Goal: Information Seeking & Learning: Learn about a topic

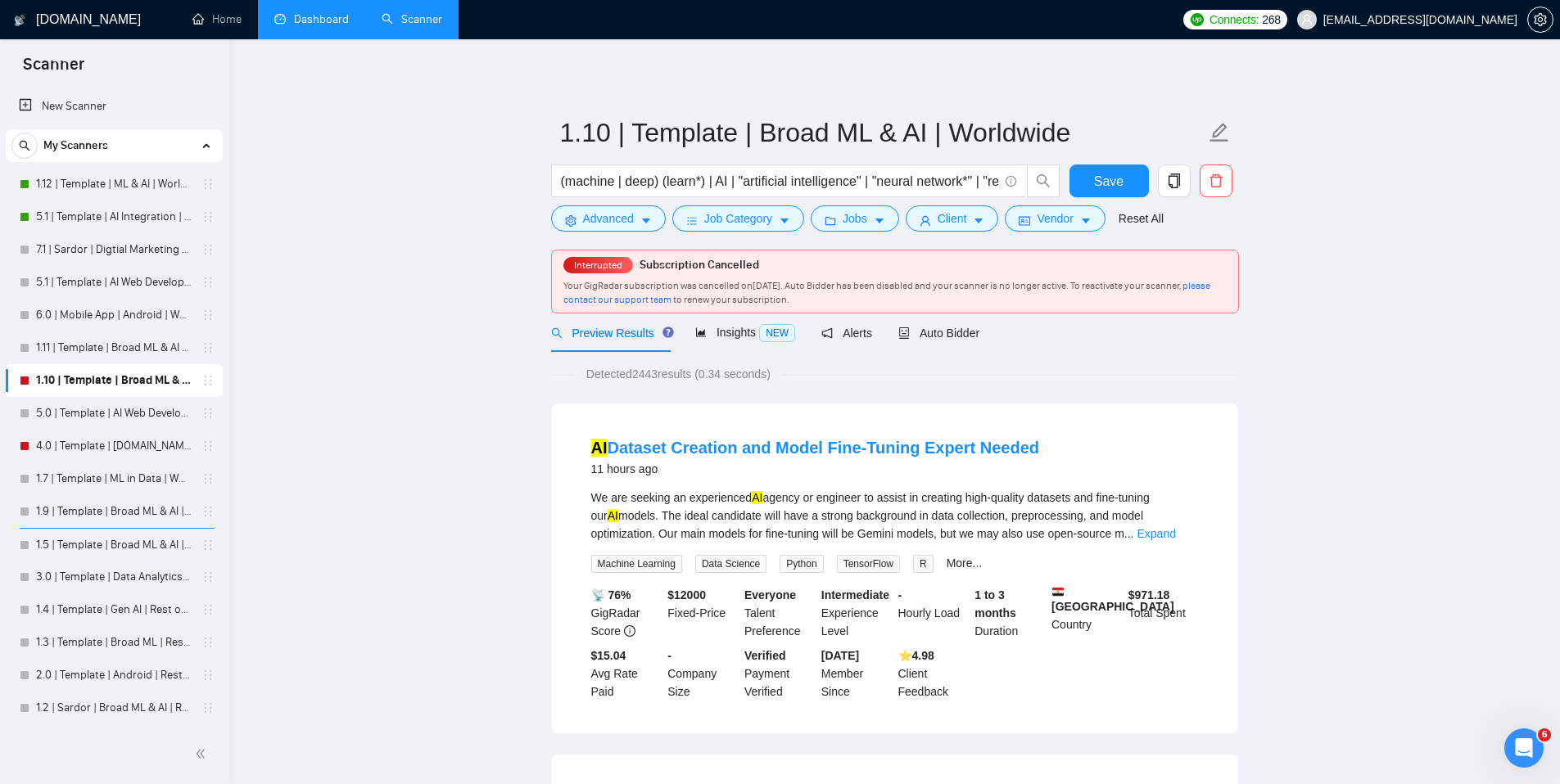
click at [329, 19] on link "Dashboard" at bounding box center [311, 19] width 75 height 14
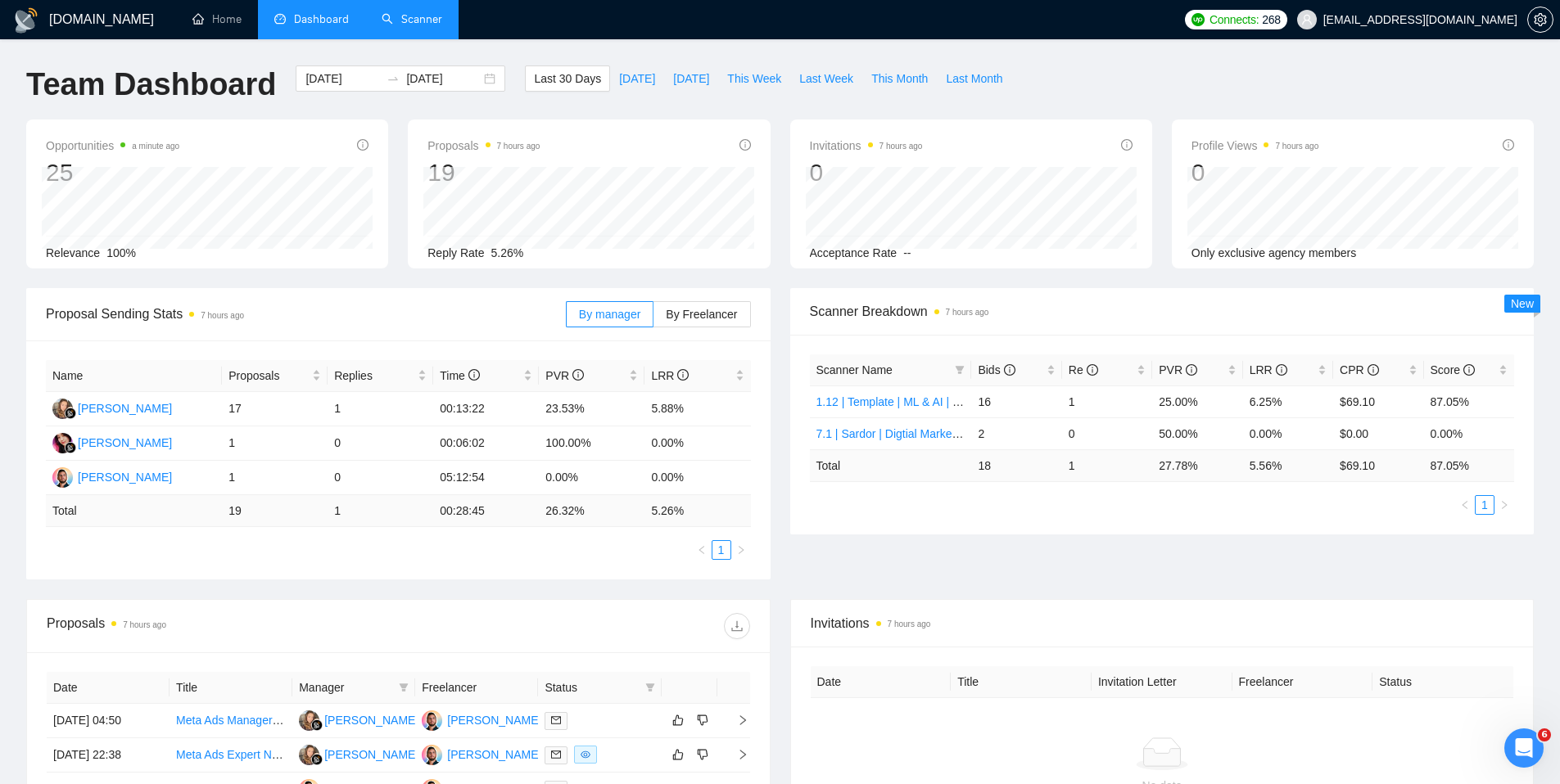
click at [401, 26] on link "Scanner" at bounding box center [412, 19] width 60 height 14
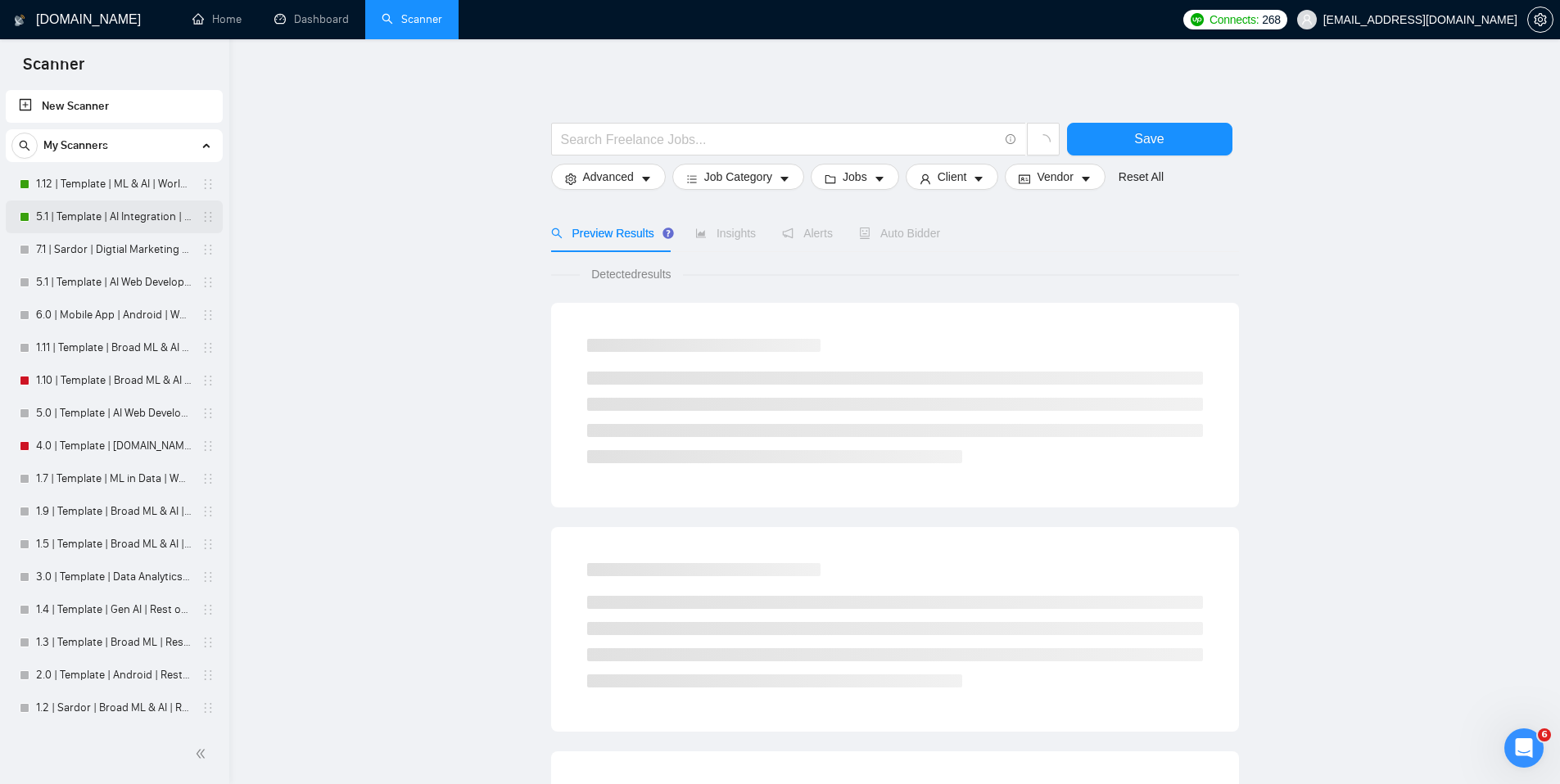
click at [105, 217] on link "5.1 | Template | AI Integration | Worldwide" at bounding box center [113, 216] width 156 height 33
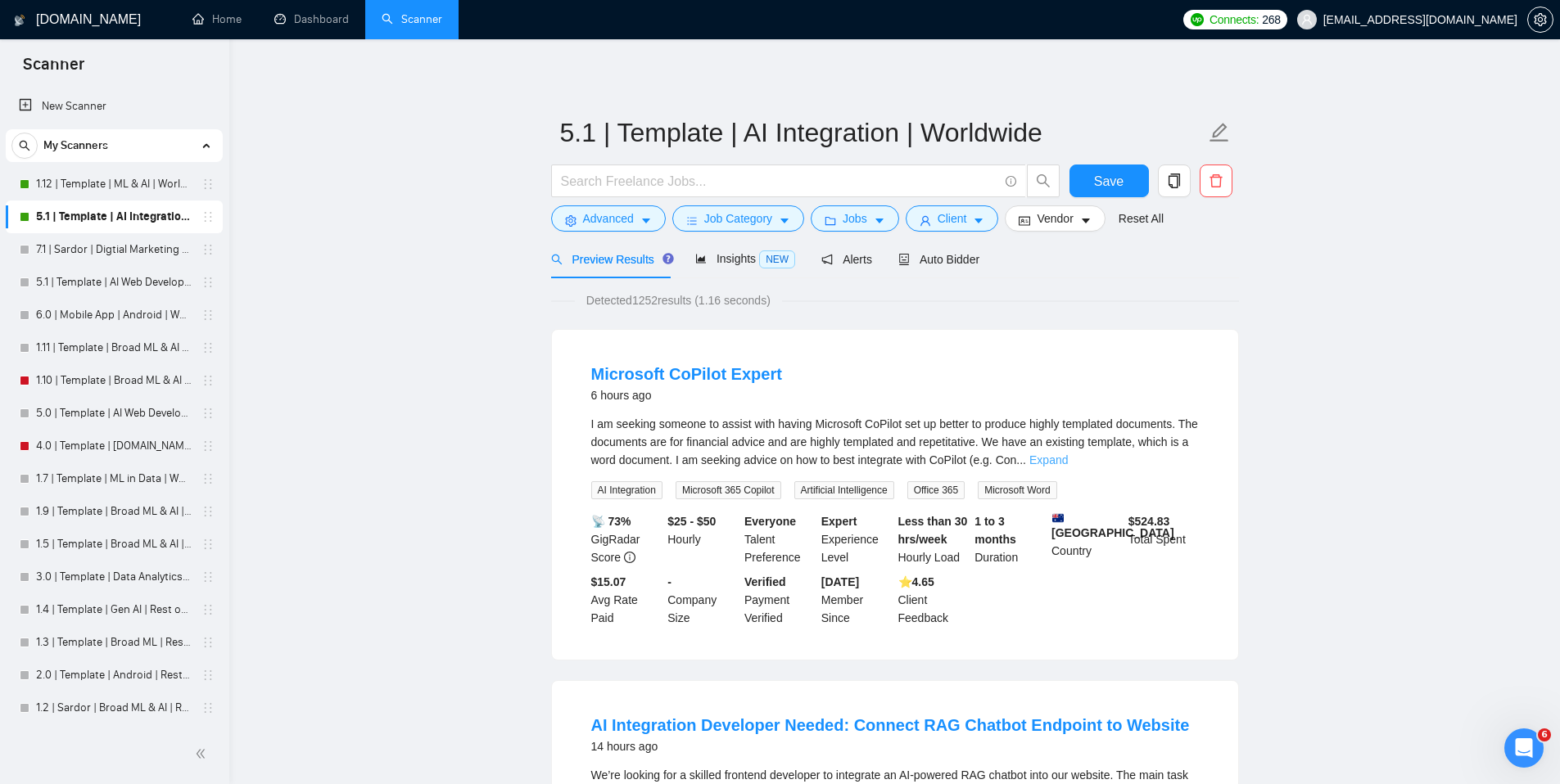
click at [1068, 454] on link "Expand" at bounding box center [1048, 460] width 39 height 13
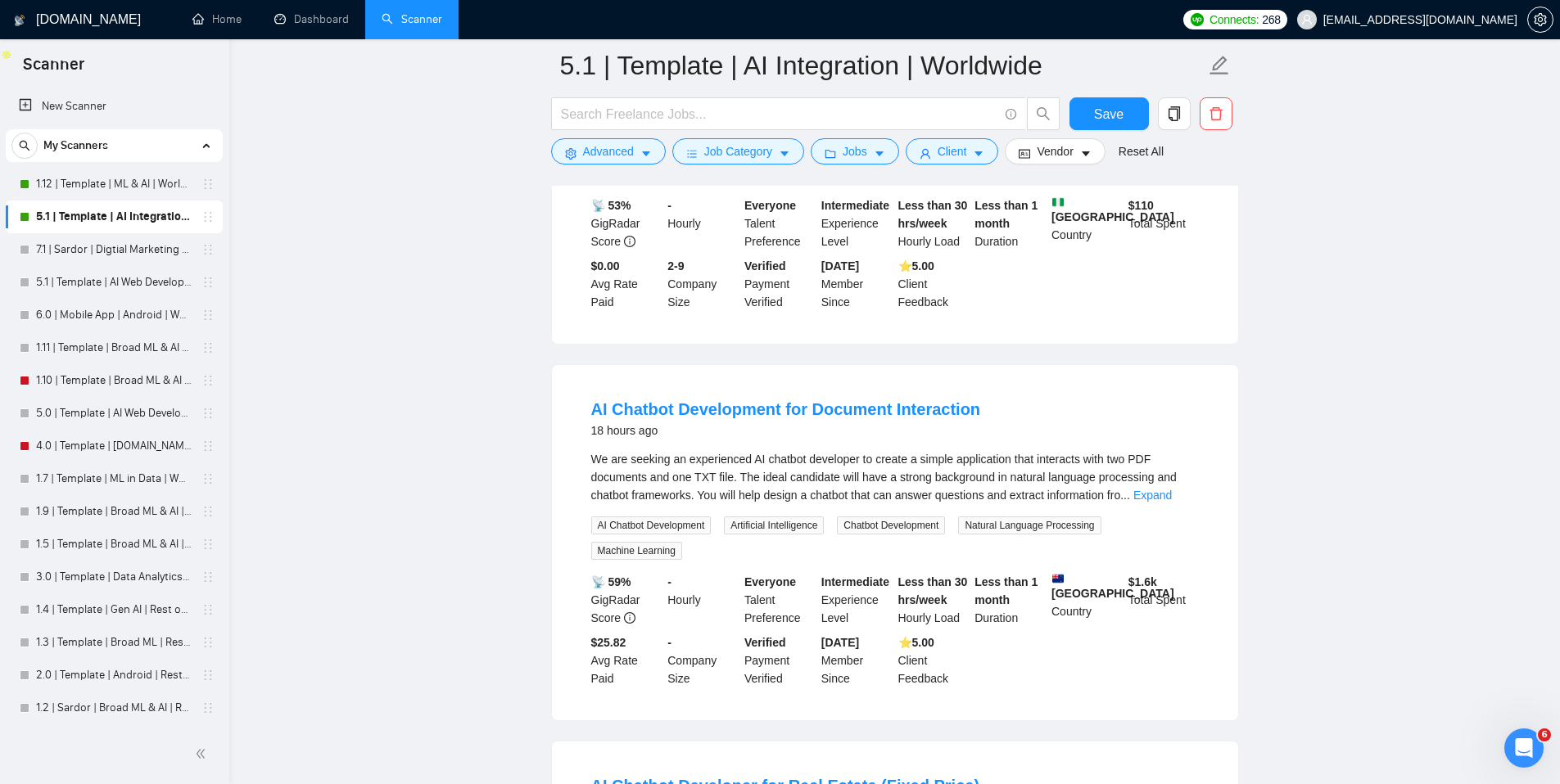
scroll to position [760, 0]
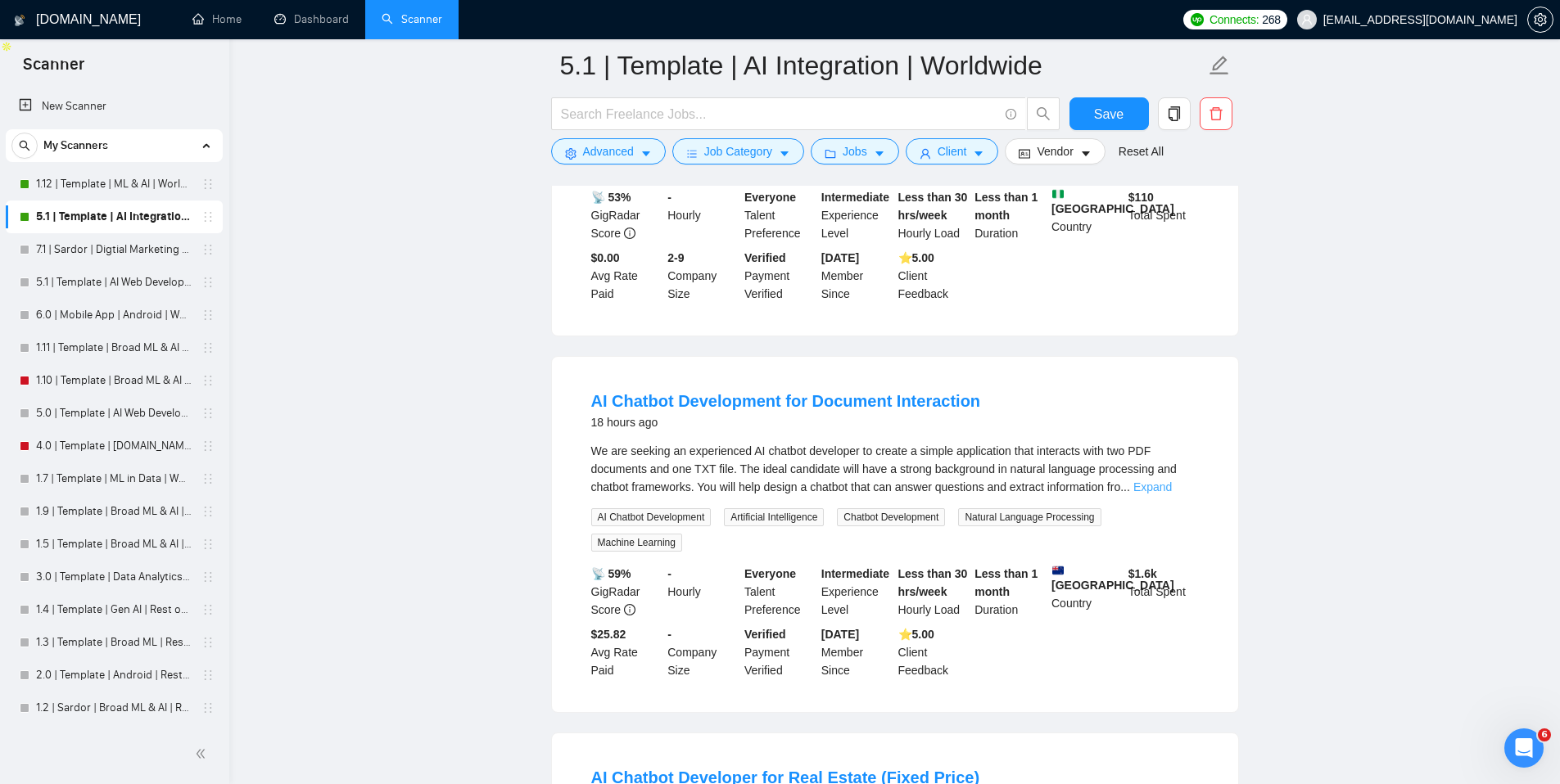
click at [1172, 493] on link "Expand" at bounding box center [1153, 487] width 39 height 13
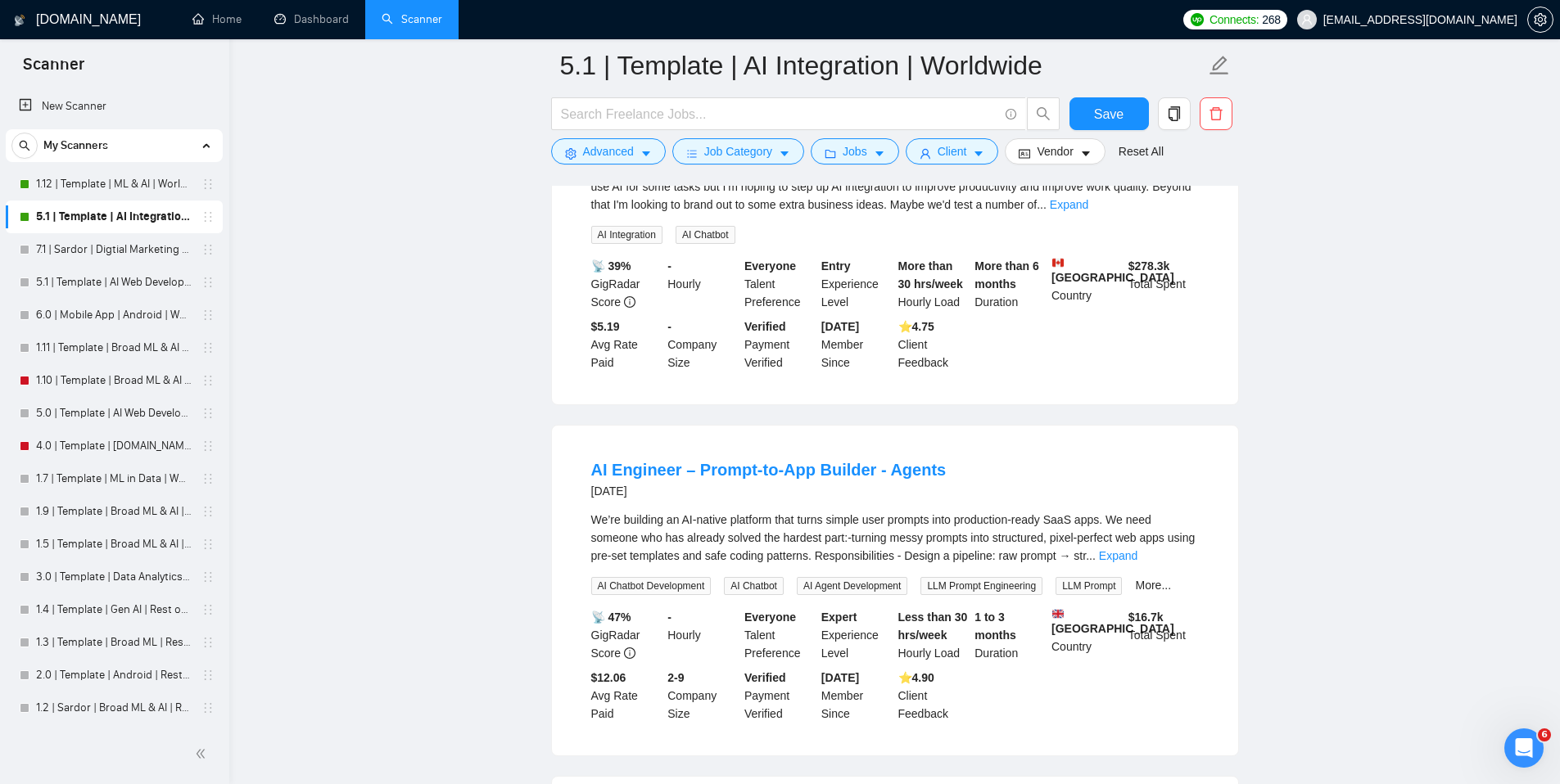
scroll to position [1831, 0]
click at [1089, 212] on link "Expand" at bounding box center [1069, 206] width 39 height 13
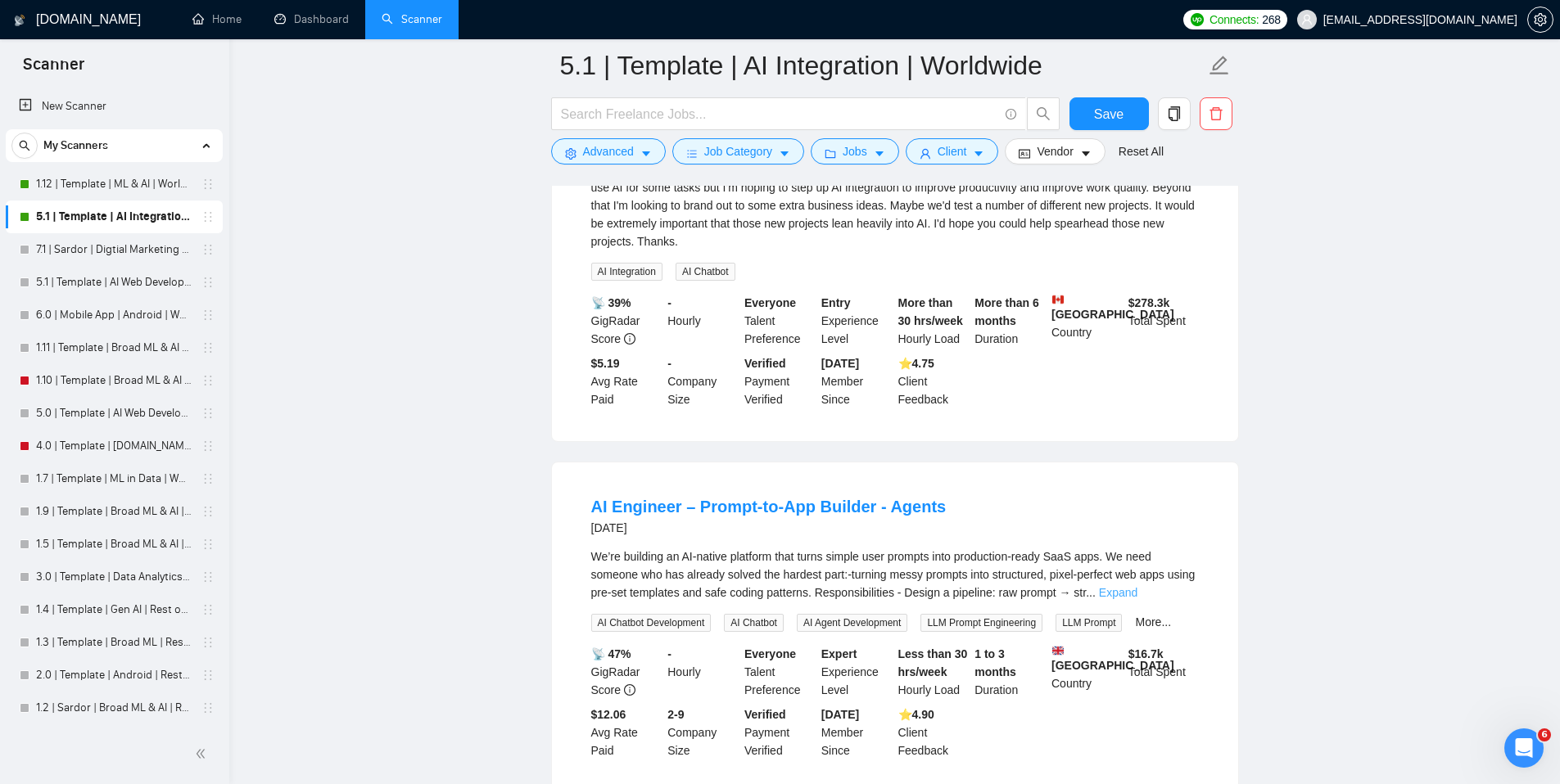
click at [1138, 599] on link "Expand" at bounding box center [1118, 593] width 39 height 13
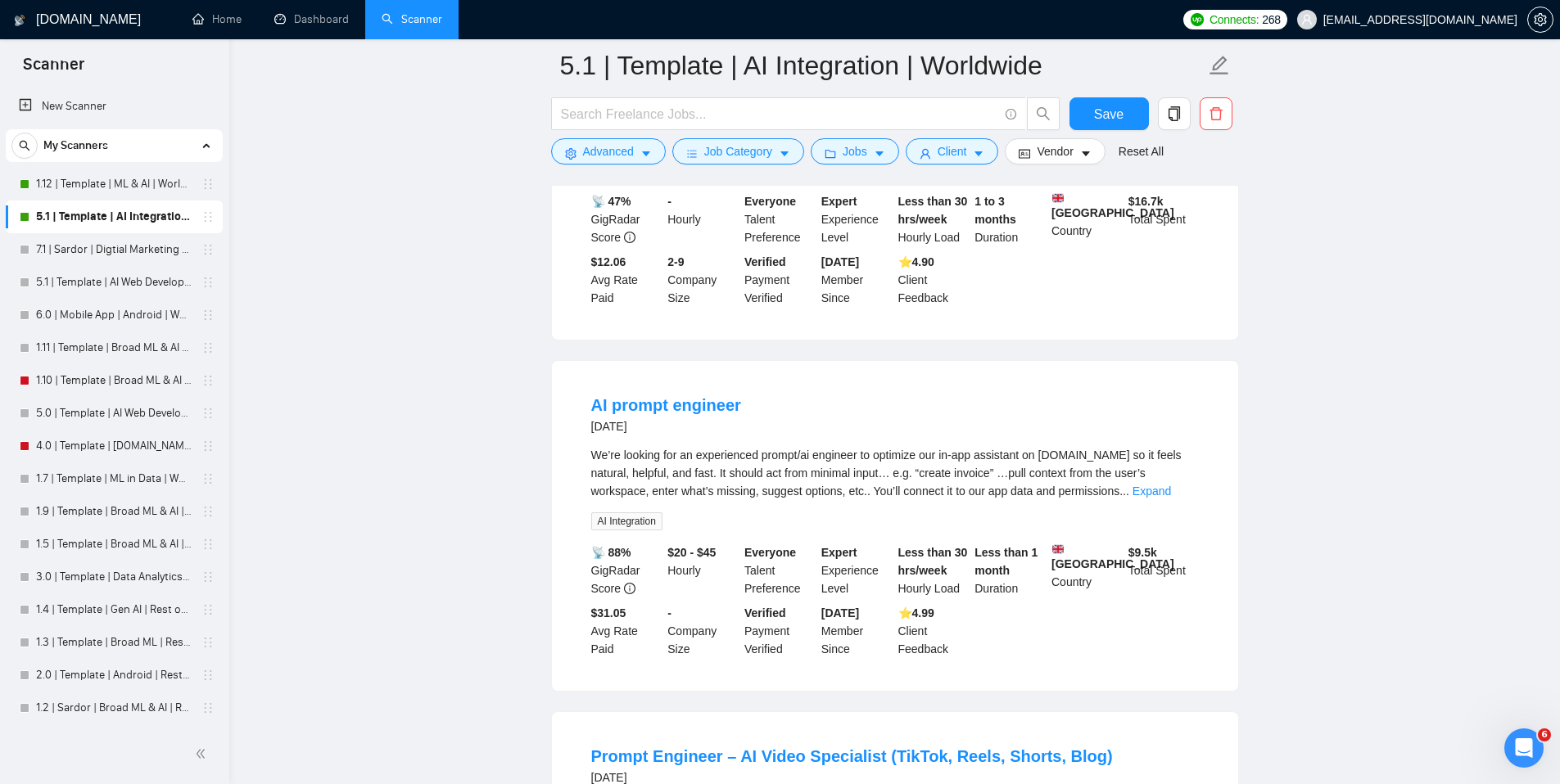
scroll to position [2530, 0]
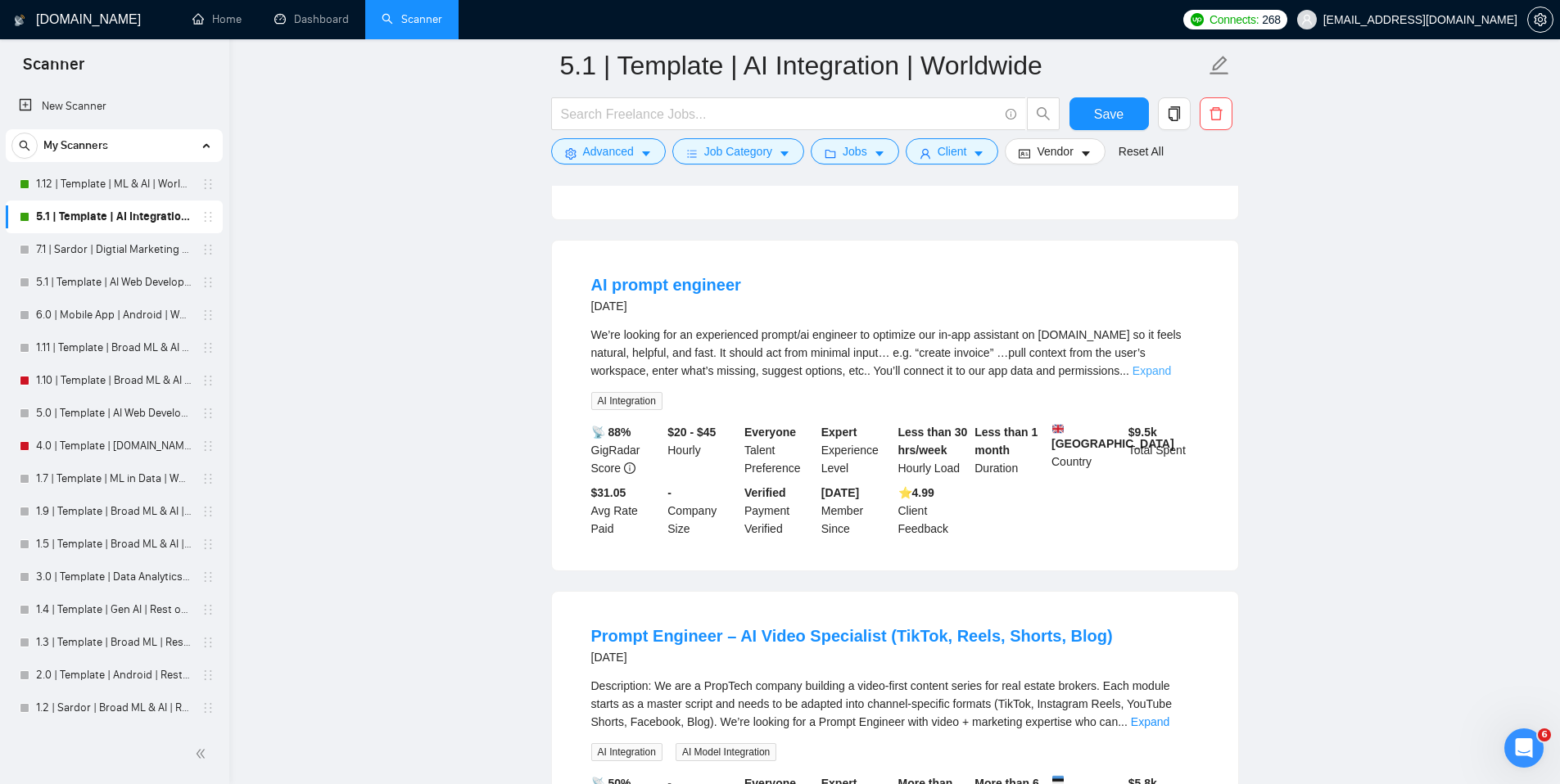
click at [1171, 378] on link "Expand" at bounding box center [1152, 371] width 39 height 13
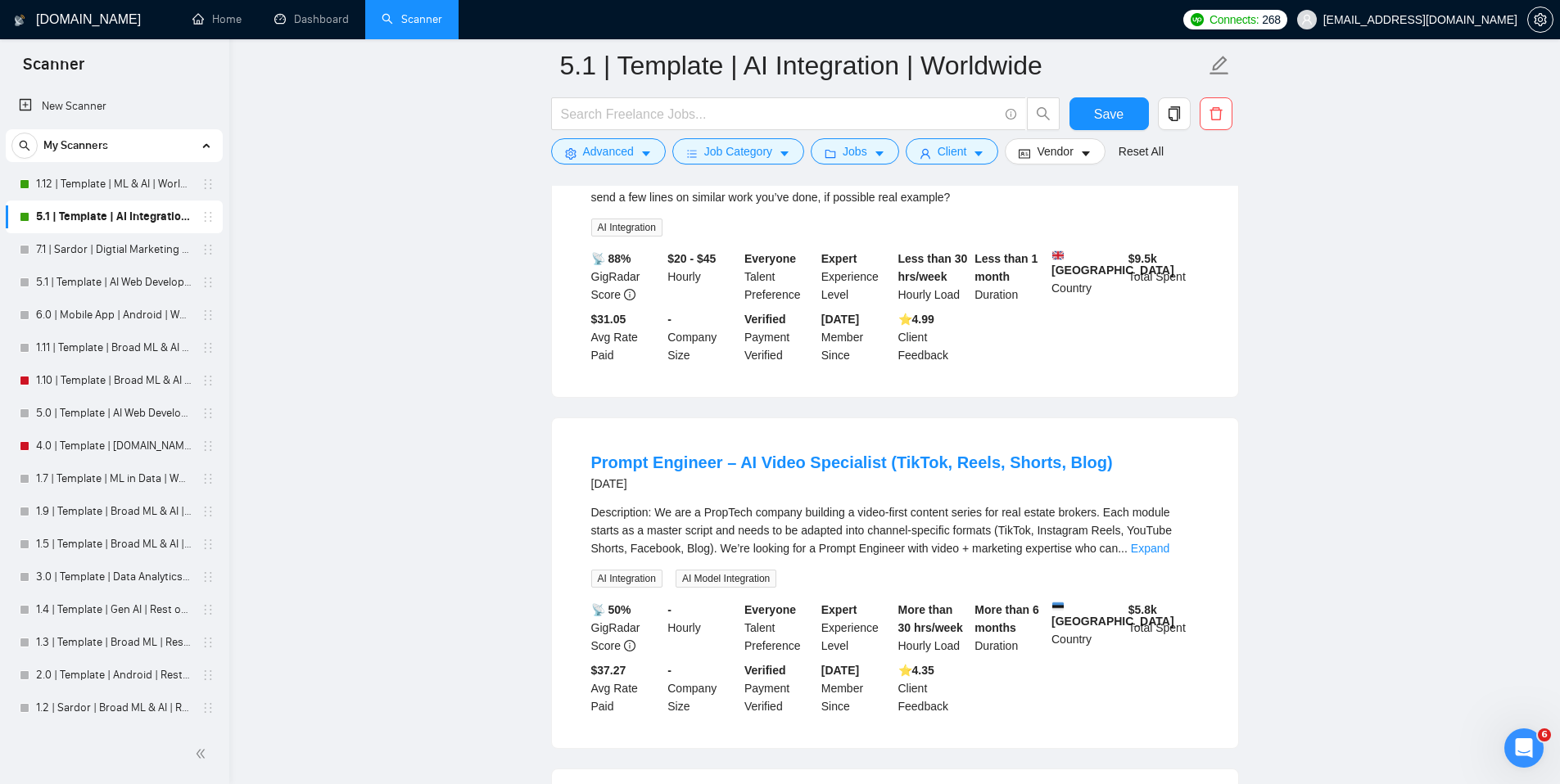
scroll to position [2865, 0]
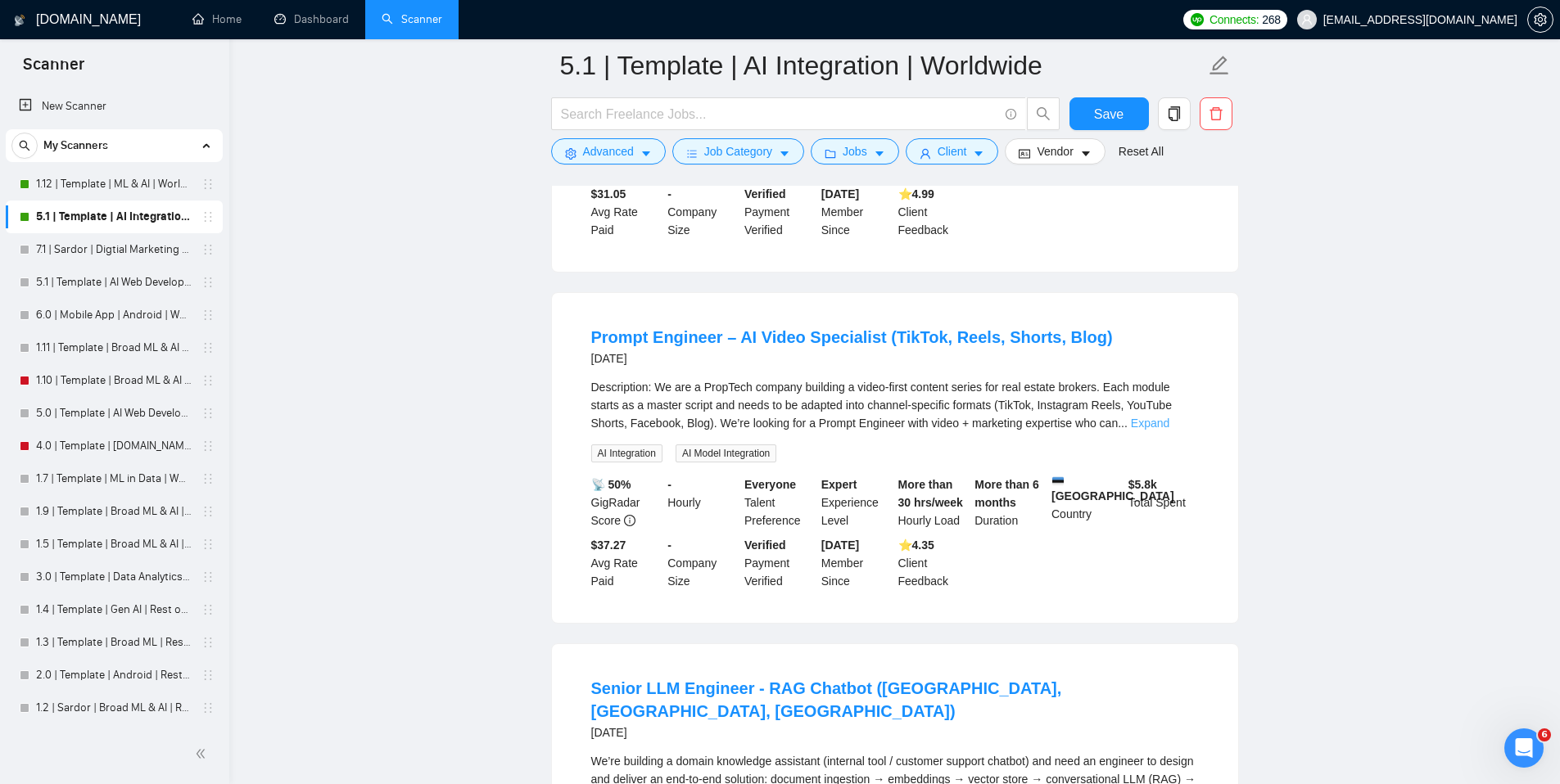
click at [1170, 430] on link "Expand" at bounding box center [1150, 423] width 39 height 13
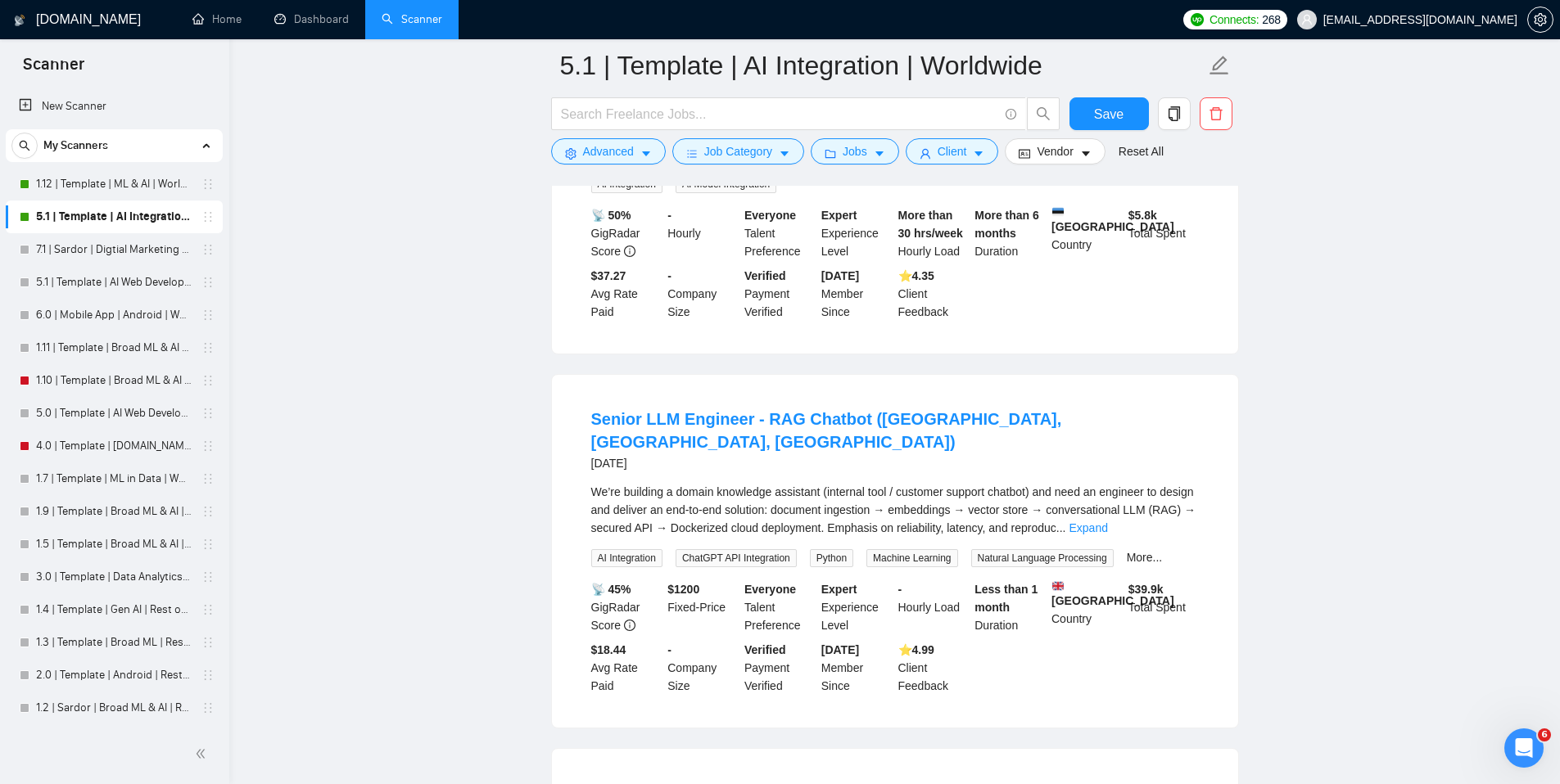
scroll to position [3333, 0]
click at [1108, 533] on link "Expand" at bounding box center [1089, 526] width 39 height 13
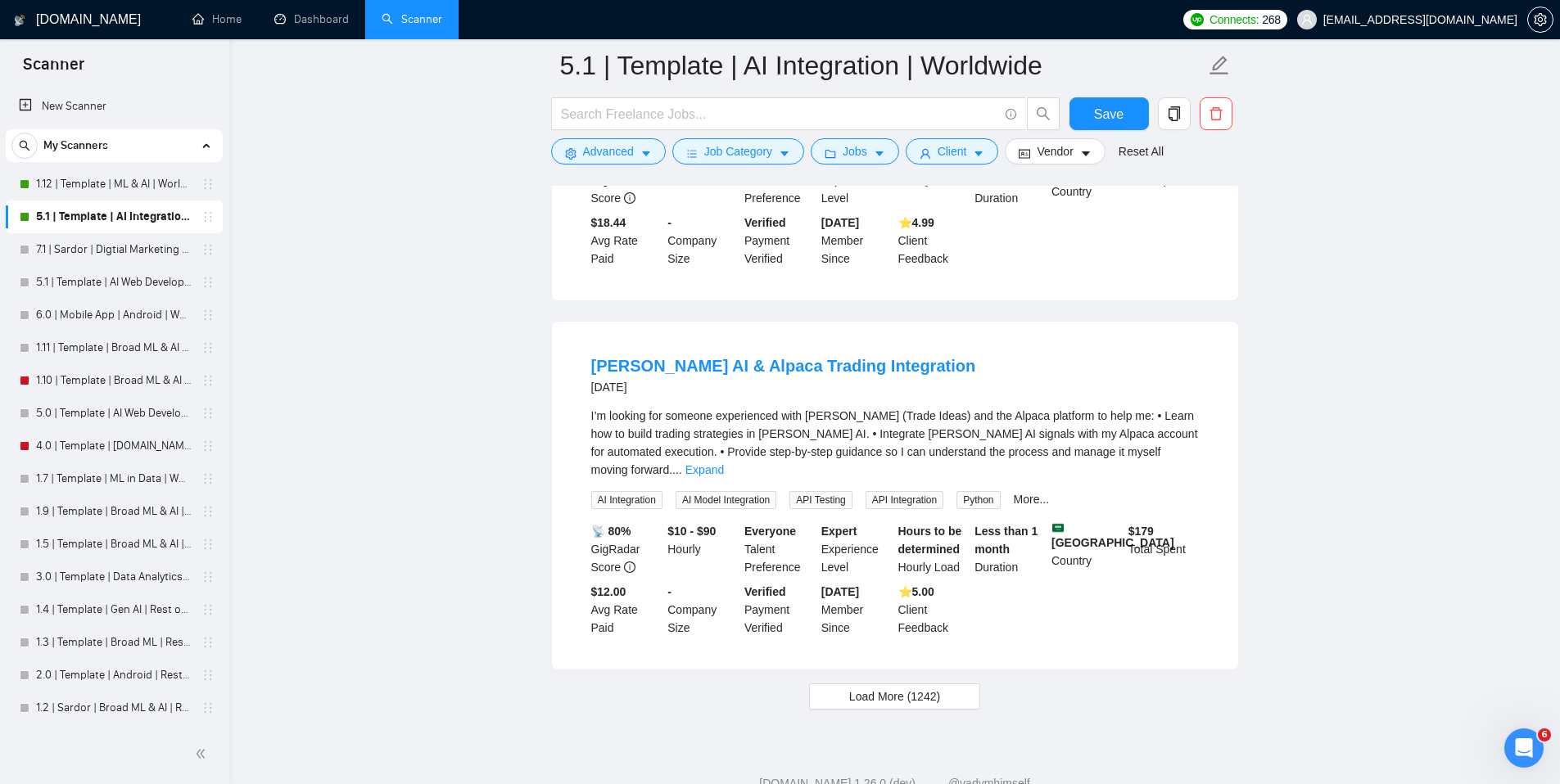
scroll to position [4050, 0]
click at [724, 473] on link "Expand" at bounding box center [704, 467] width 39 height 13
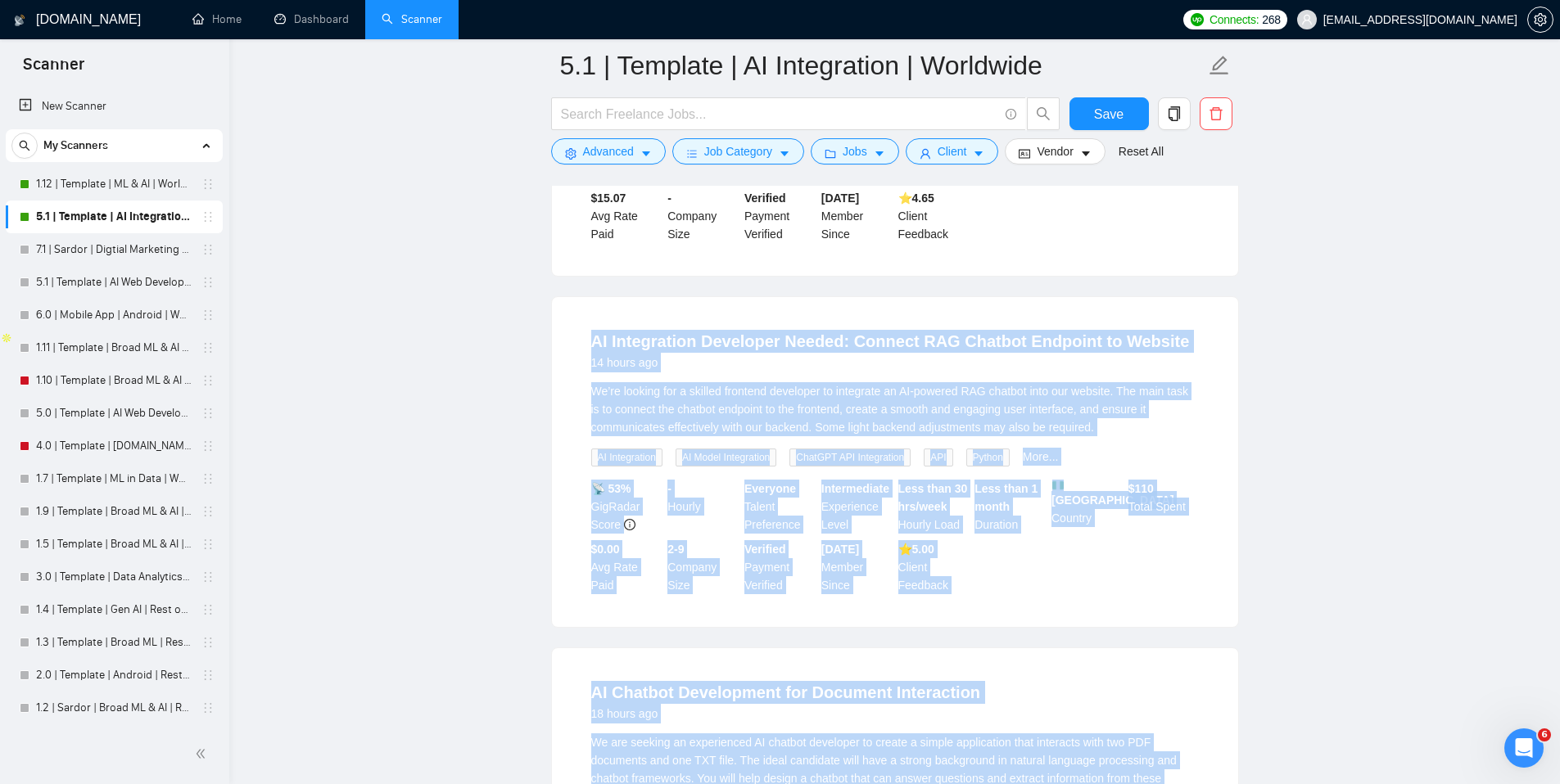
scroll to position [0, 0]
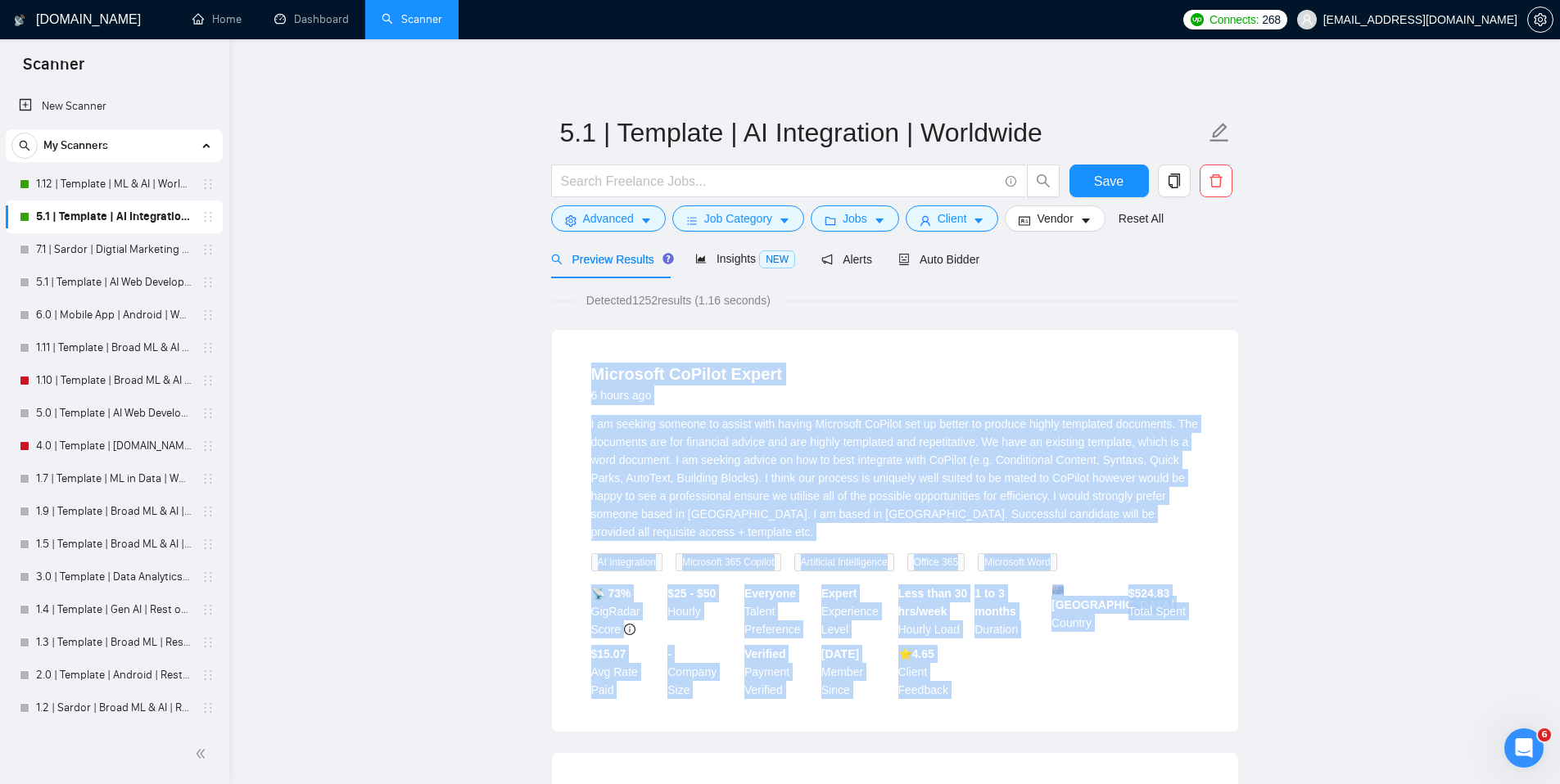
drag, startPoint x: 1011, startPoint y: 740, endPoint x: 589, endPoint y: 332, distance: 587.0
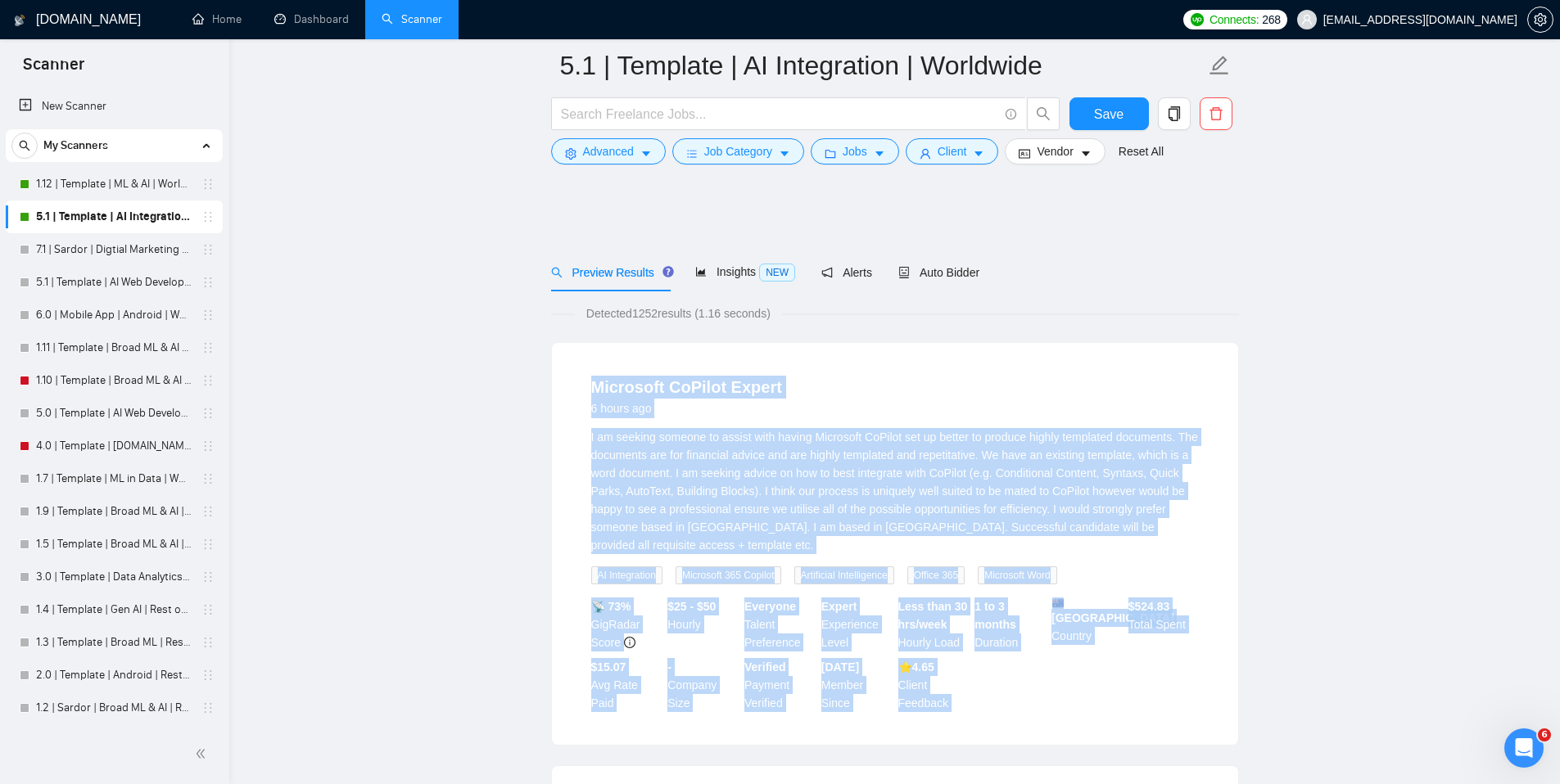
scroll to position [4206, 0]
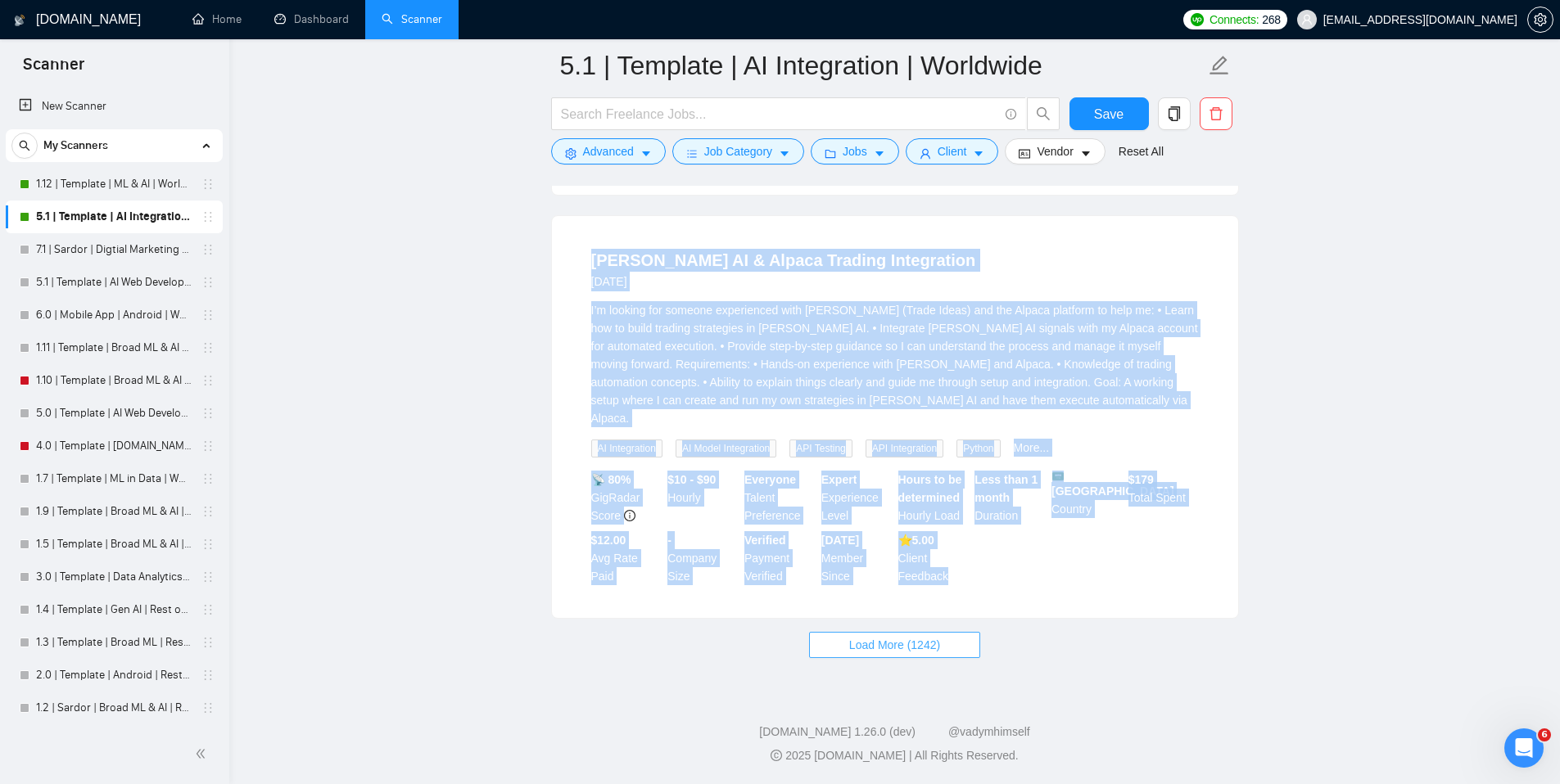
click at [940, 650] on span "Load More (1242)" at bounding box center [895, 644] width 91 height 18
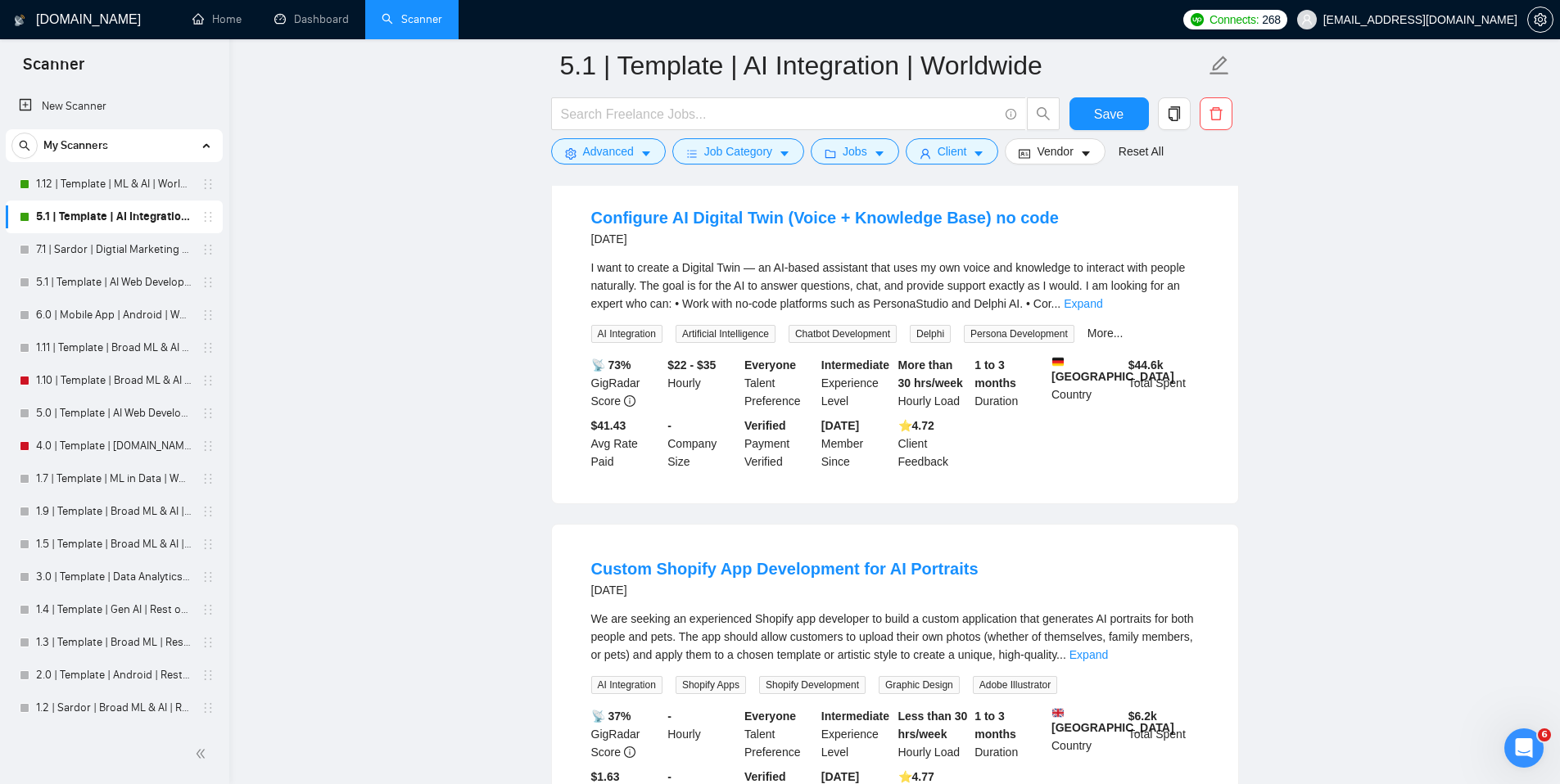
scroll to position [4481, 0]
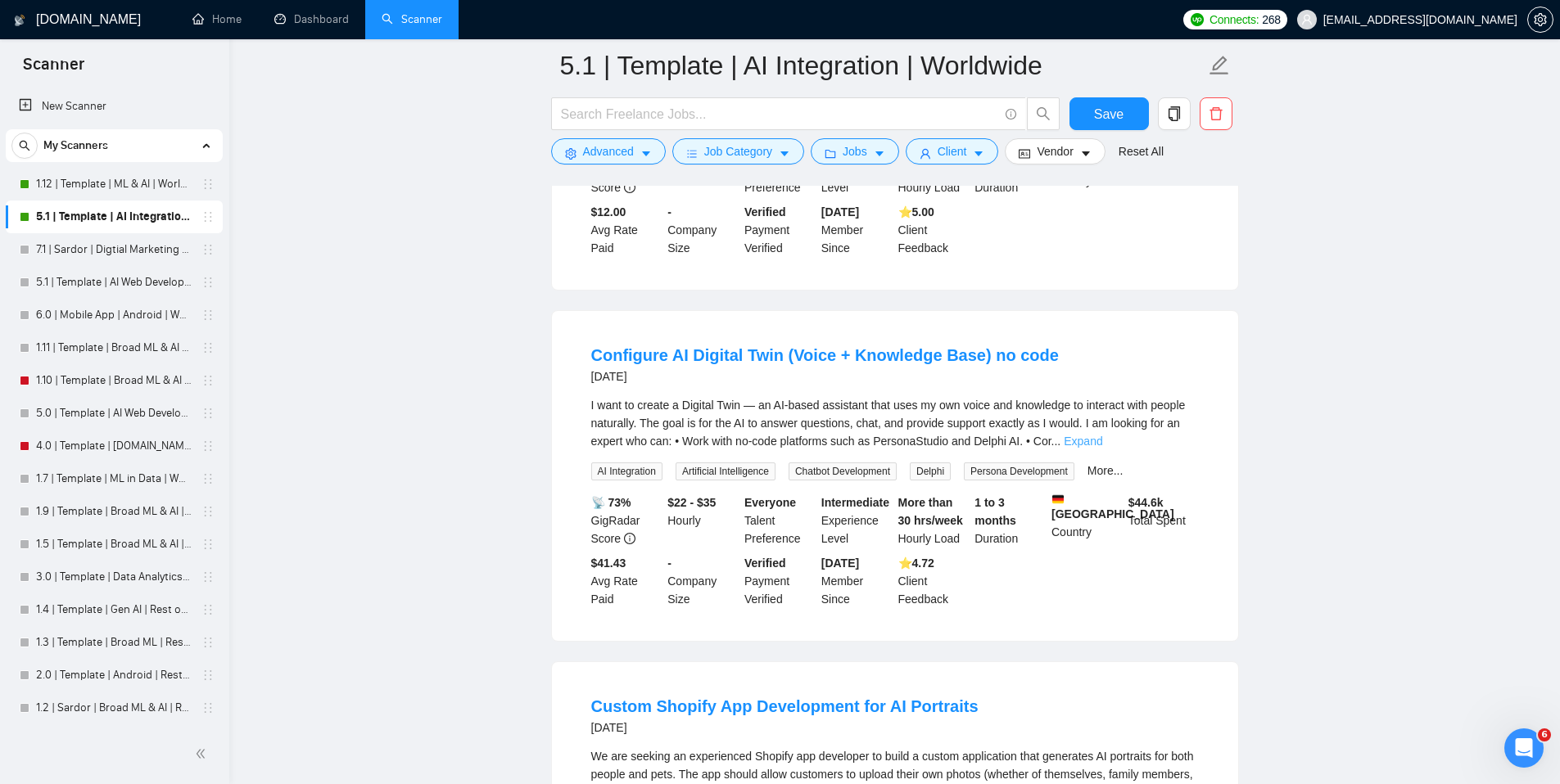
click at [1103, 448] on link "Expand" at bounding box center [1083, 441] width 39 height 13
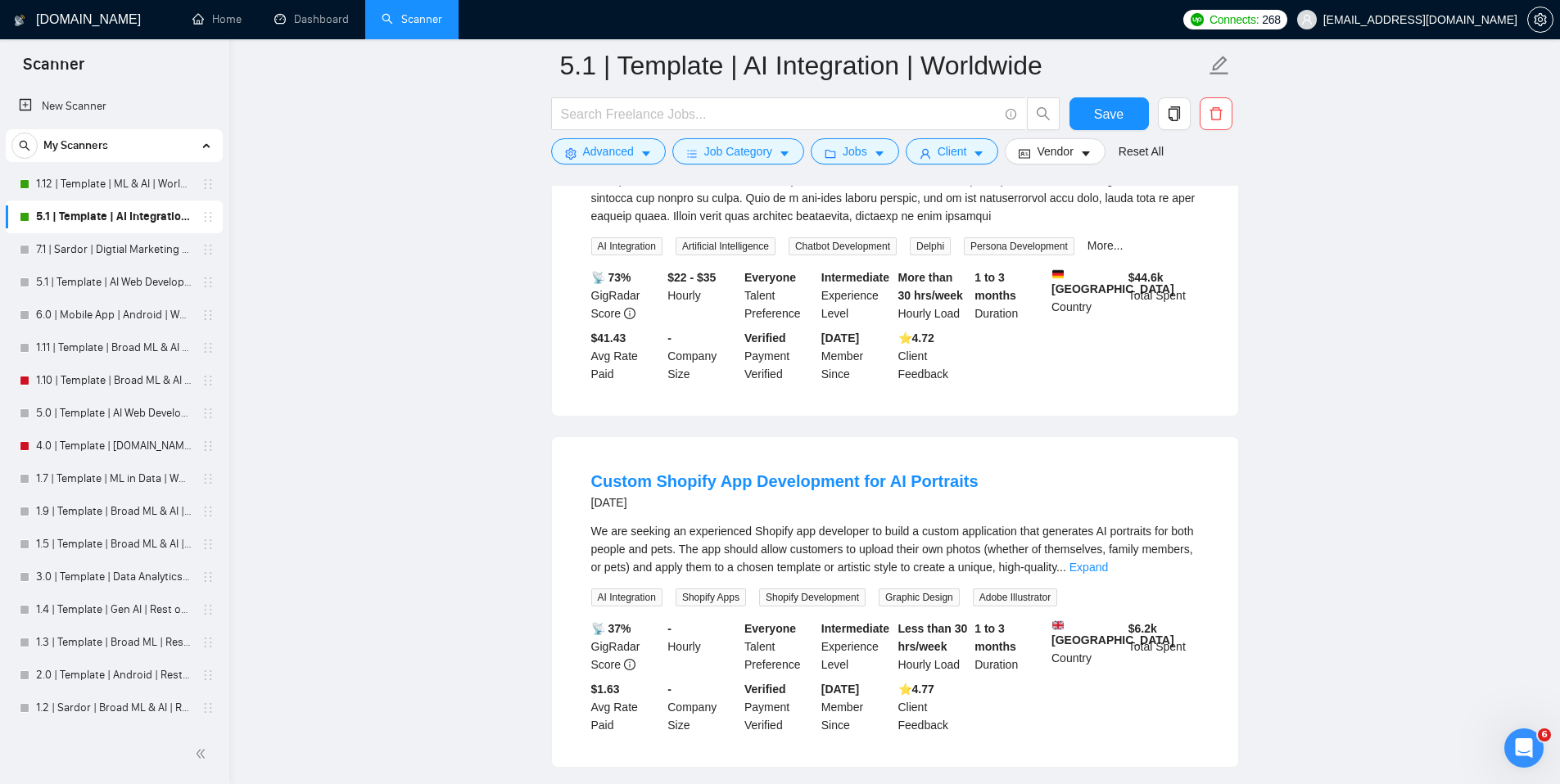
scroll to position [5042, 0]
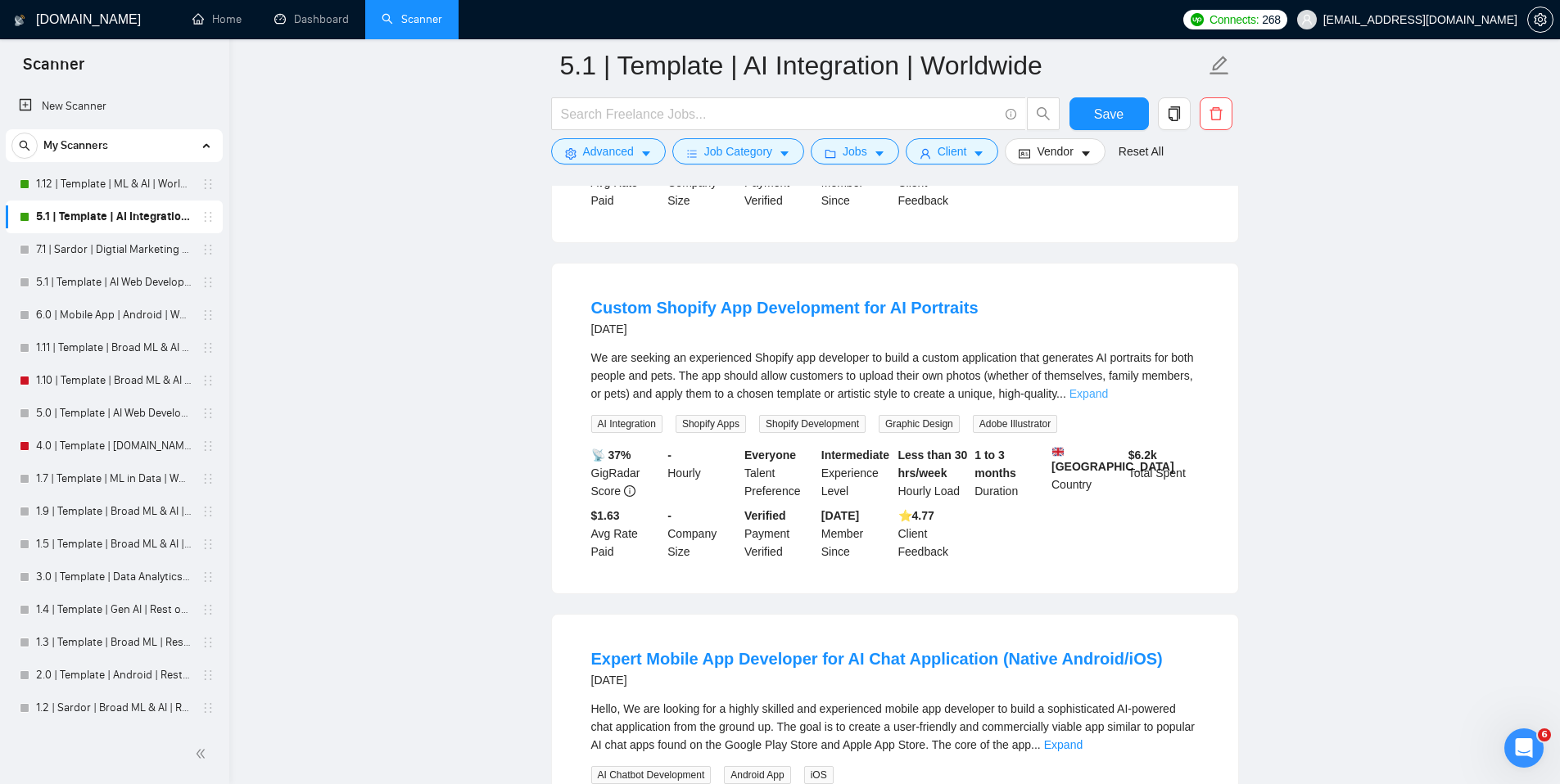
click at [1108, 401] on link "Expand" at bounding box center [1089, 394] width 39 height 13
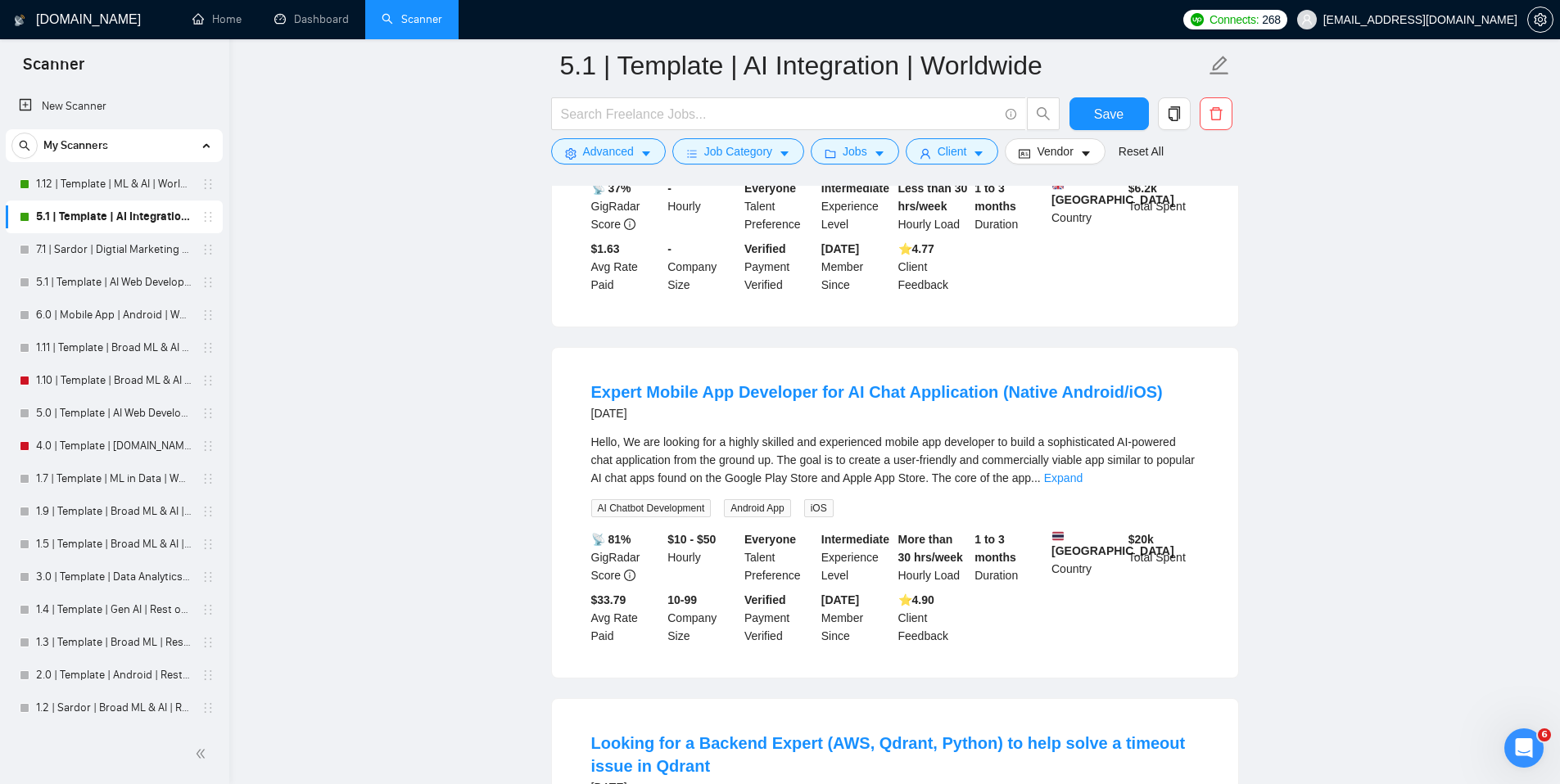
scroll to position [5568, 0]
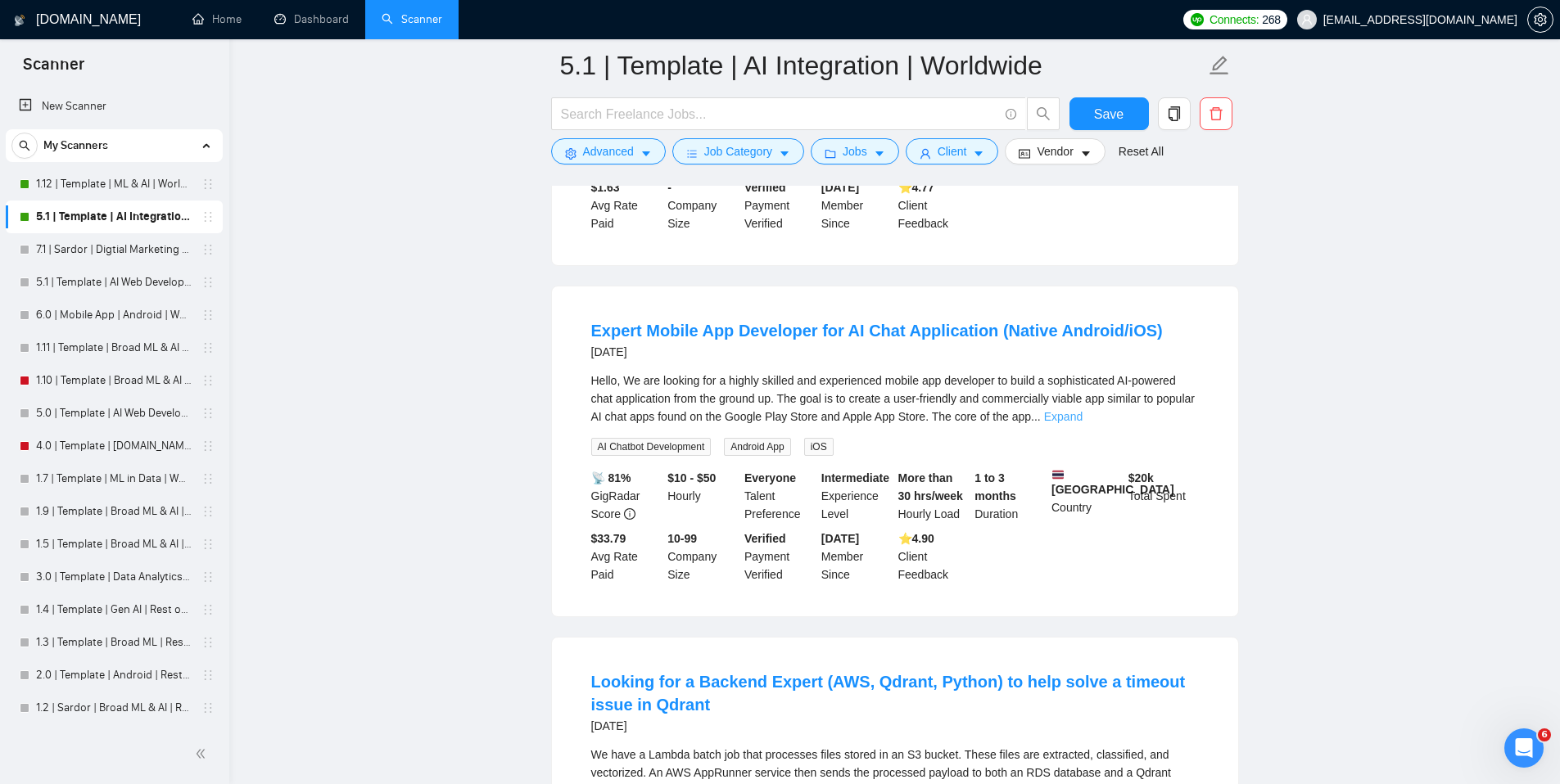
click at [1083, 423] on link "Expand" at bounding box center [1063, 417] width 39 height 13
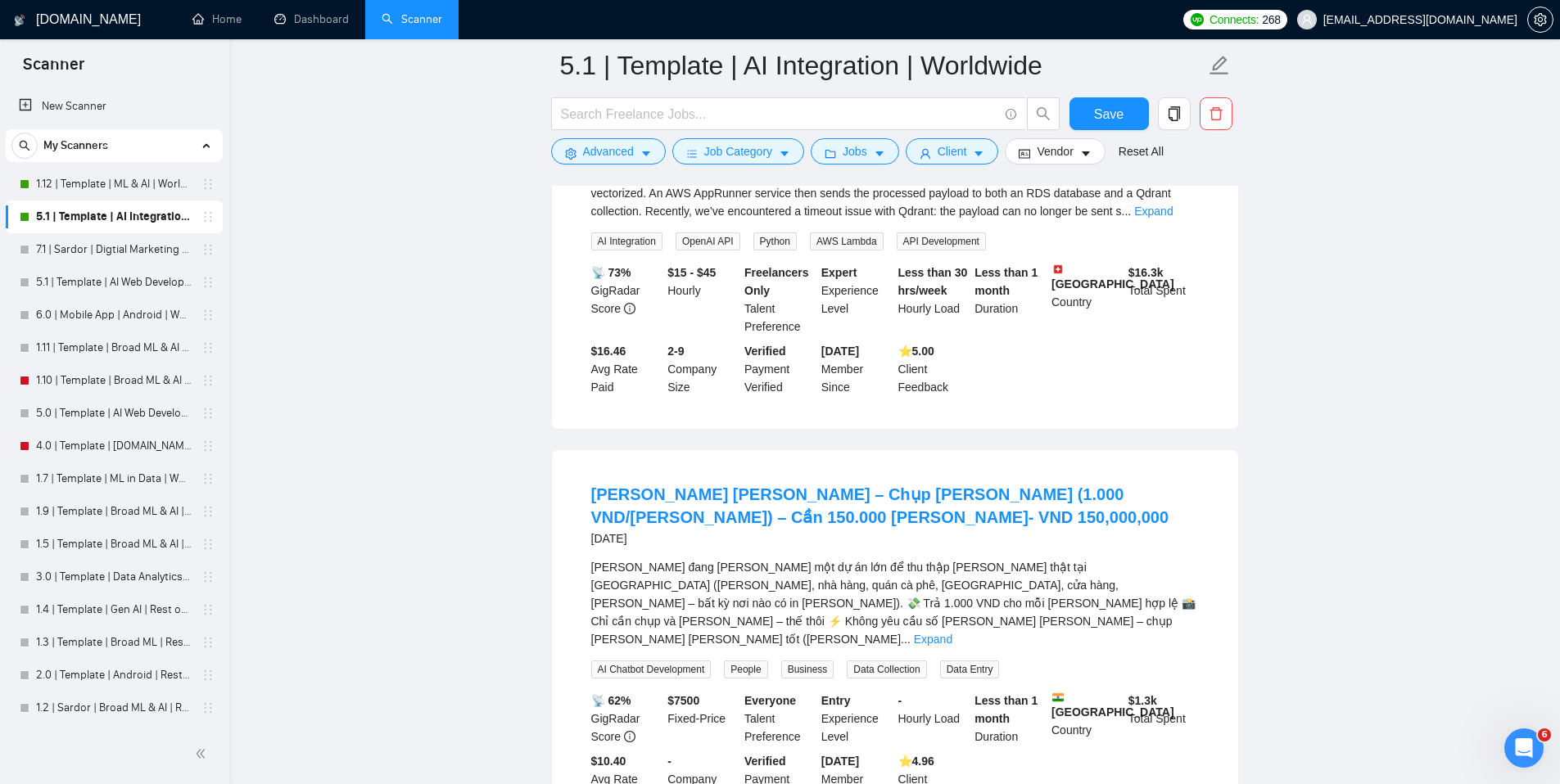
scroll to position [6193, 0]
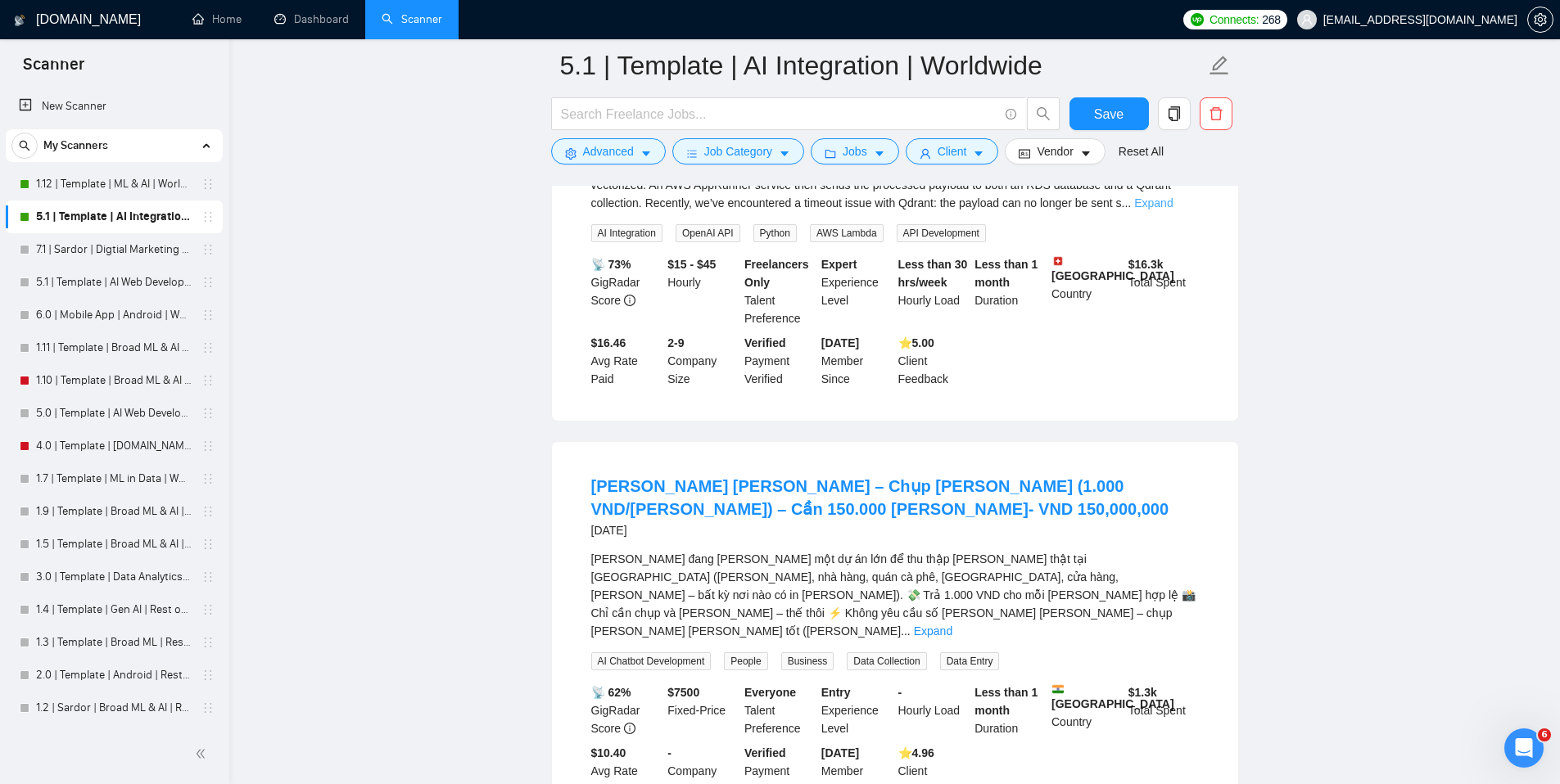
click at [1173, 210] on link "Expand" at bounding box center [1153, 203] width 39 height 13
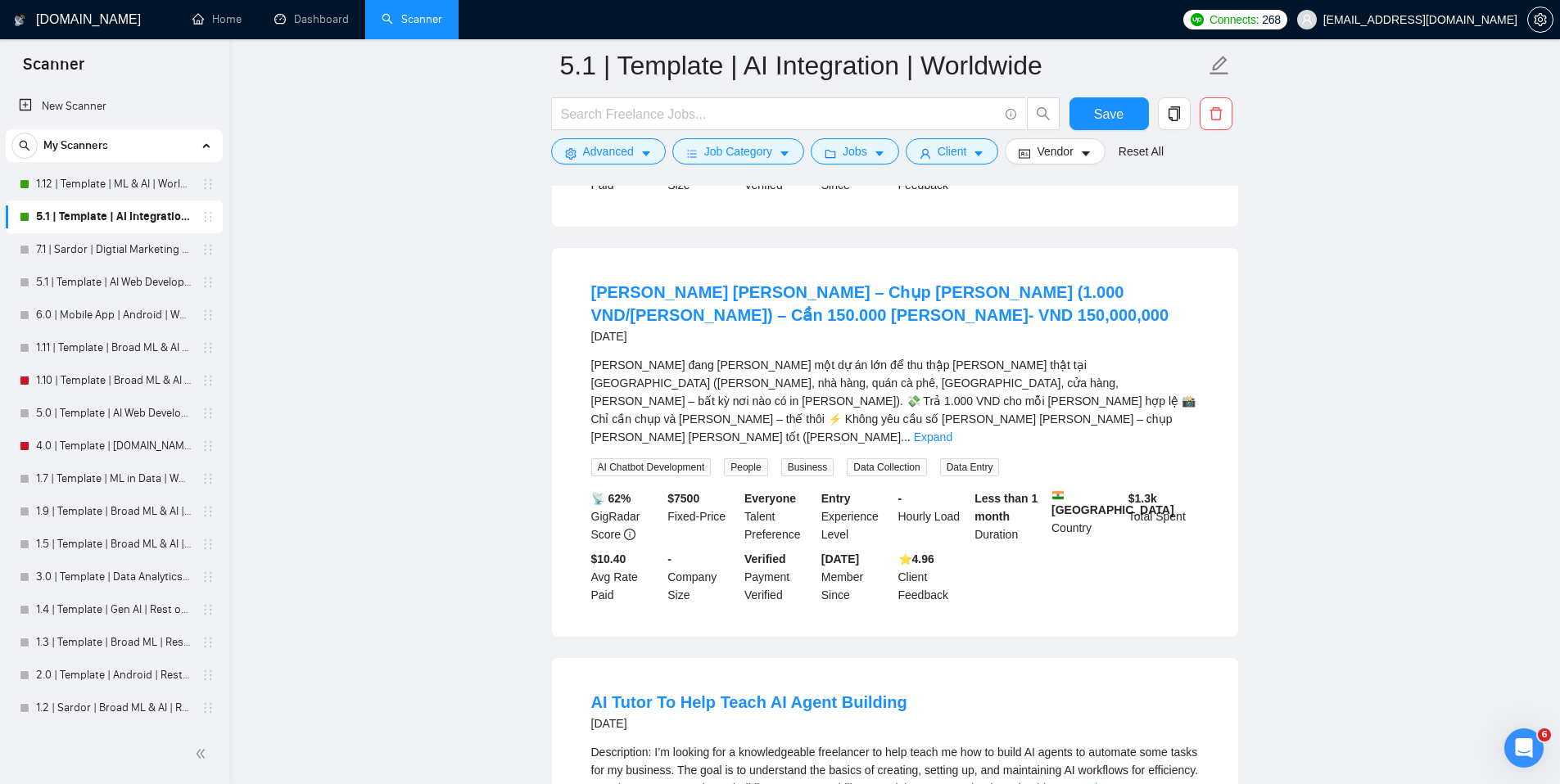
scroll to position [6512, 0]
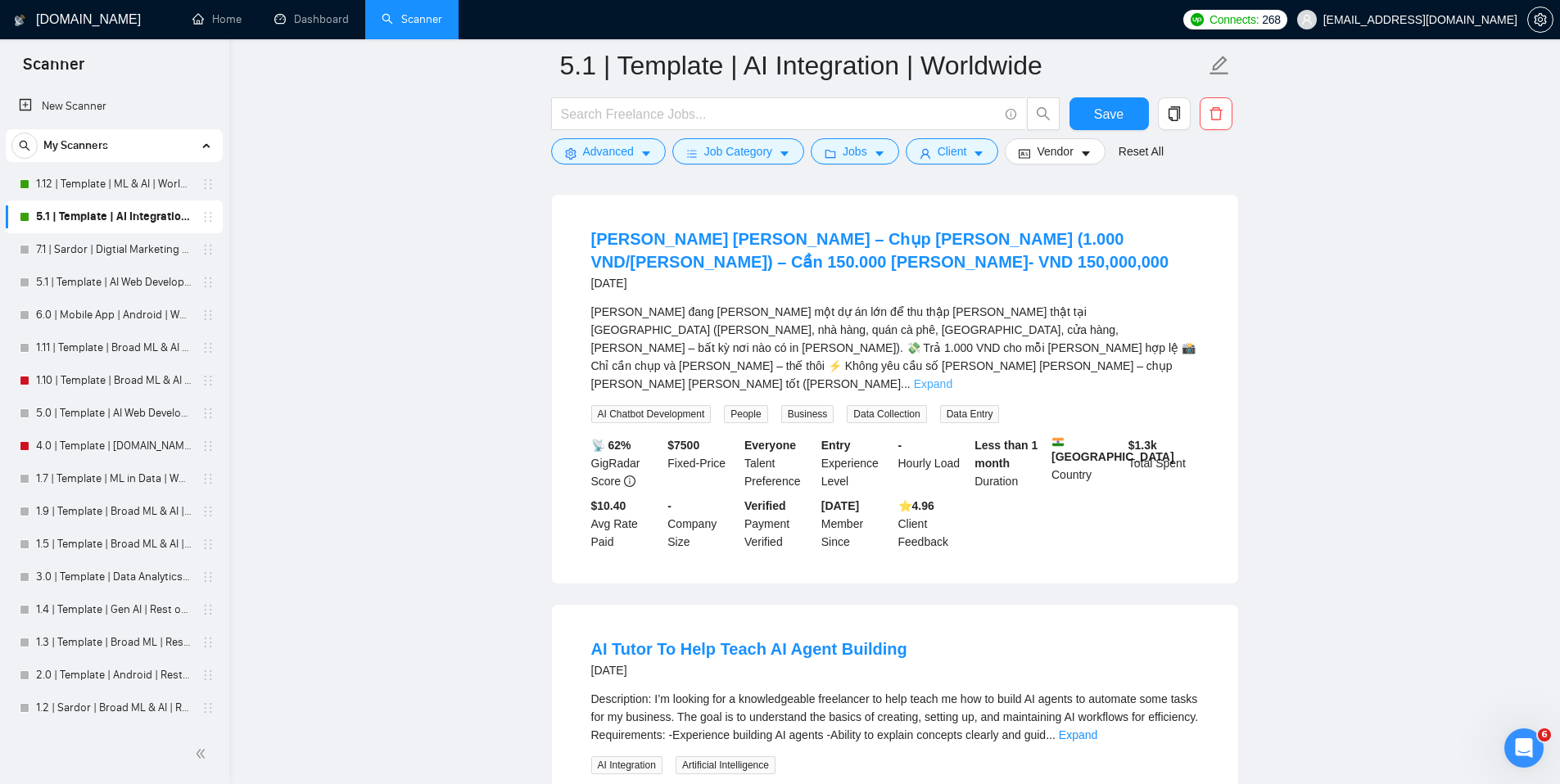
click at [952, 390] on link "Expand" at bounding box center [933, 384] width 39 height 13
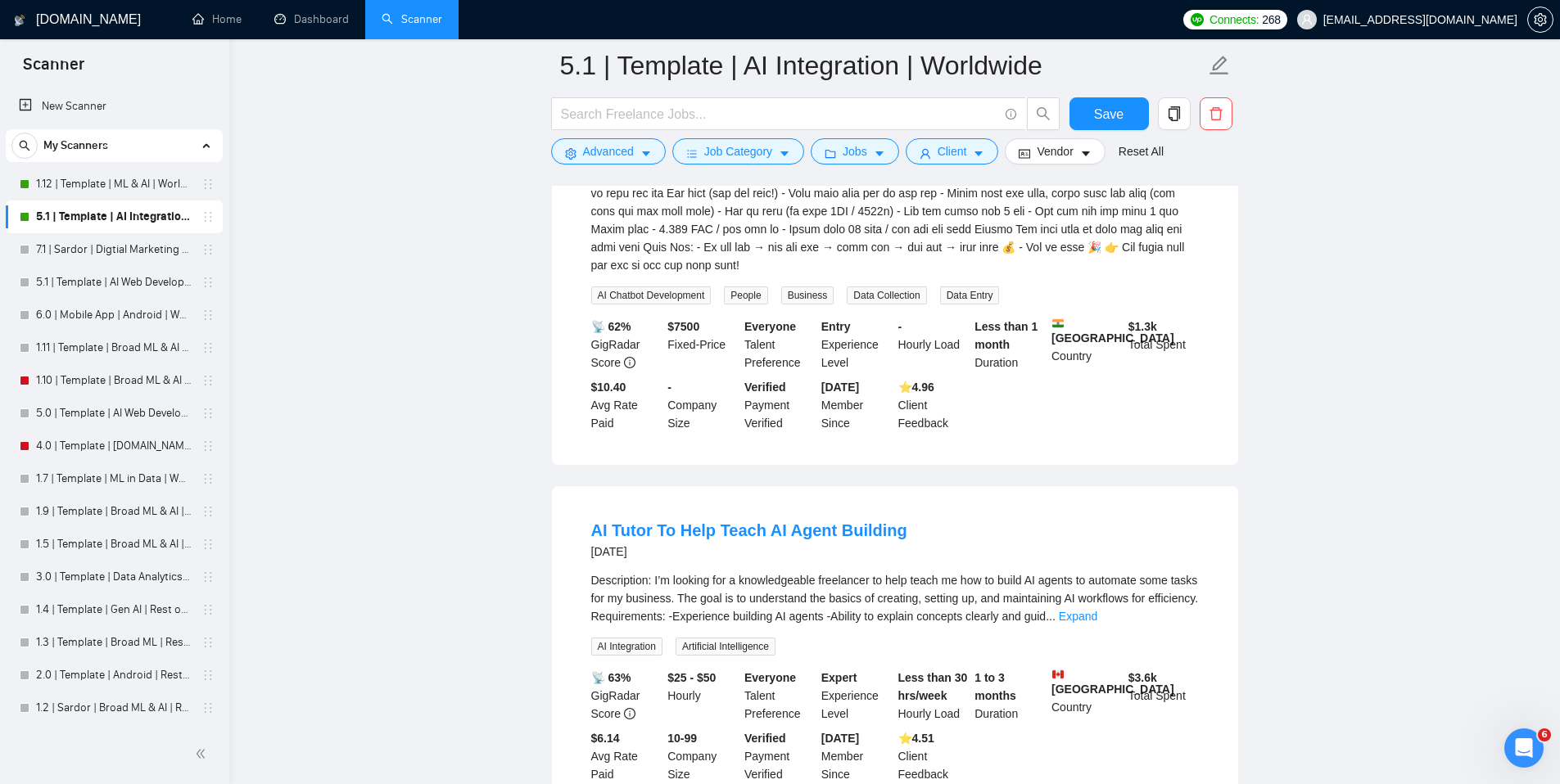
scroll to position [6814, 0]
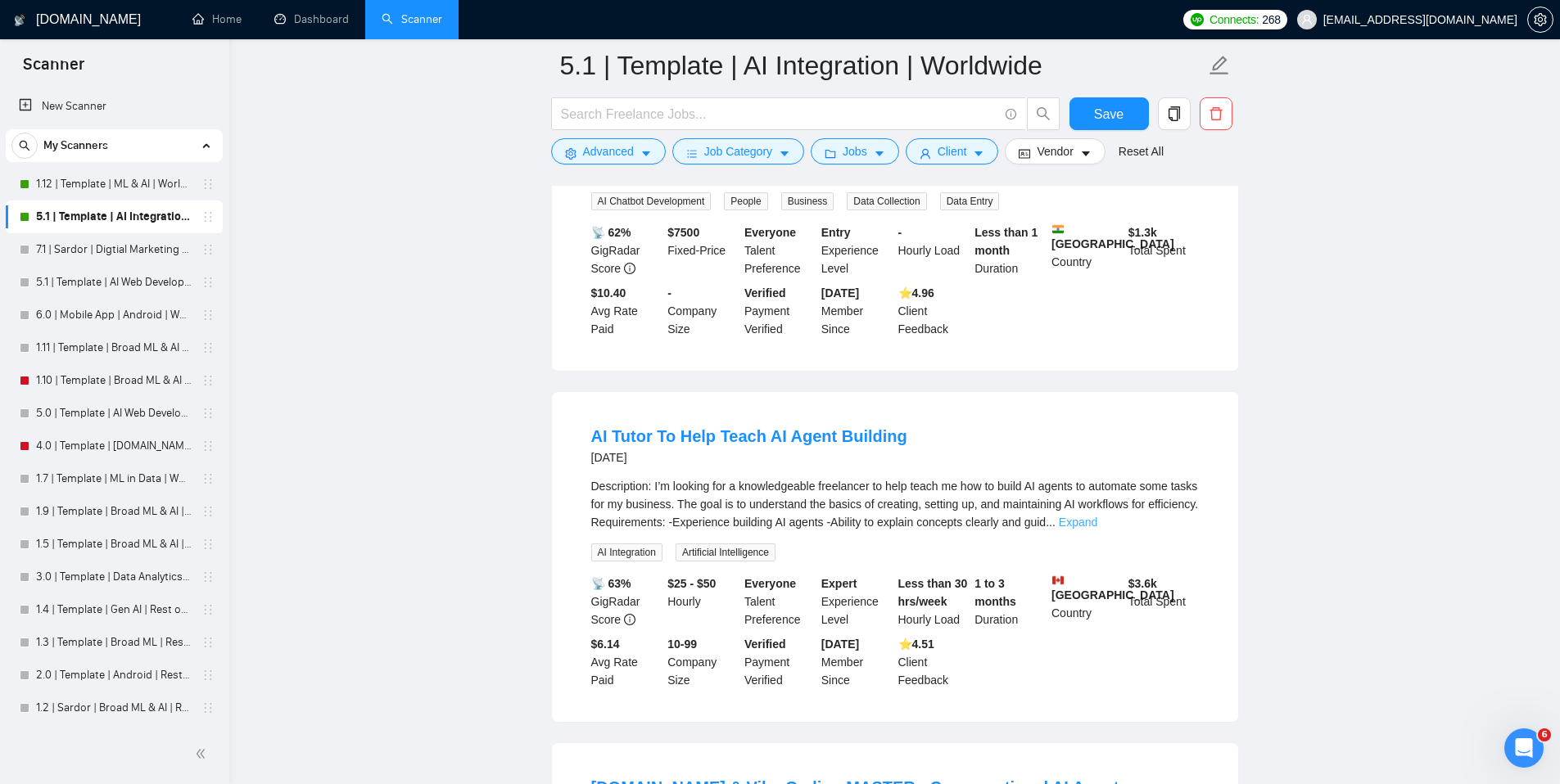
click at [1097, 529] on link "Expand" at bounding box center [1078, 522] width 39 height 13
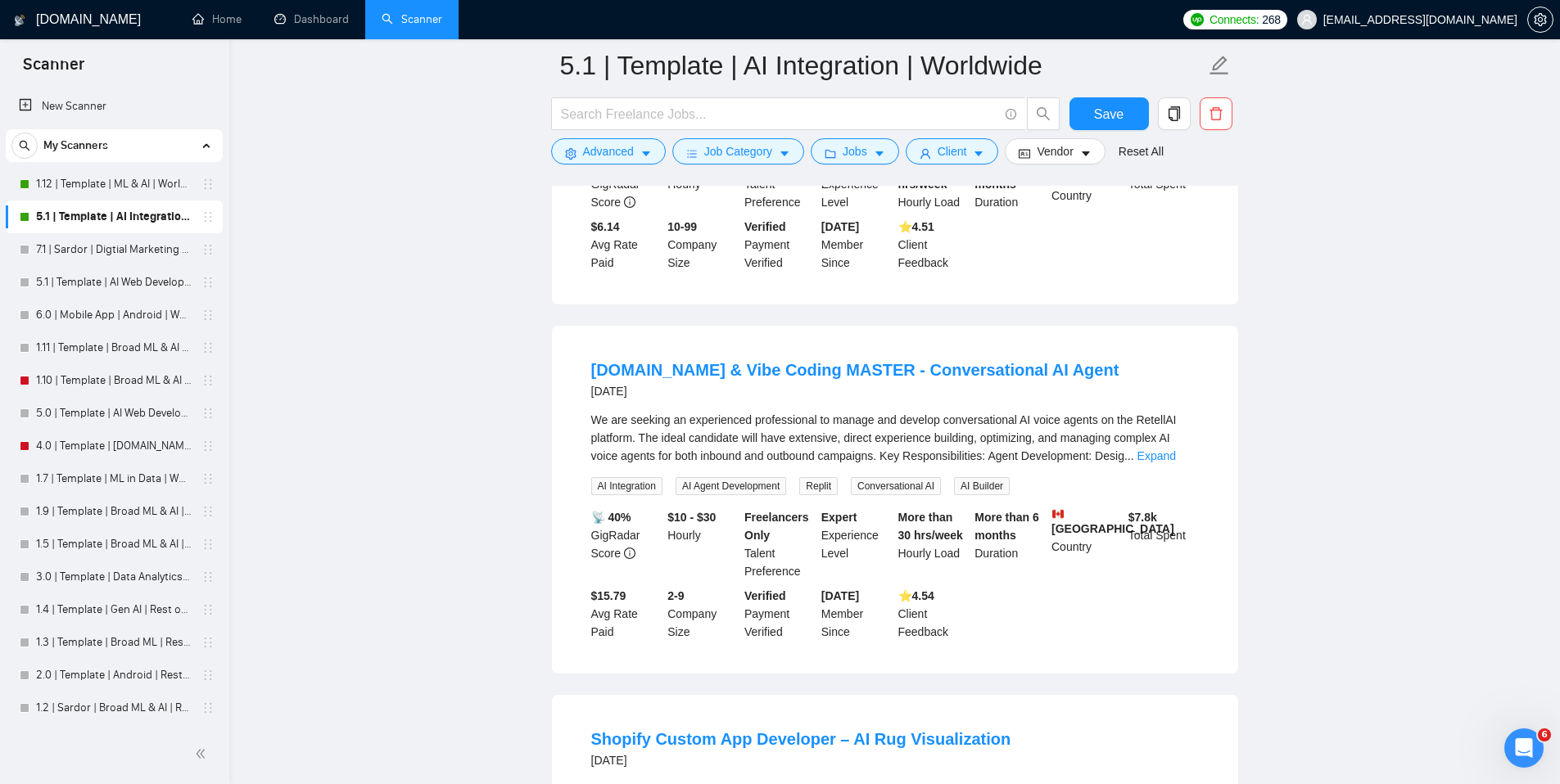
scroll to position [7273, 0]
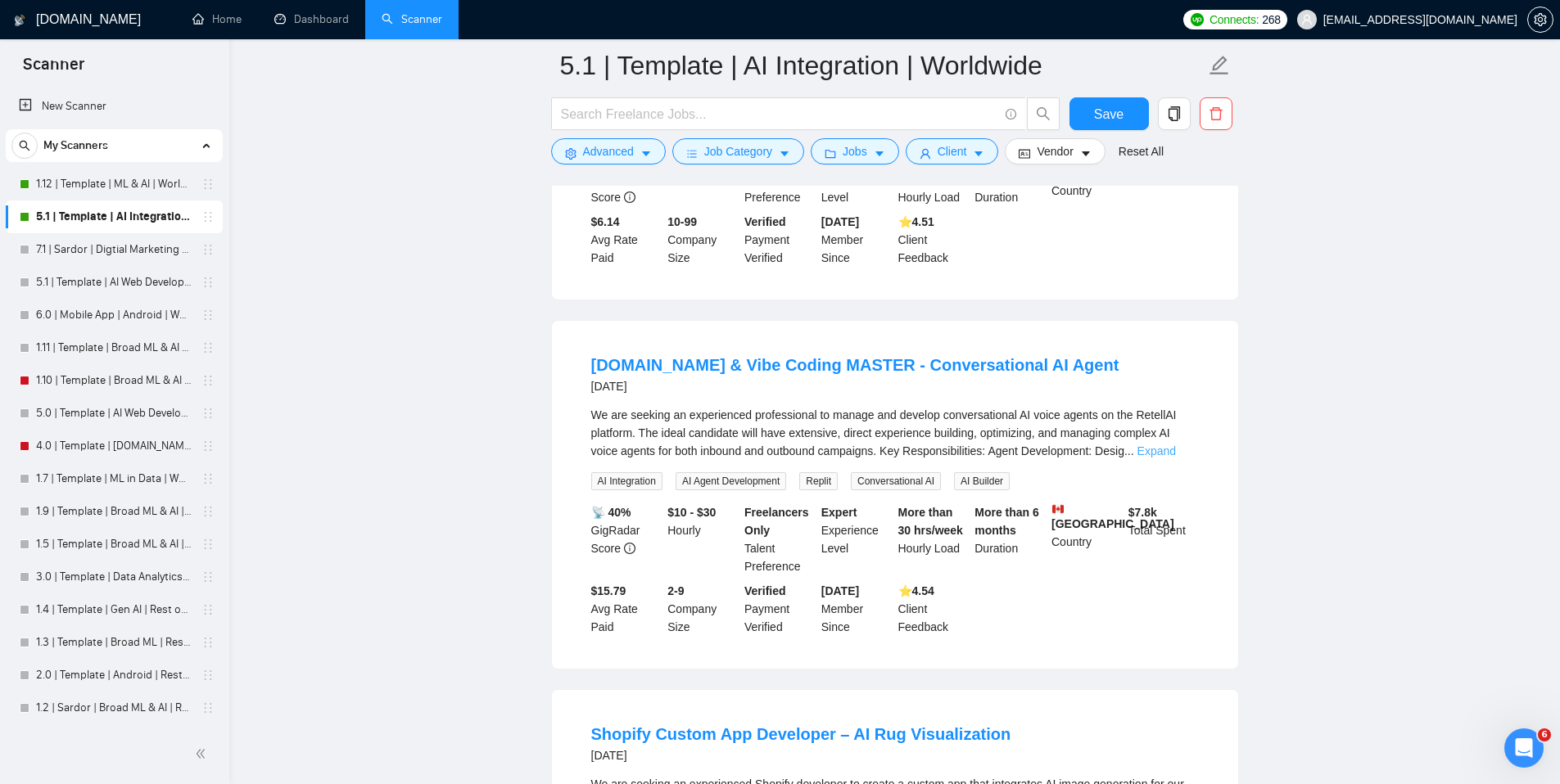
click at [1176, 457] on link "Expand" at bounding box center [1157, 452] width 39 height 13
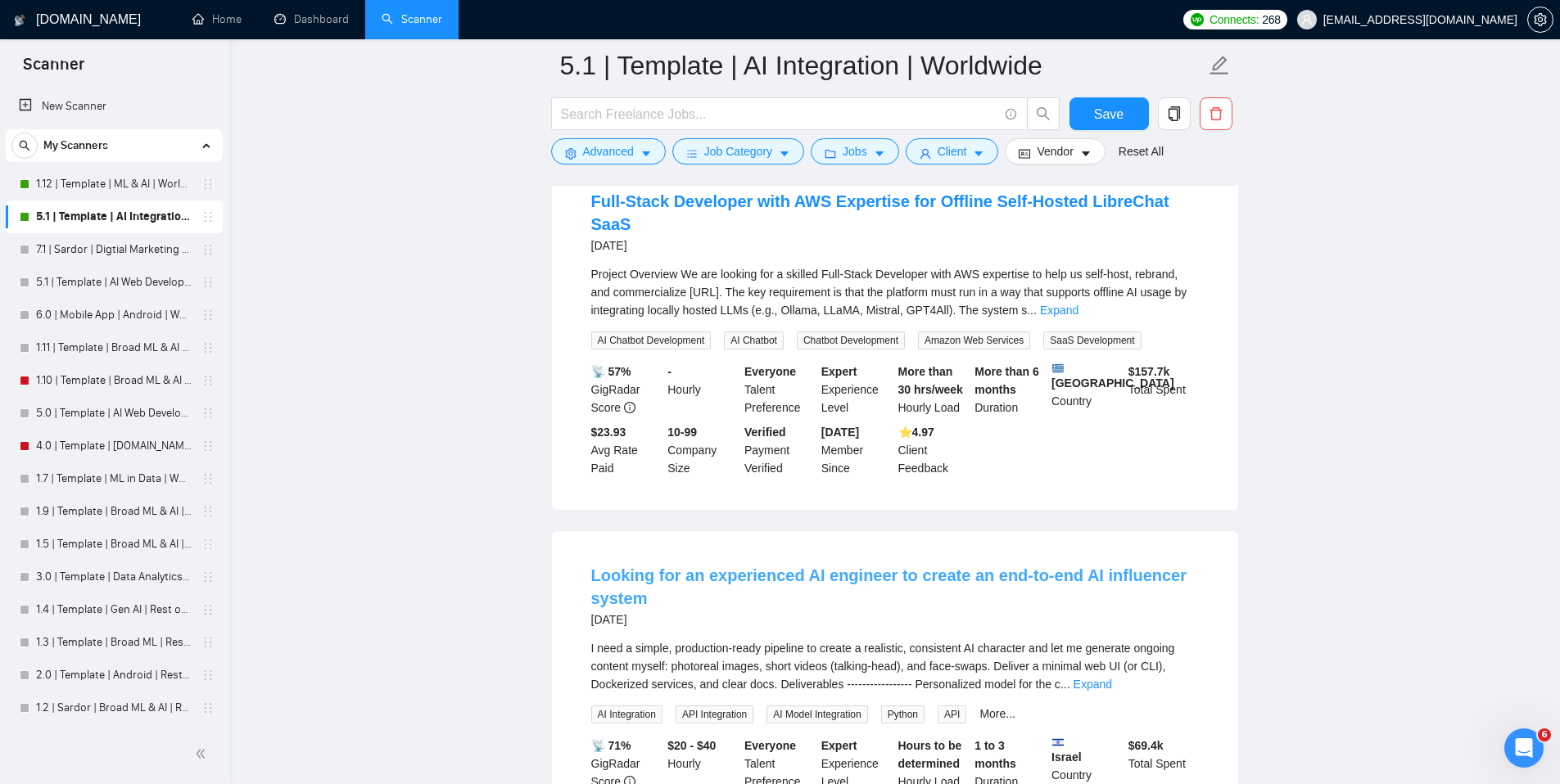
scroll to position [8554, 0]
click at [1078, 316] on link "Expand" at bounding box center [1059, 310] width 39 height 13
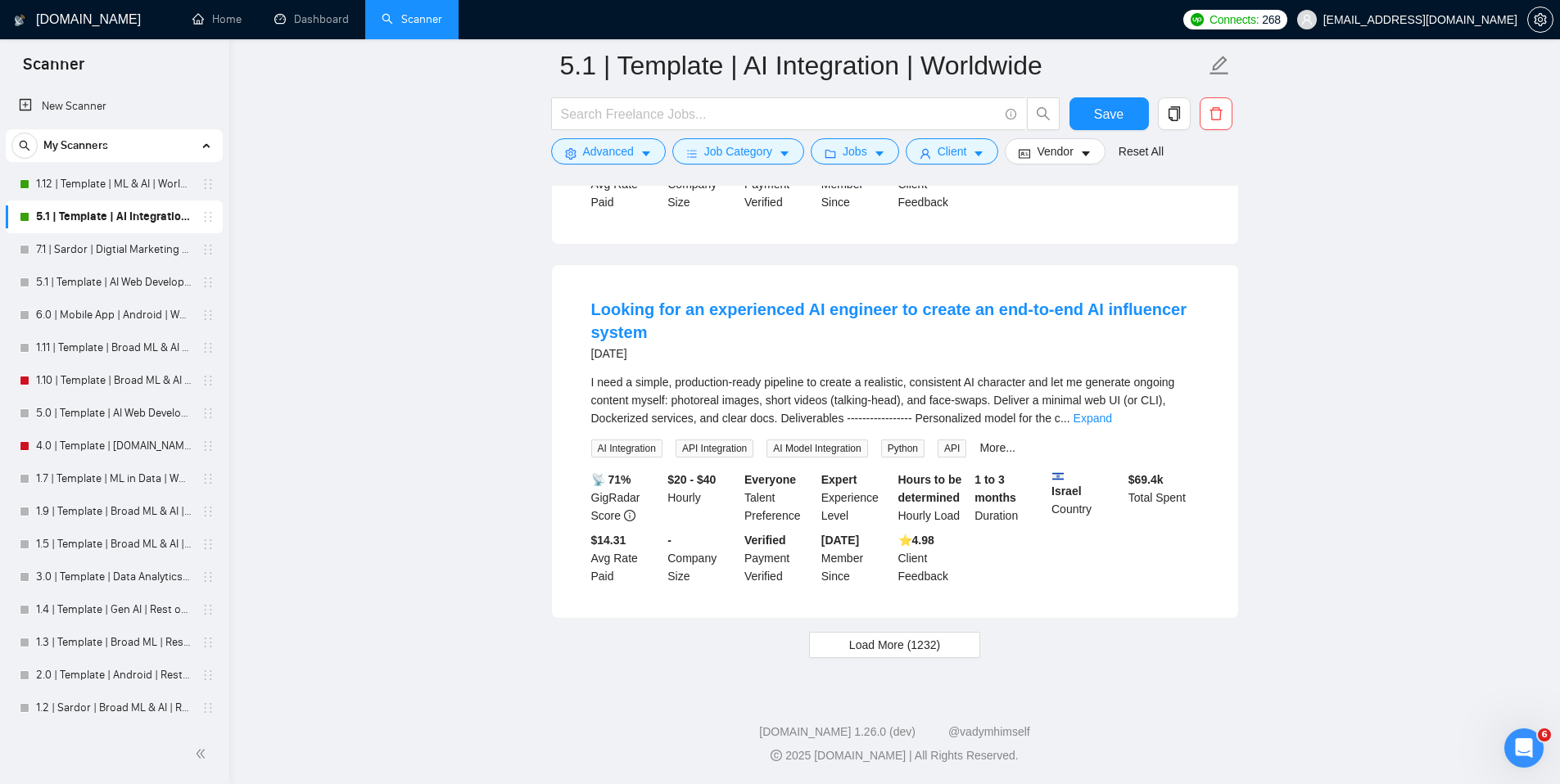
scroll to position [9131, 0]
click at [1112, 416] on link "Expand" at bounding box center [1092, 418] width 39 height 13
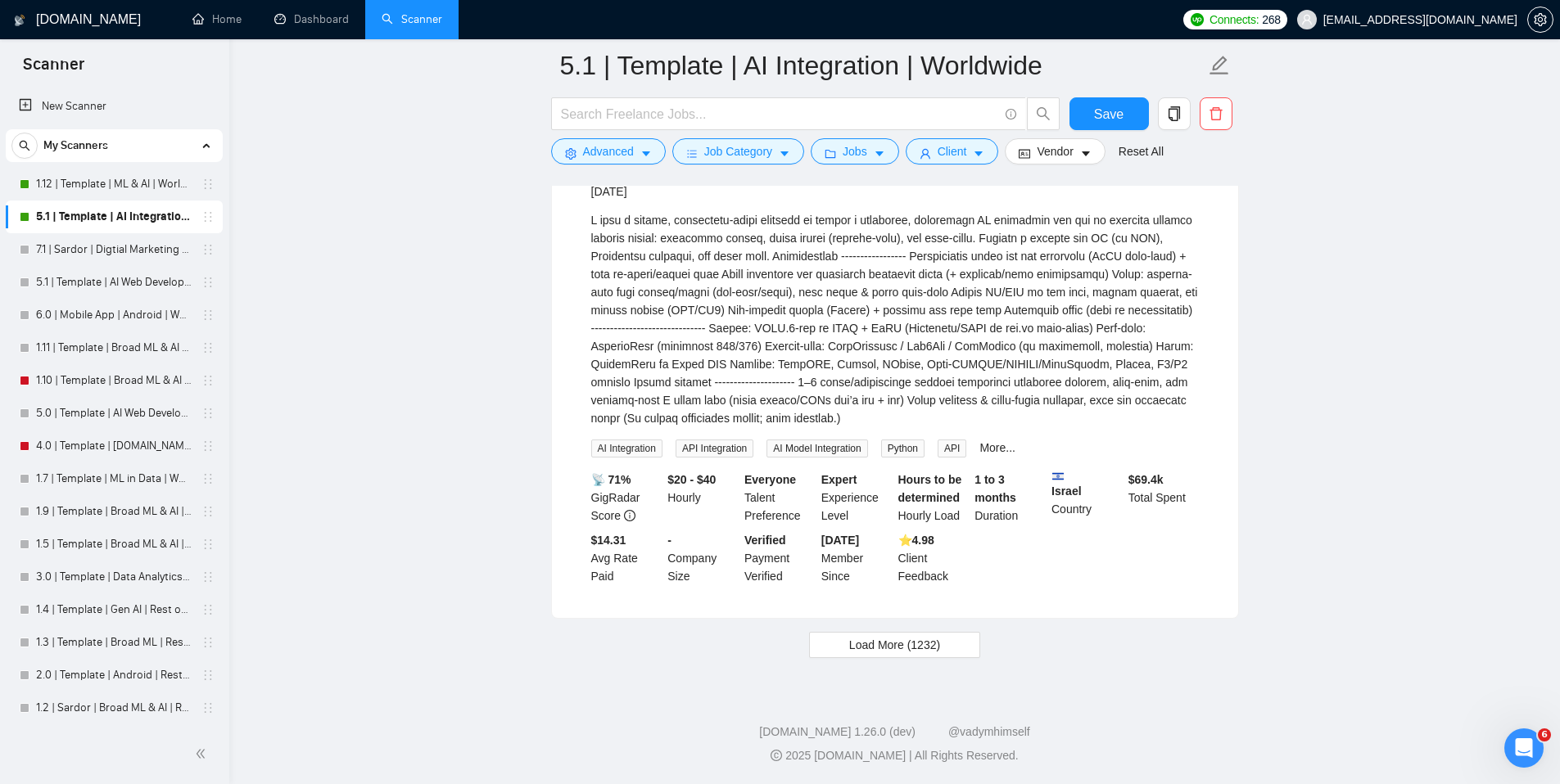
scroll to position [9312, 0]
click at [932, 654] on button "Load More (1232)" at bounding box center [894, 645] width 171 height 26
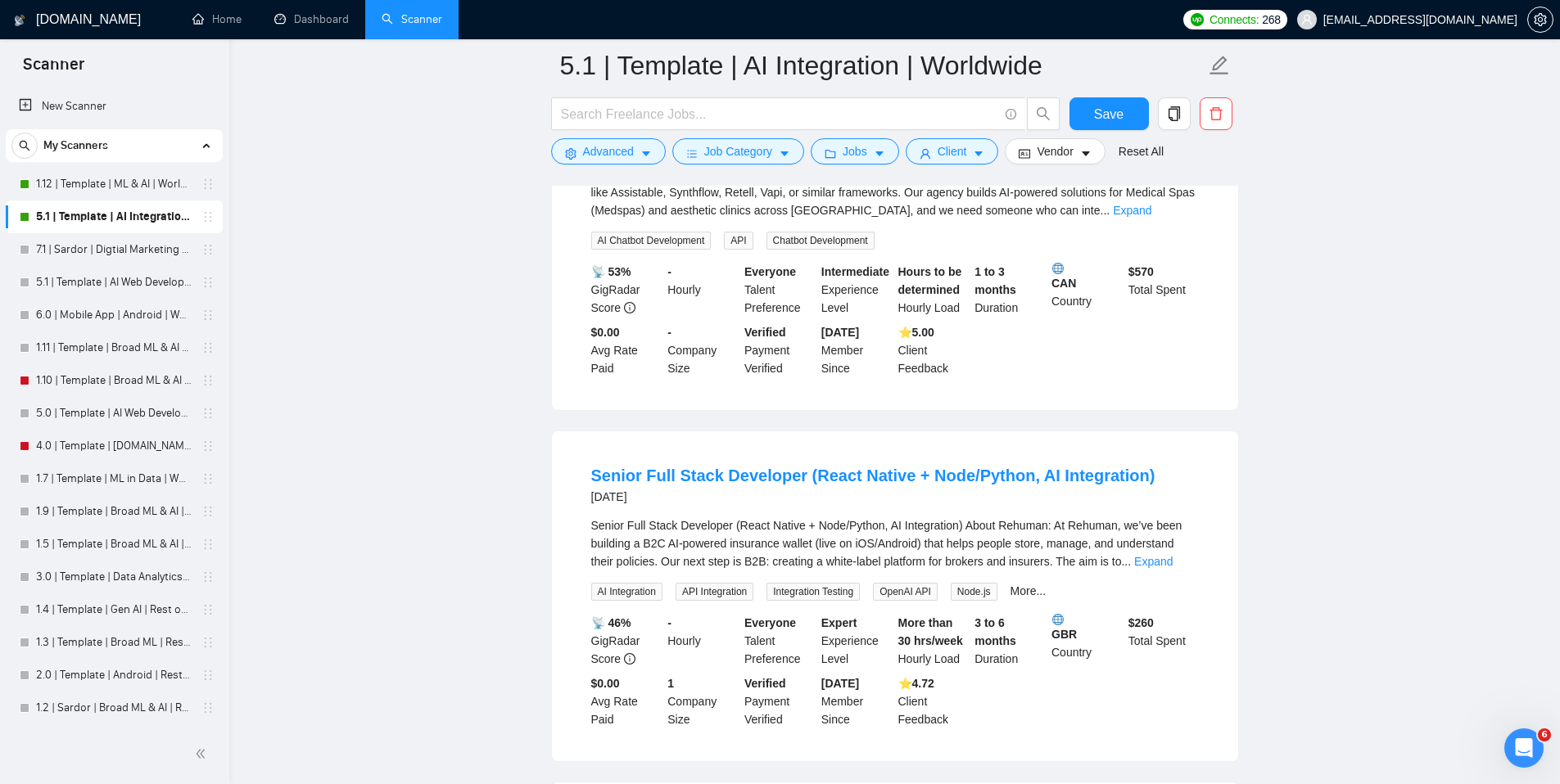
scroll to position [9778, 0]
click at [1152, 218] on link "Expand" at bounding box center [1132, 213] width 39 height 13
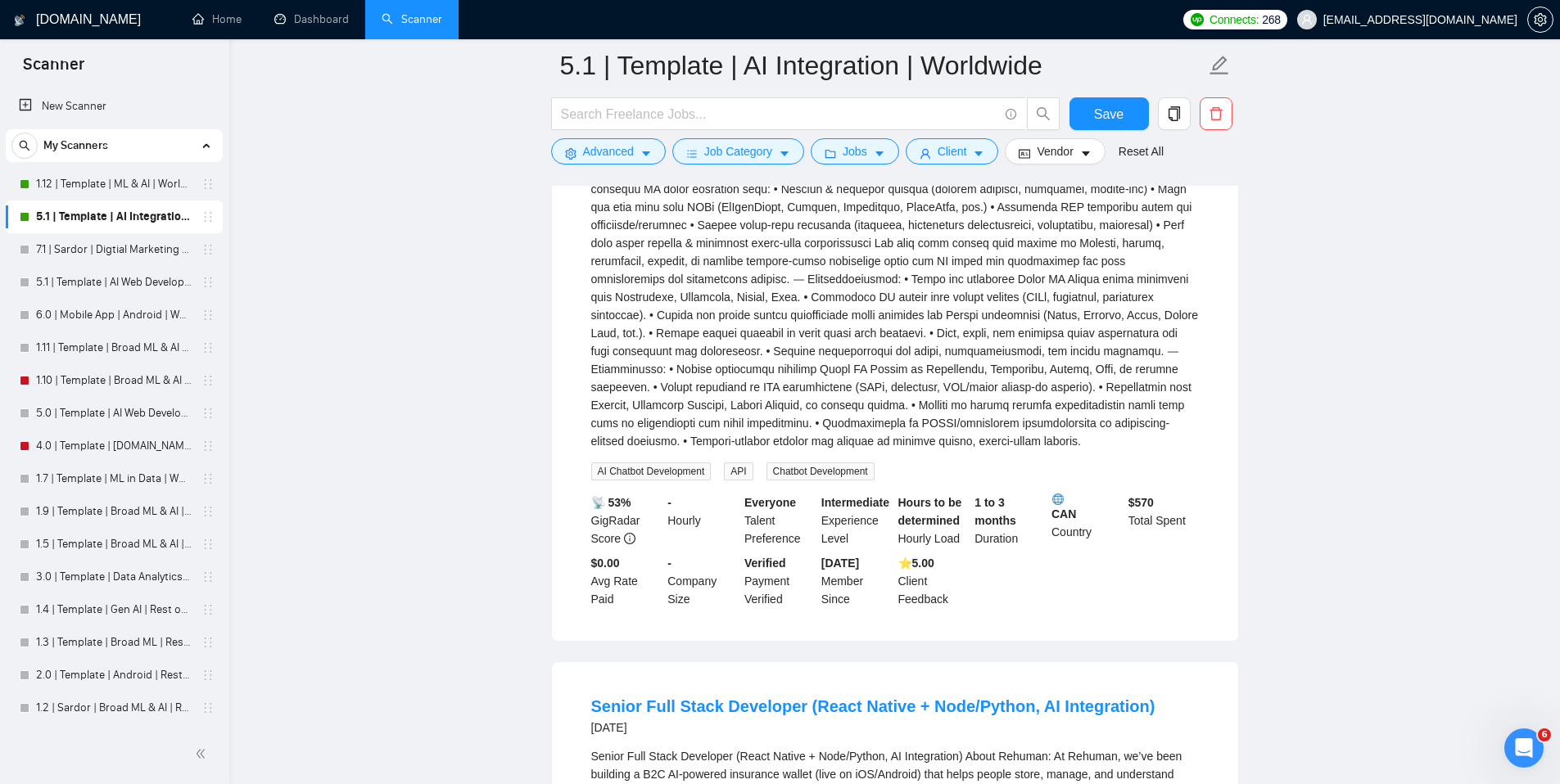
scroll to position [10159, 0]
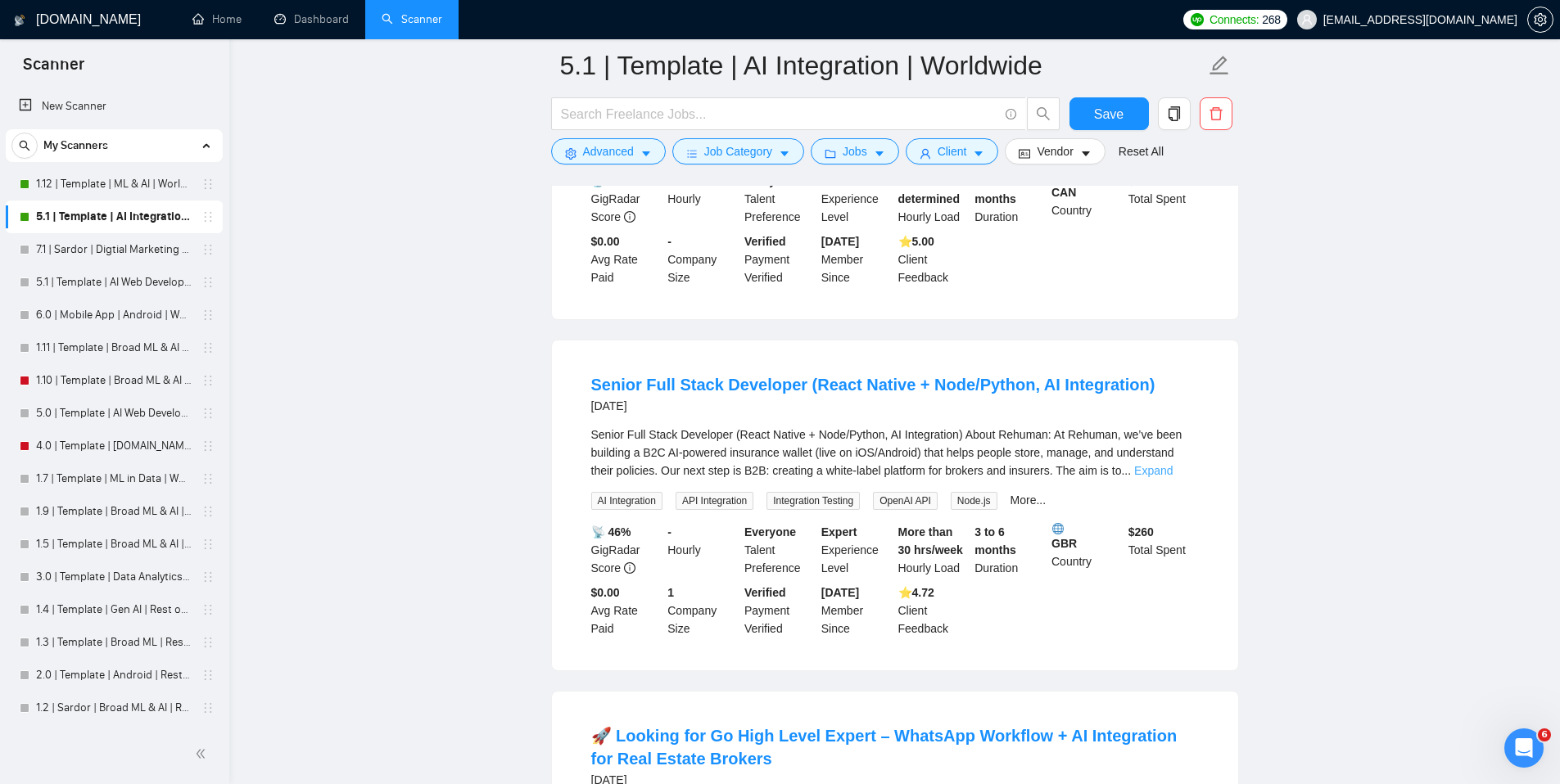
click at [1169, 477] on link "Expand" at bounding box center [1153, 470] width 39 height 13
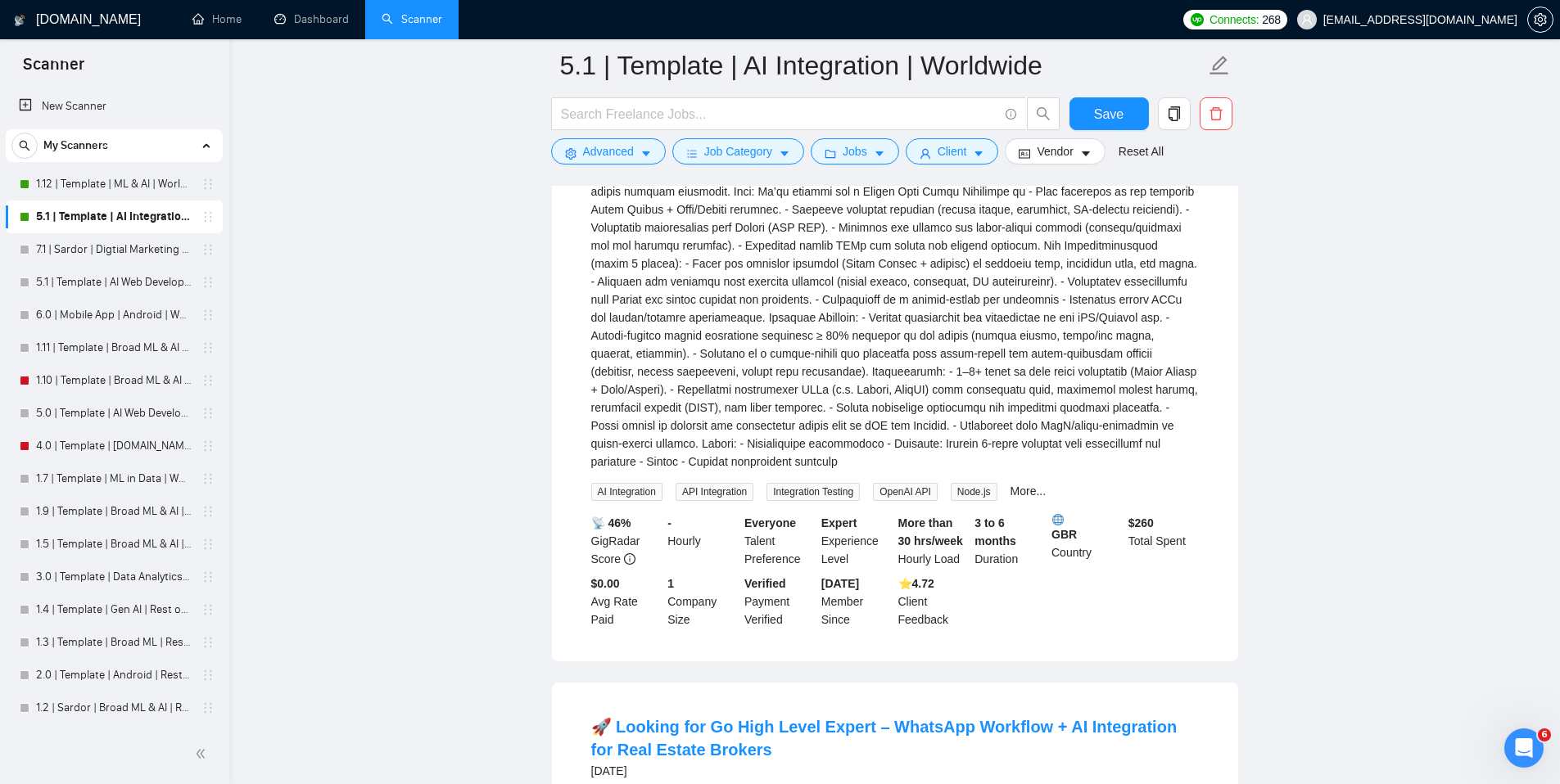
scroll to position [10911, 0]
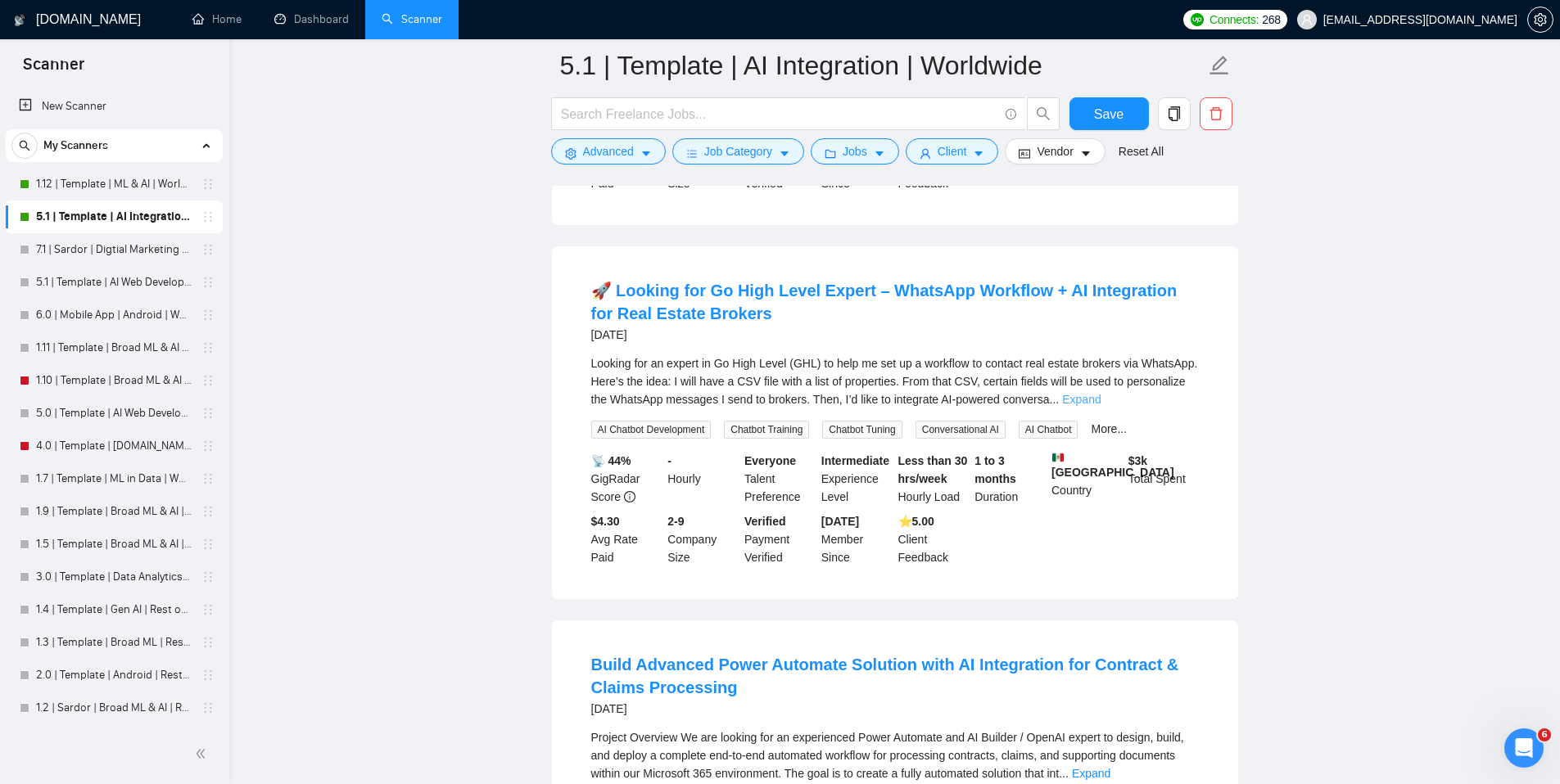
click at [1101, 406] on link "Expand" at bounding box center [1081, 400] width 39 height 13
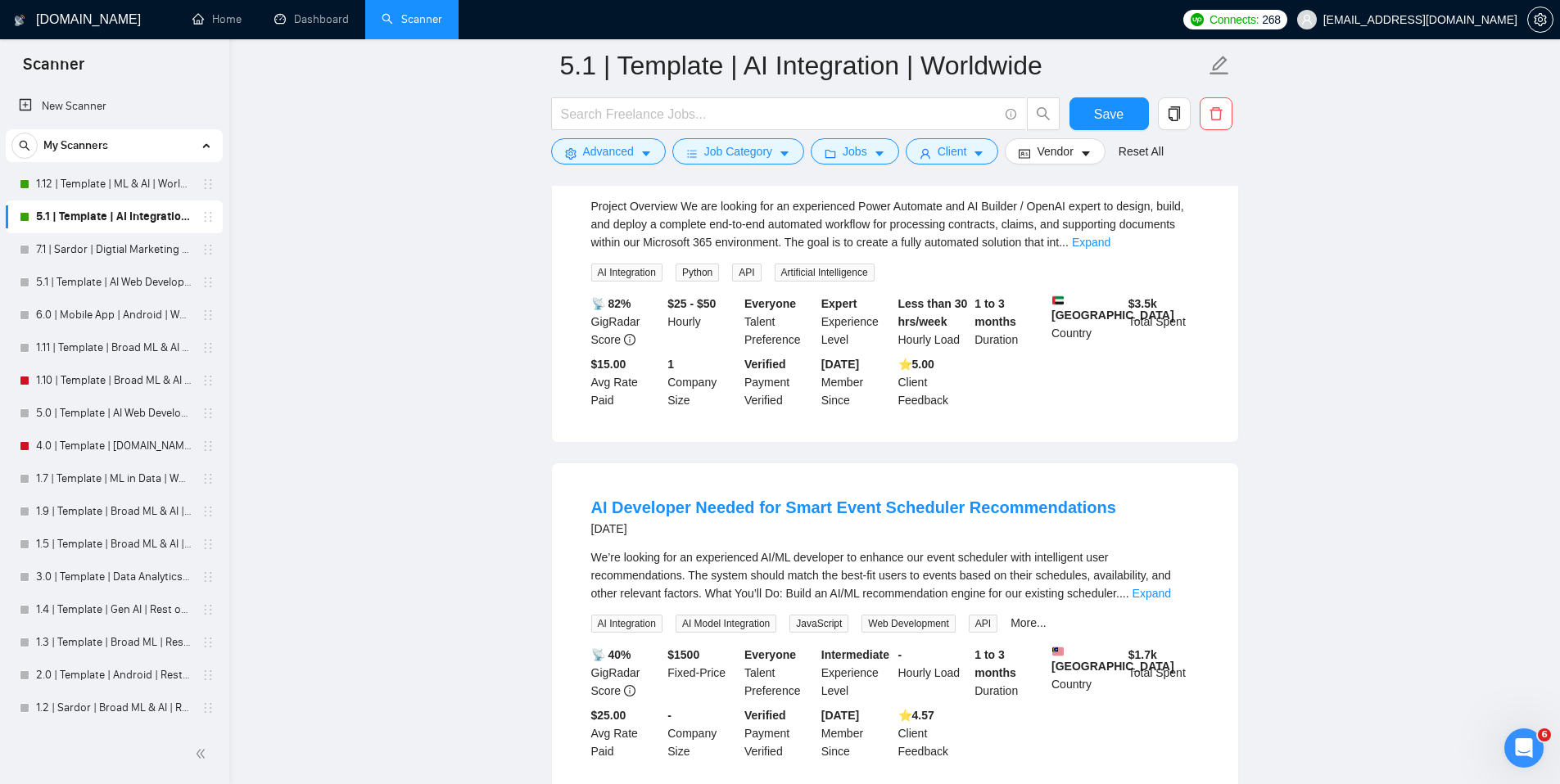
scroll to position [11594, 0]
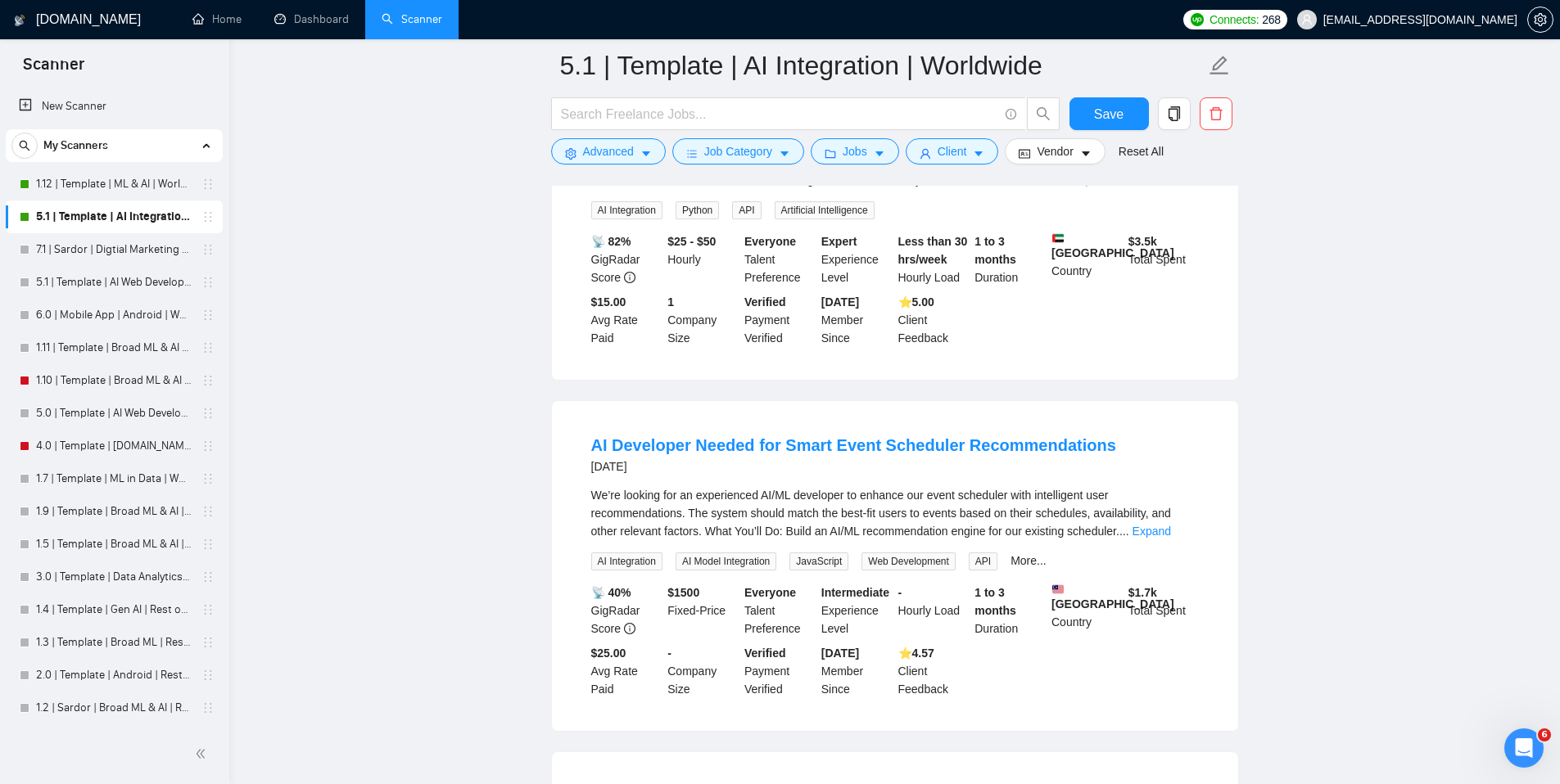
click at [1110, 187] on link "Expand" at bounding box center [1091, 180] width 39 height 13
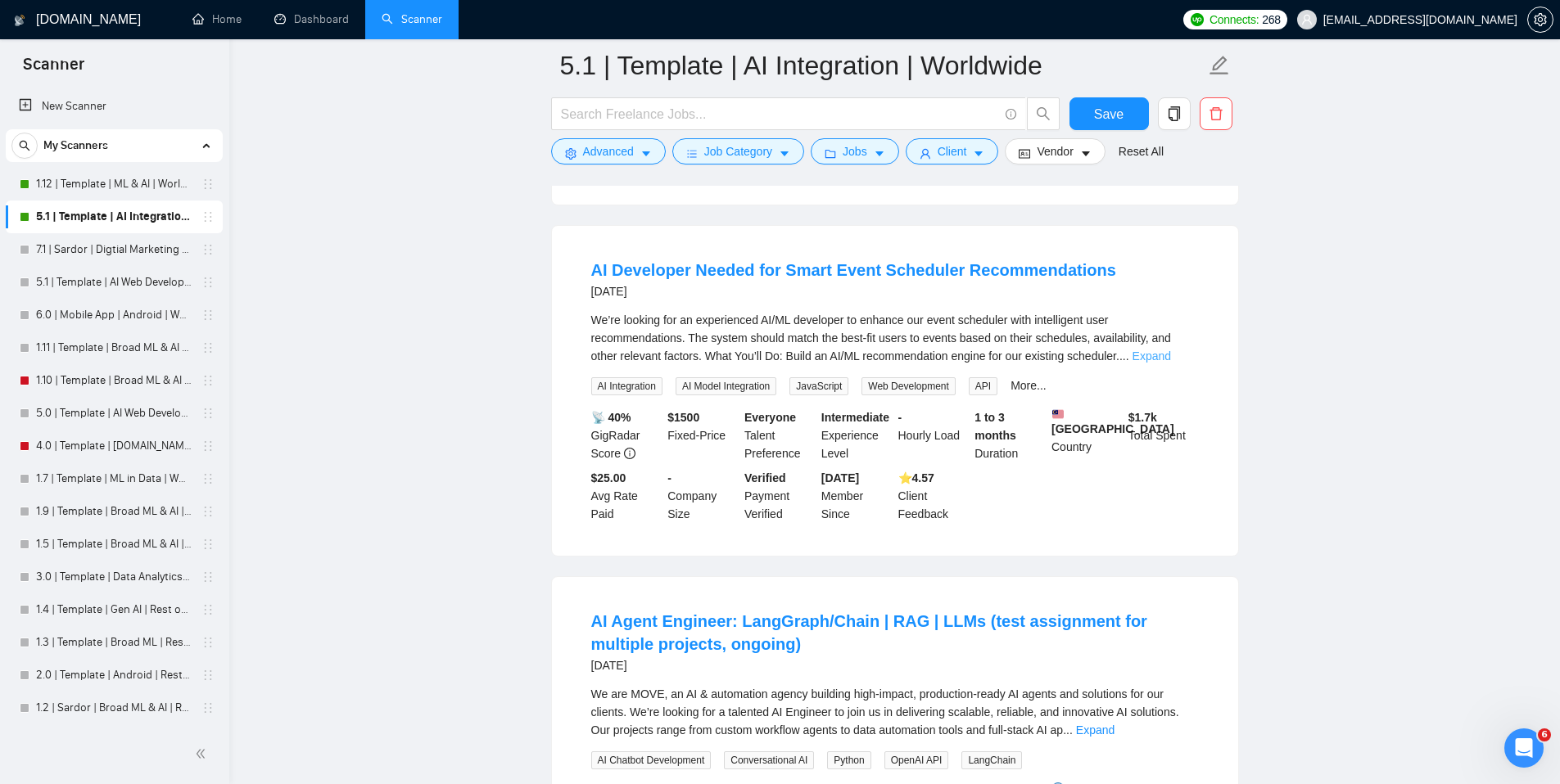
click at [1171, 363] on link "Expand" at bounding box center [1152, 356] width 39 height 13
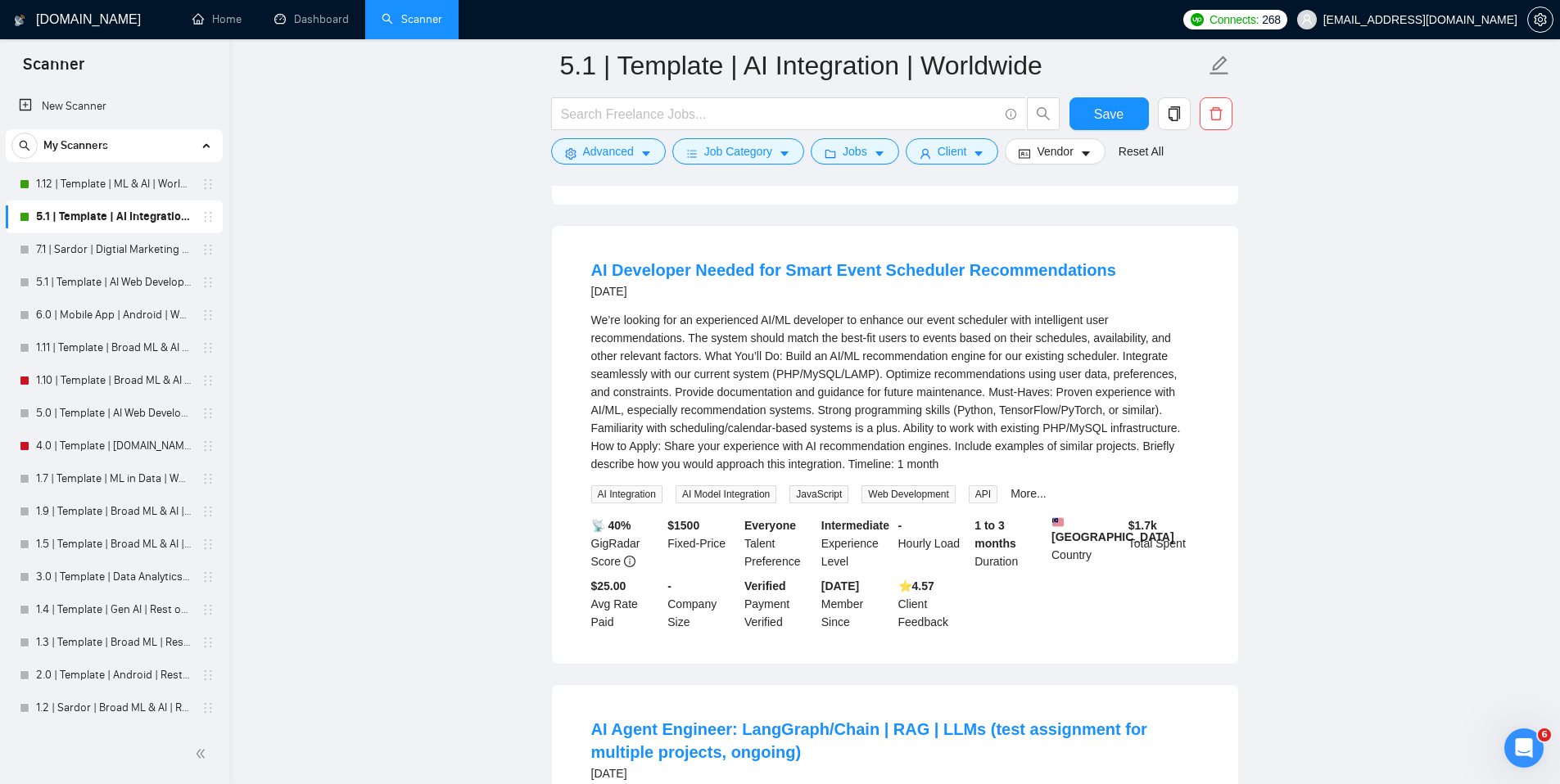
scroll to position [12723, 0]
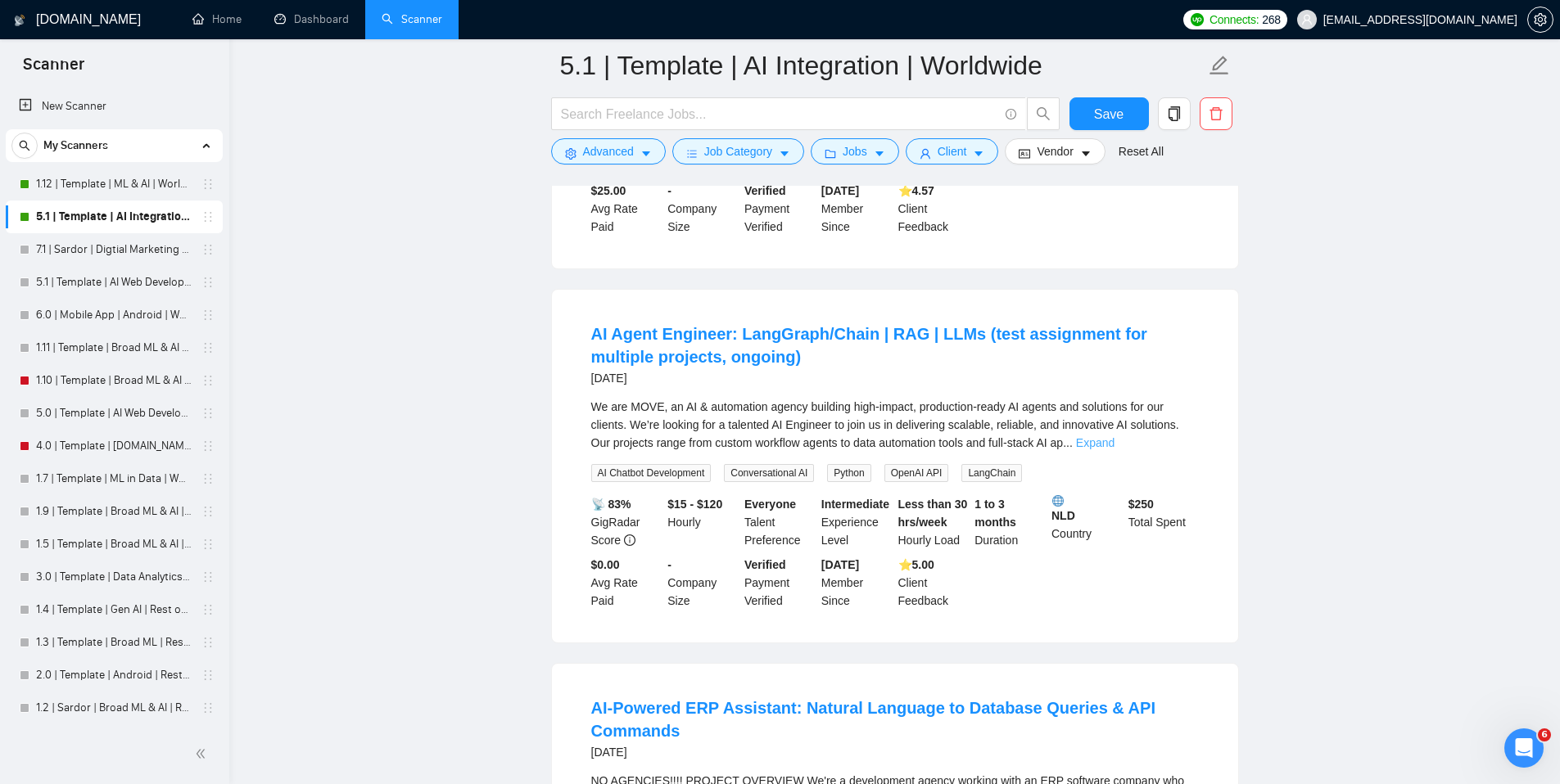
click at [1115, 450] on link "Expand" at bounding box center [1095, 443] width 39 height 13
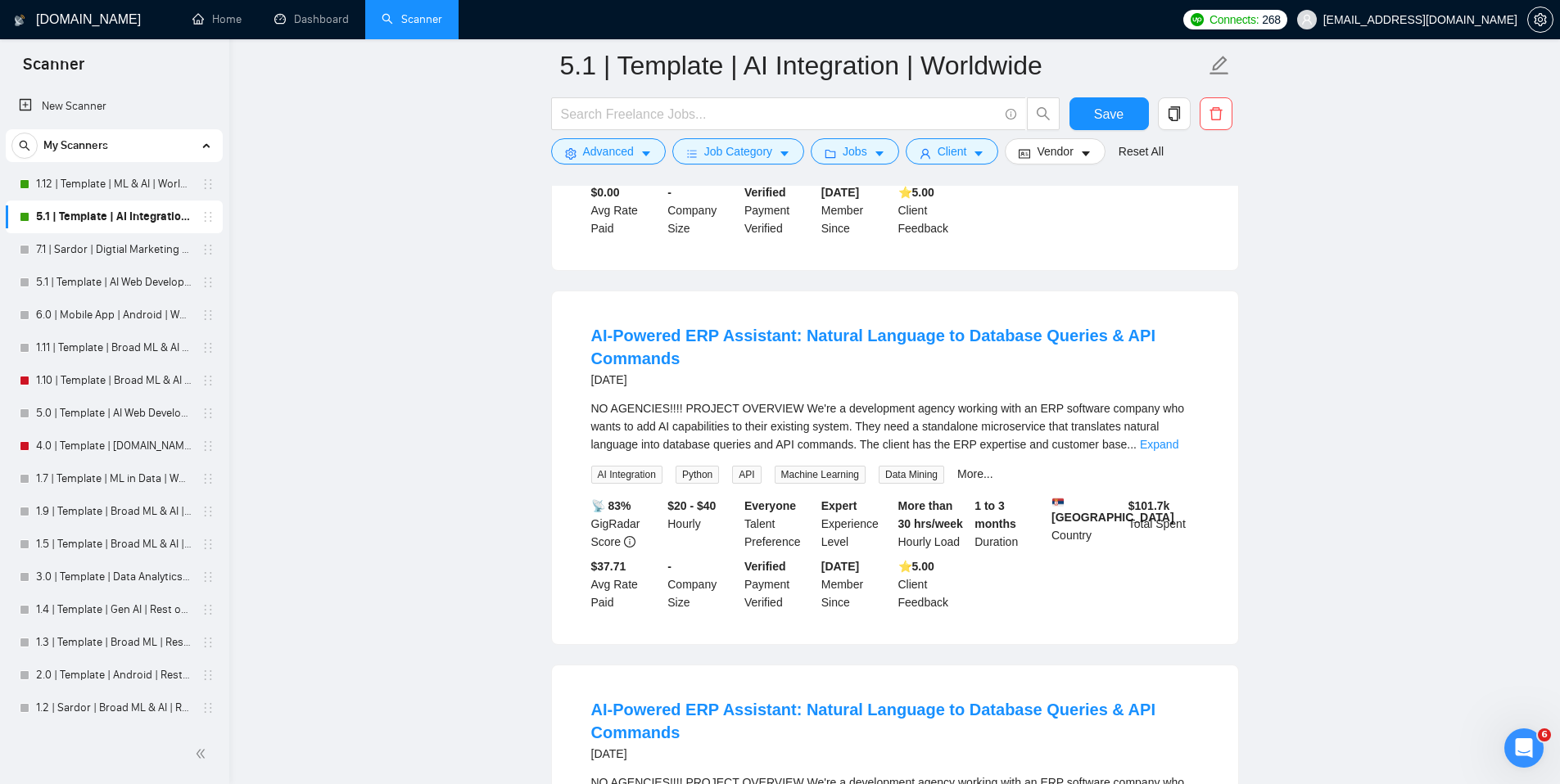
scroll to position [13448, 0]
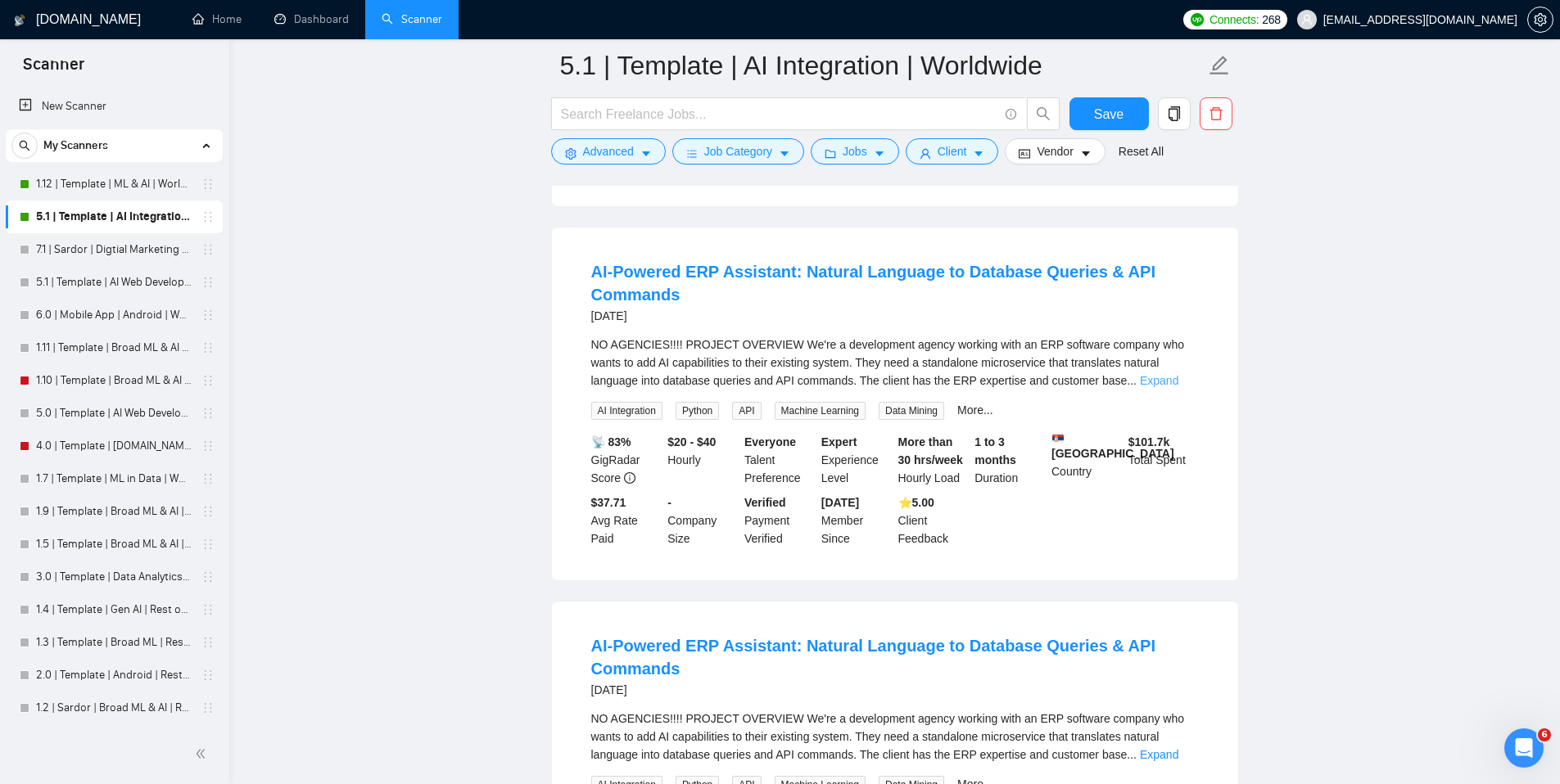
click at [1178, 387] on link "Expand" at bounding box center [1158, 381] width 39 height 13
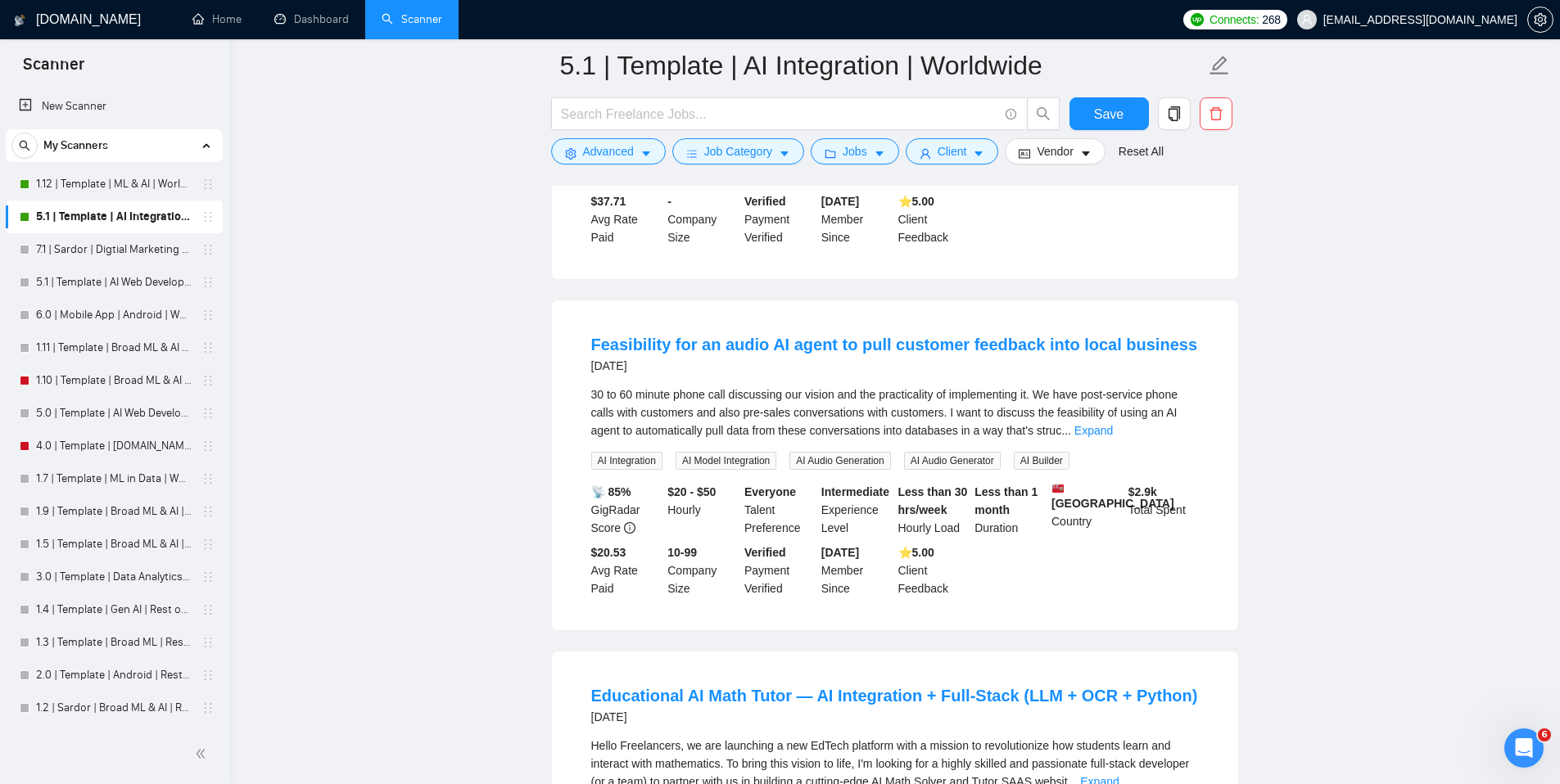
scroll to position [14721, 0]
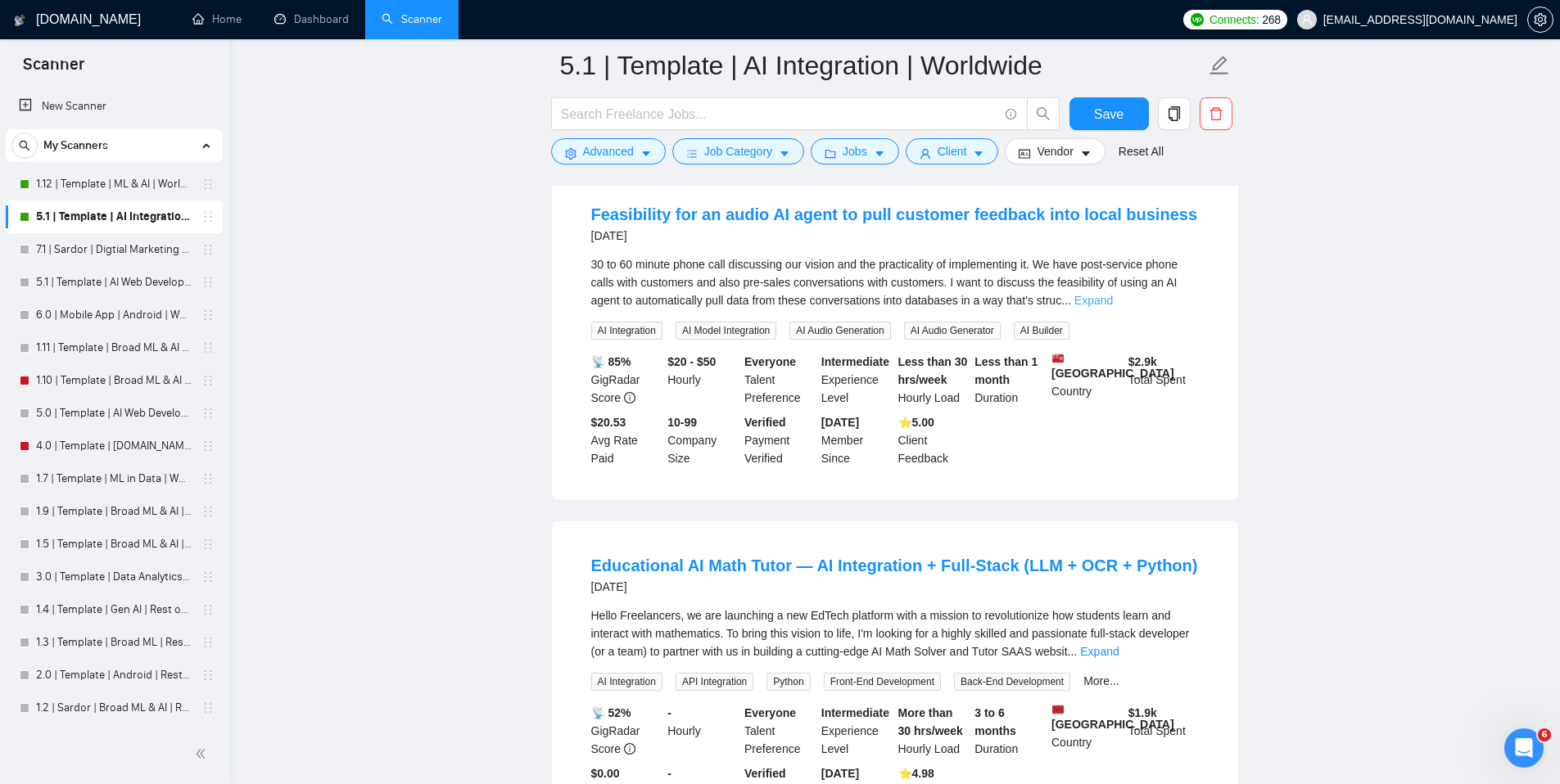
click at [1113, 307] on link "Expand" at bounding box center [1093, 300] width 39 height 13
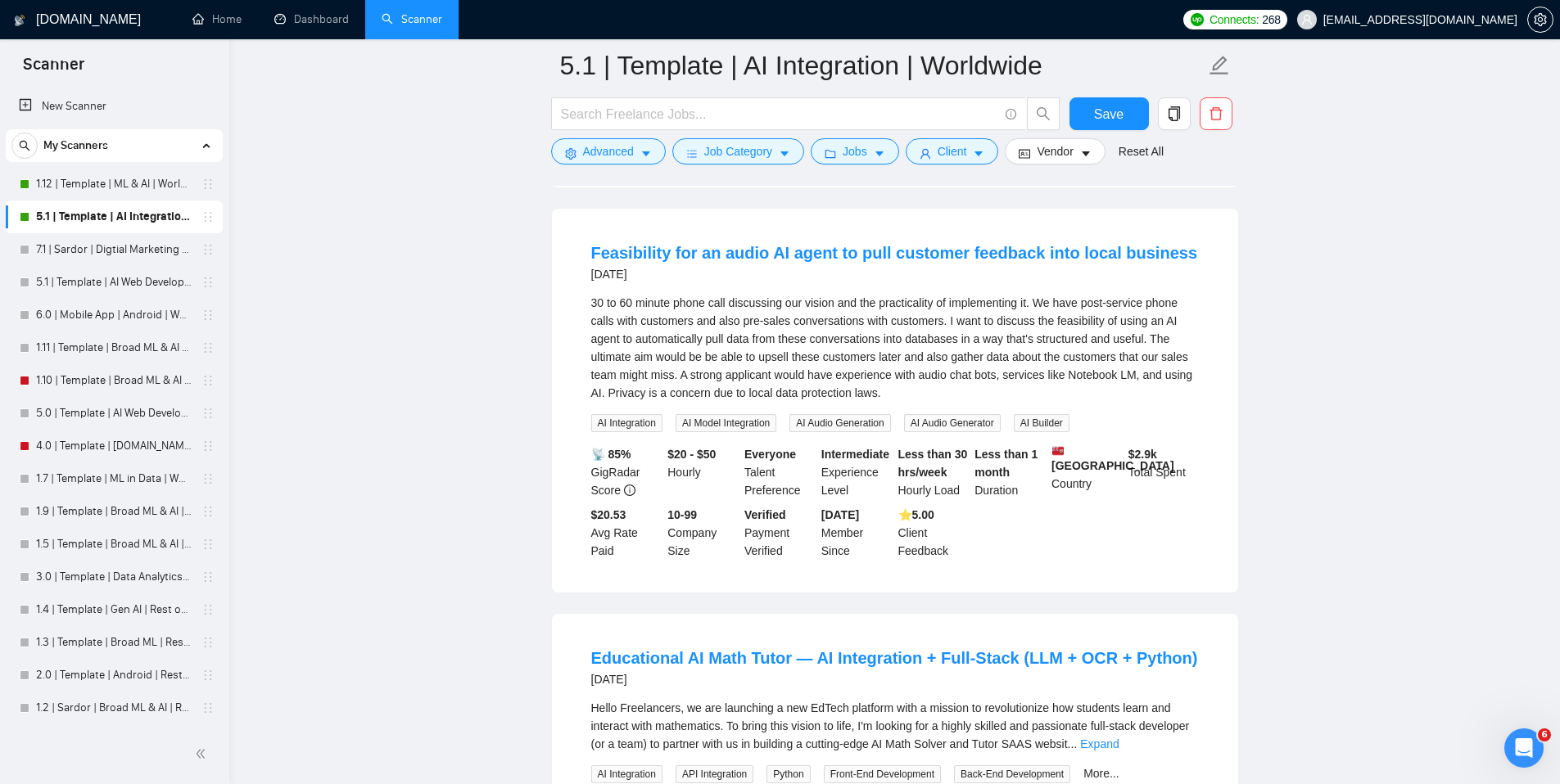
scroll to position [14589, 0]
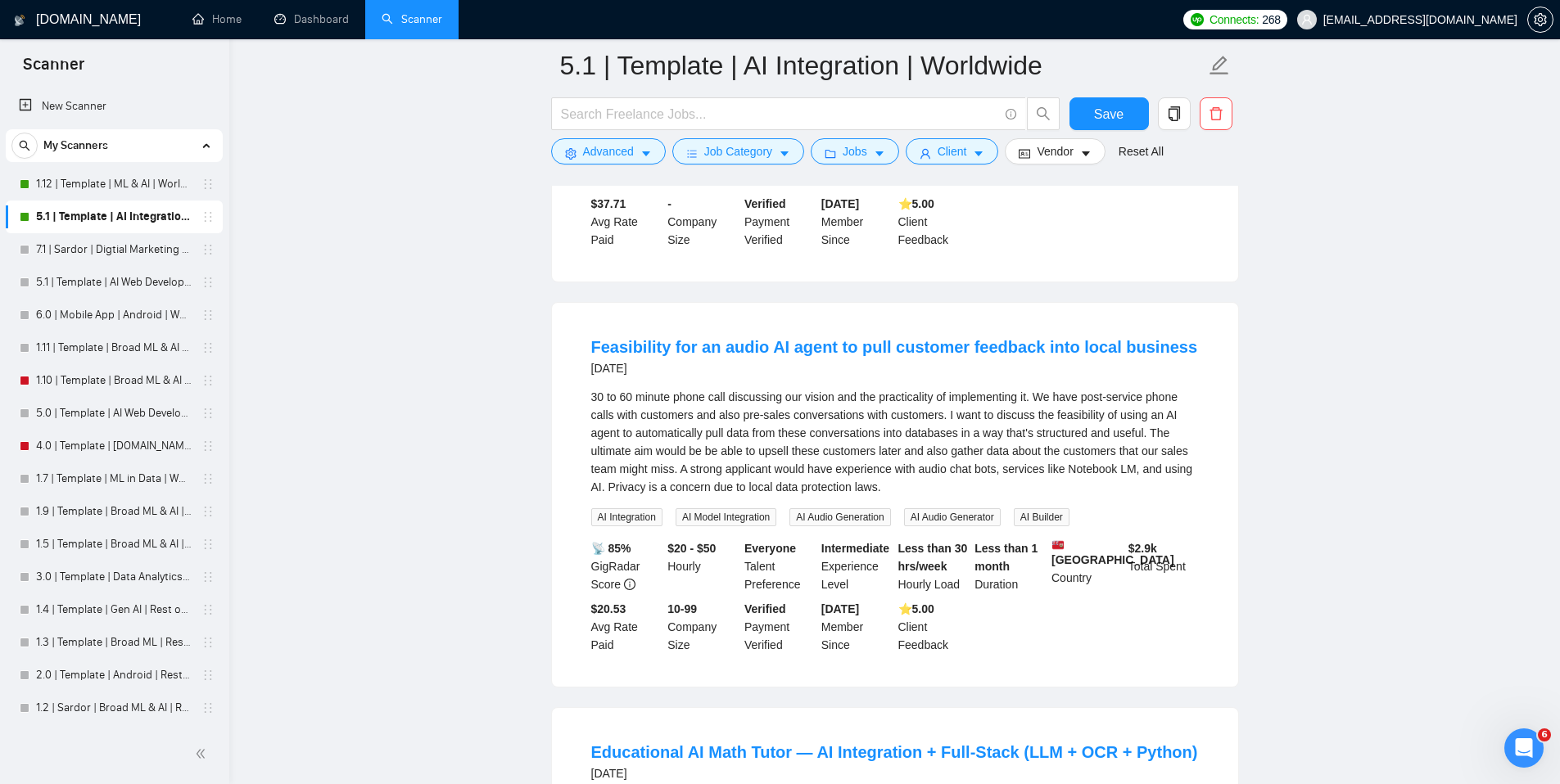
click at [1178, 89] on link "Expand" at bounding box center [1158, 82] width 39 height 13
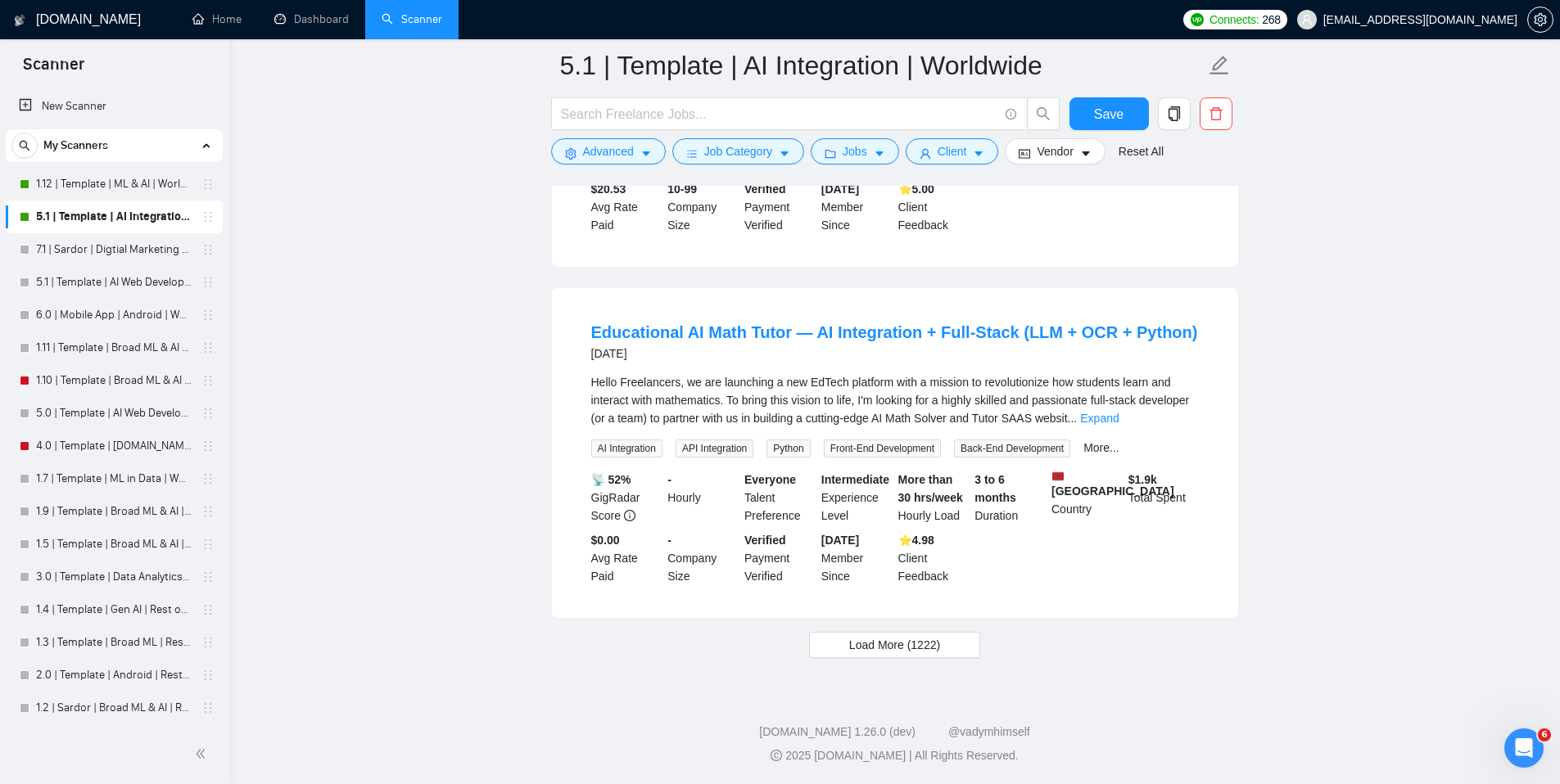
scroll to position [15637, 0]
click at [1119, 425] on link "Expand" at bounding box center [1099, 418] width 39 height 13
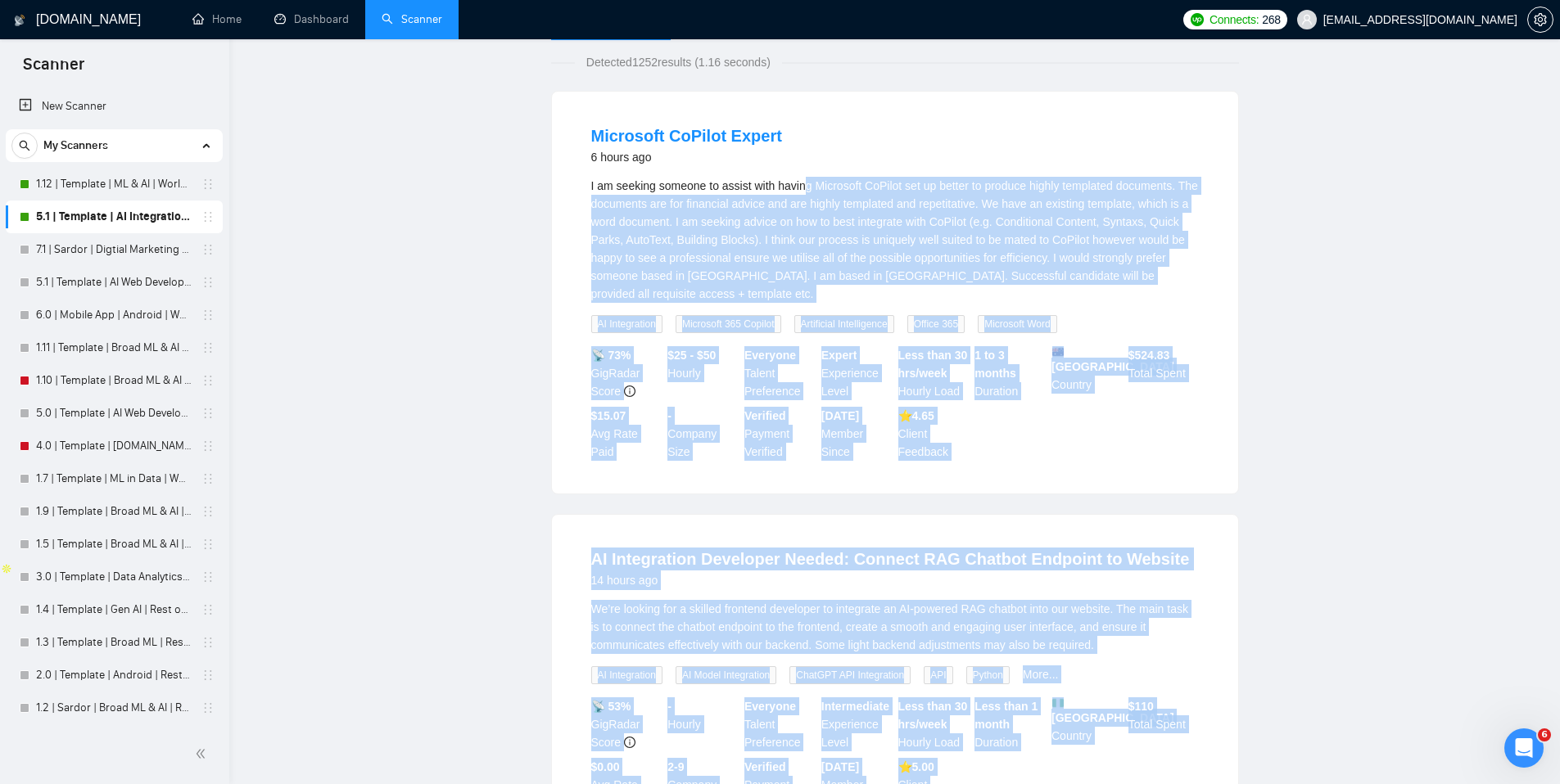
scroll to position [0, 0]
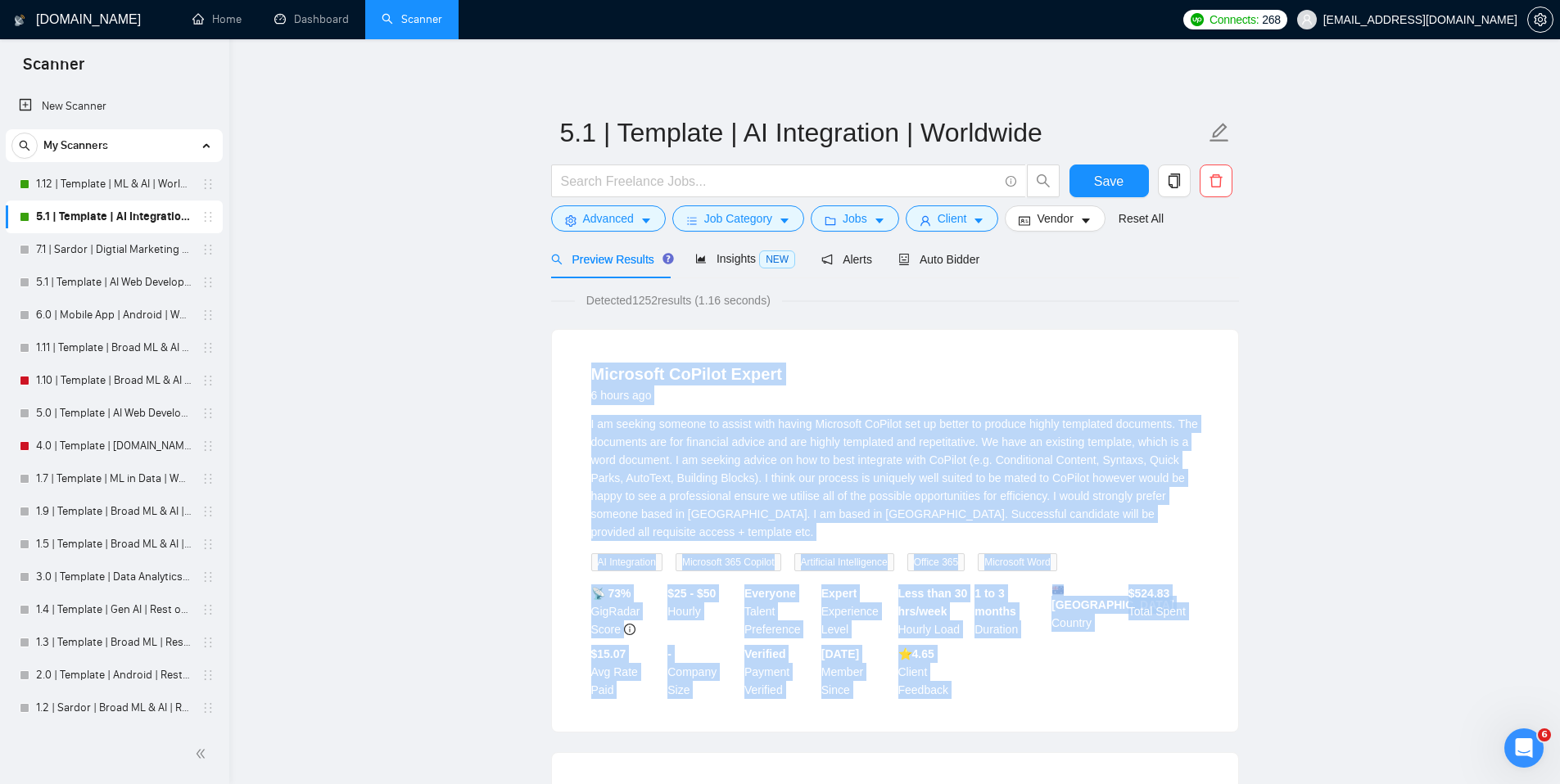
drag, startPoint x: 1221, startPoint y: 611, endPoint x: 564, endPoint y: 374, distance: 698.4
copy ul "Loremipsu DoLorsi Ametco 0 adipi eli S do eiusmod tempori ut labore etdo magnaa…"
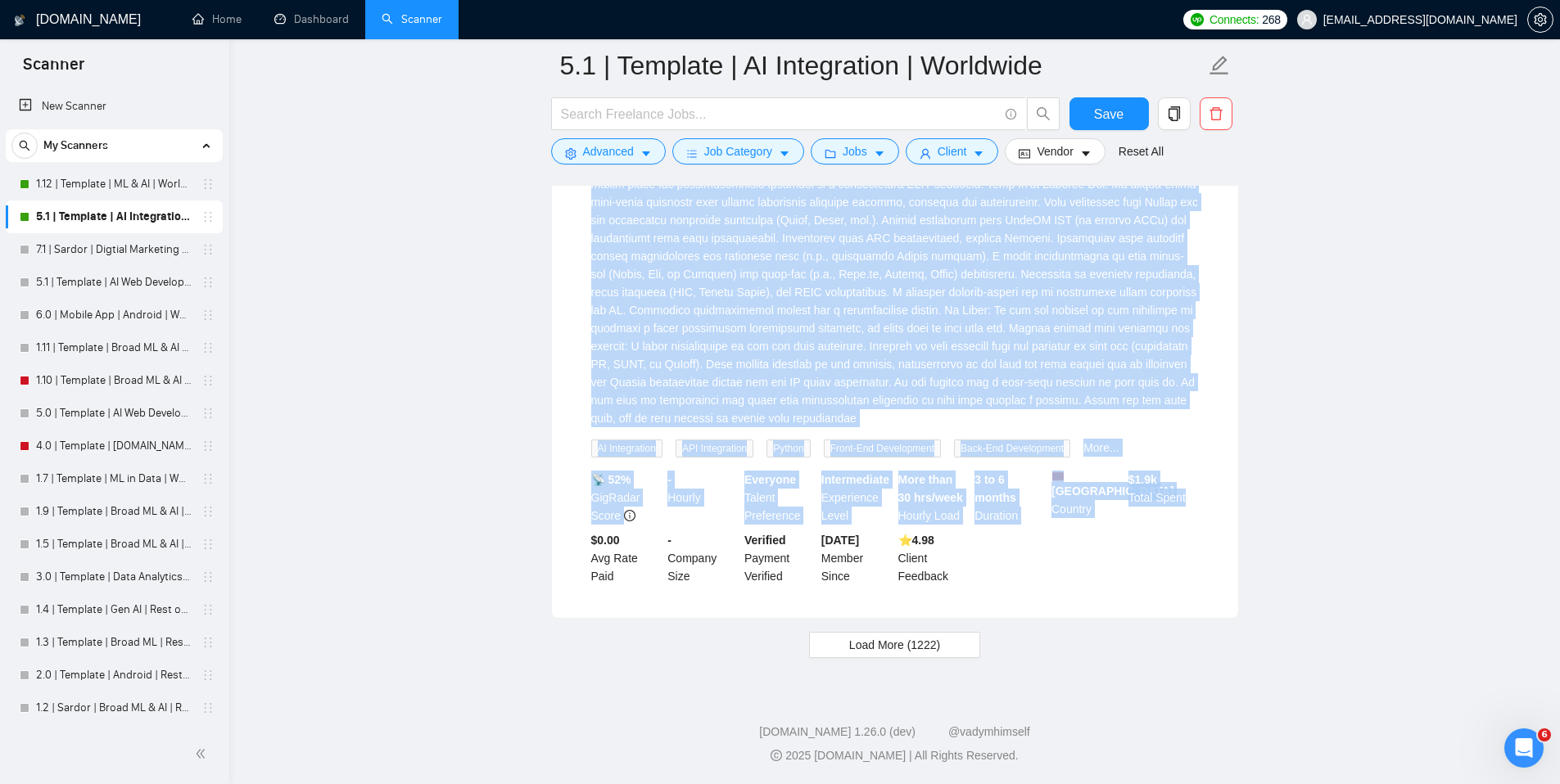
scroll to position [16500, 0]
click at [896, 641] on span "Load More (1222)" at bounding box center [895, 644] width 91 height 18
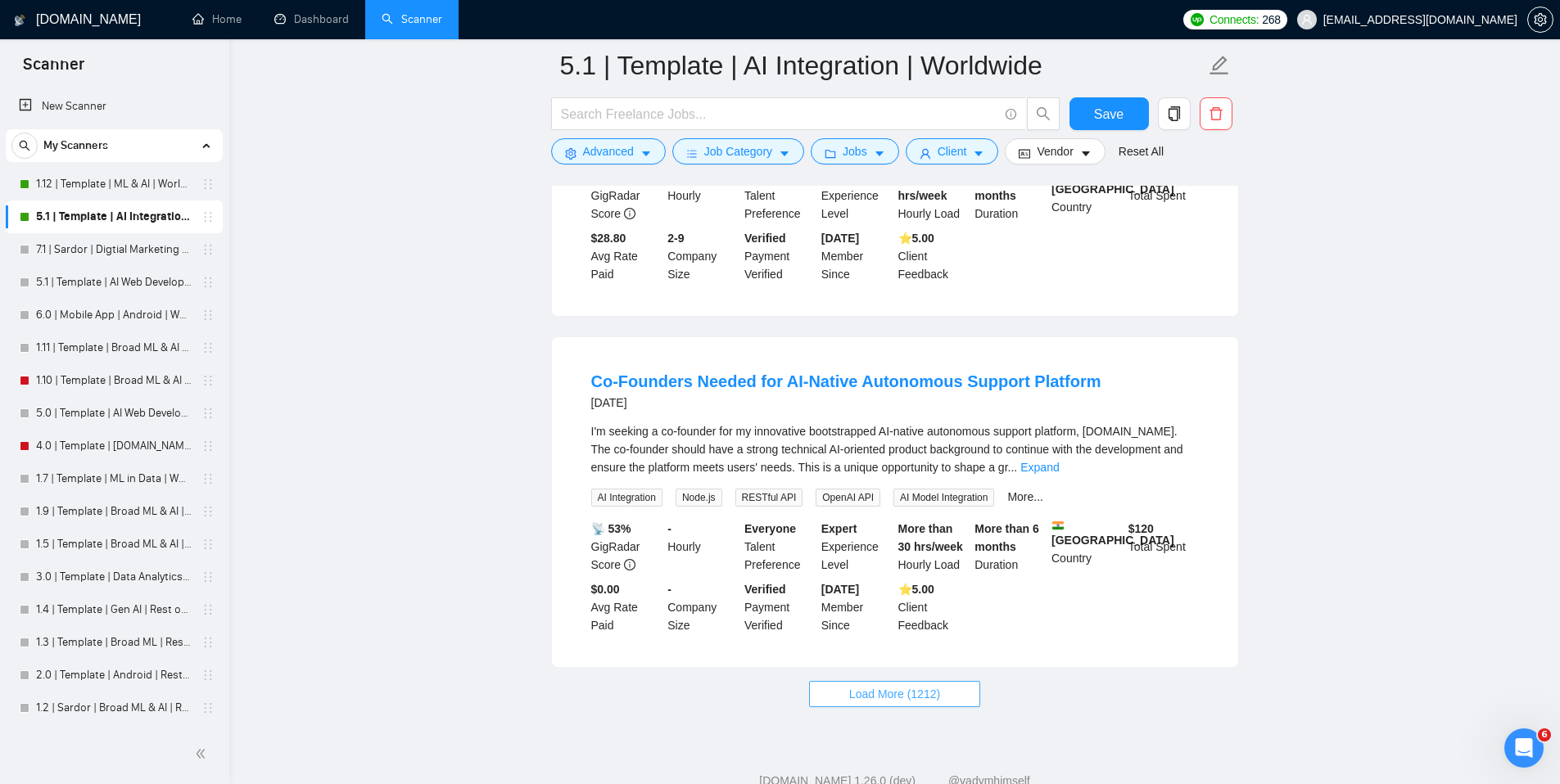
scroll to position [20045, 0]
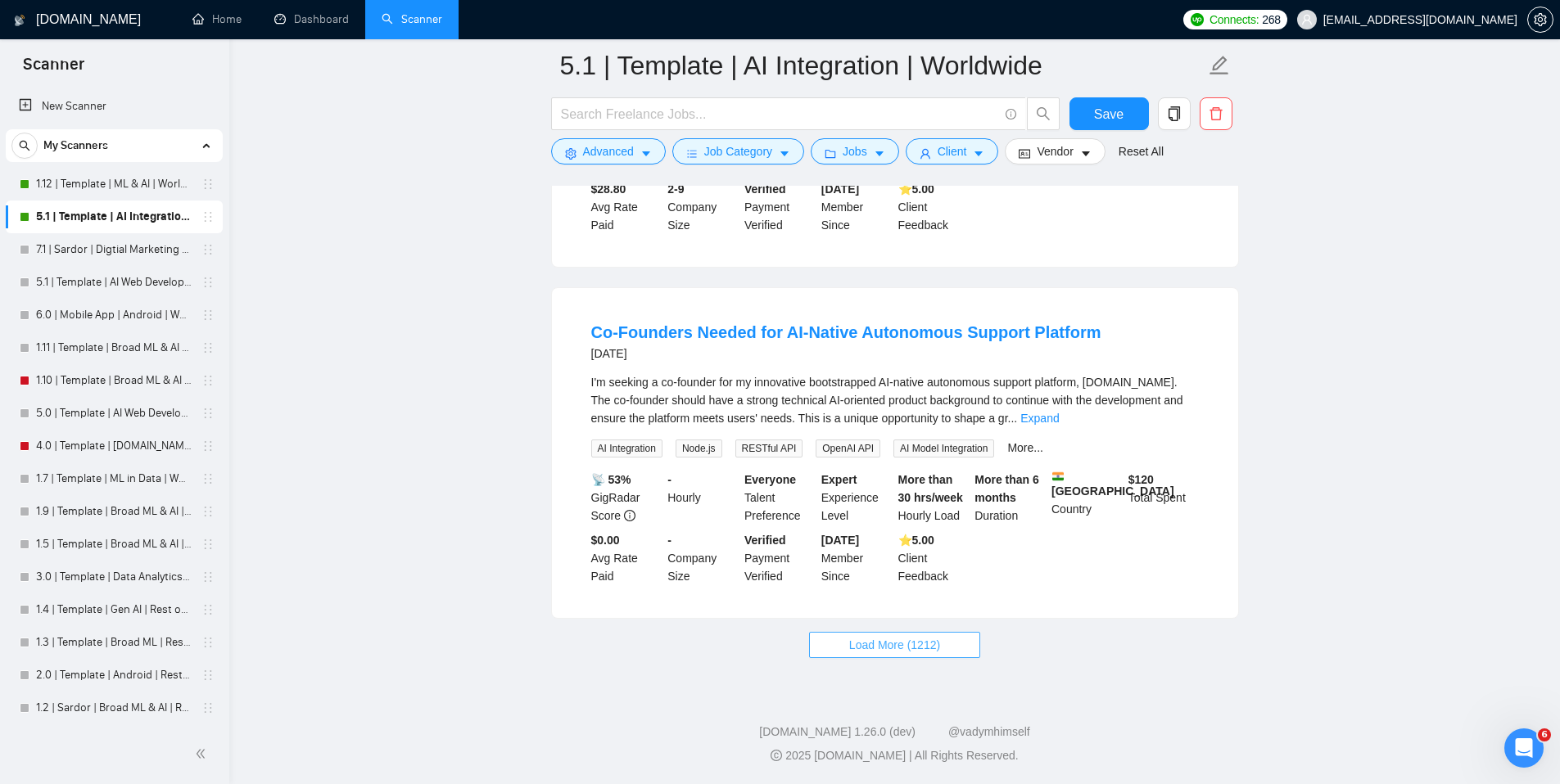
click at [932, 643] on span "Load More (1212)" at bounding box center [895, 644] width 91 height 18
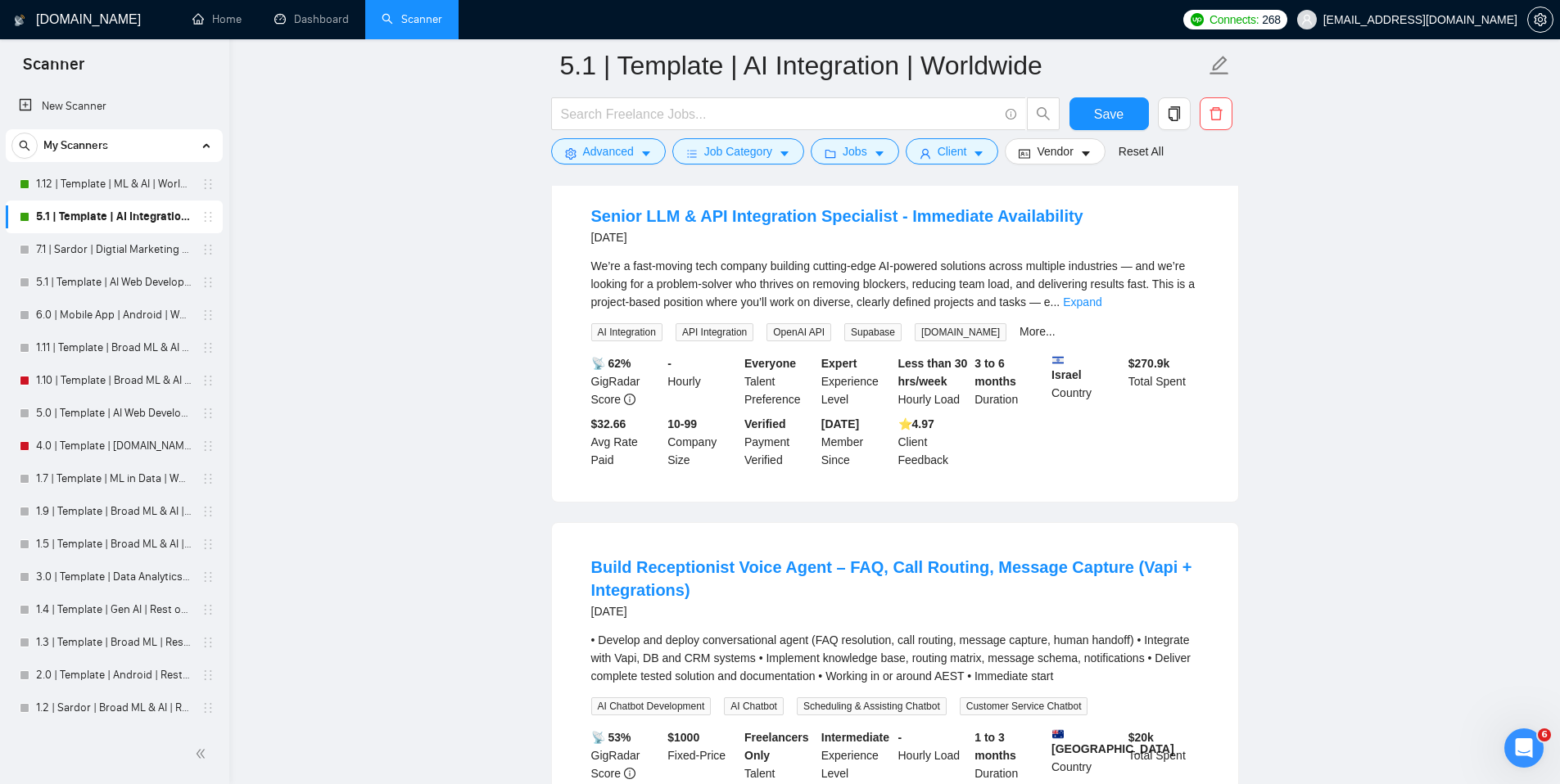
scroll to position [23603, 0]
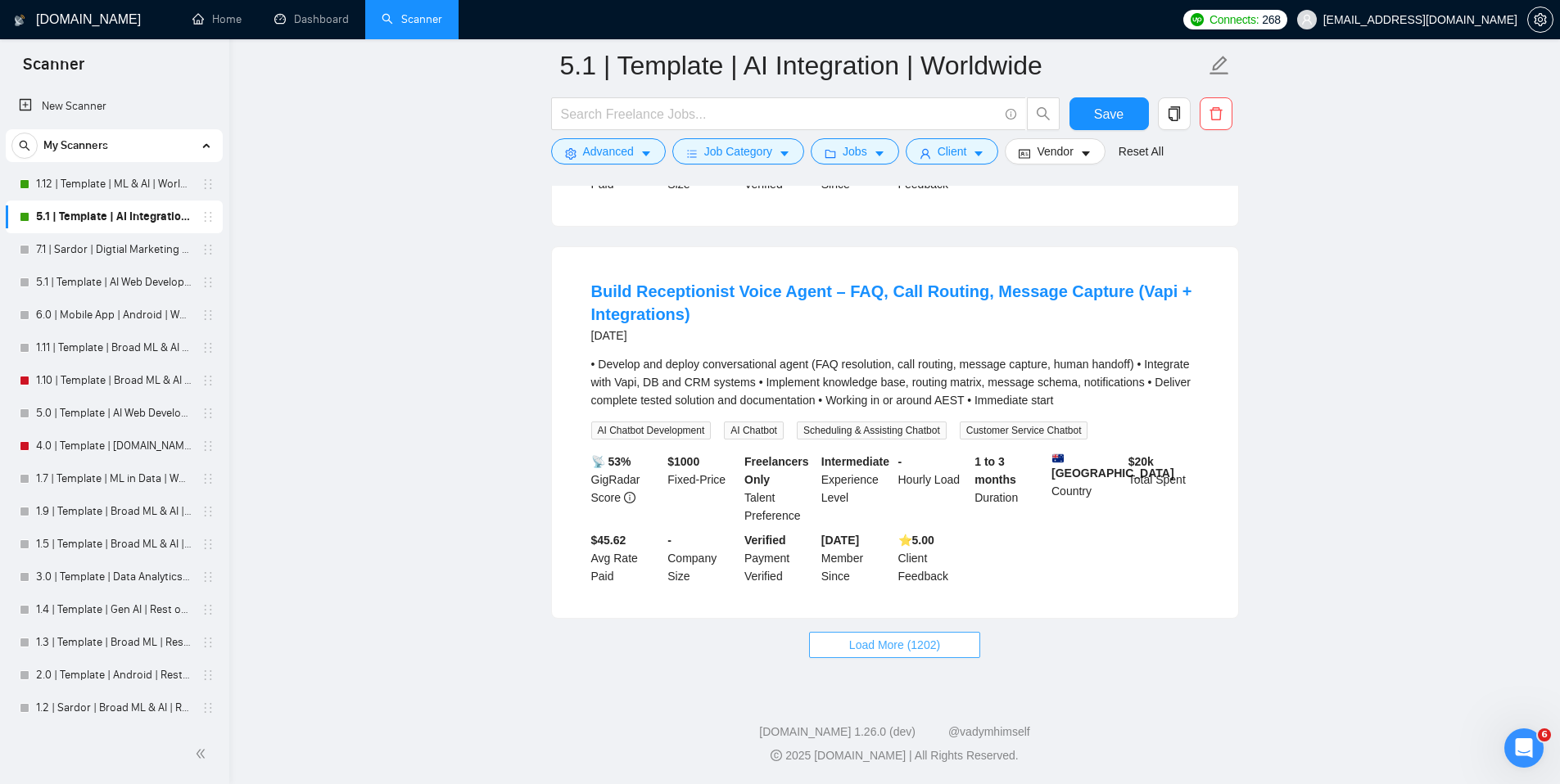
click at [932, 639] on span "Load More (1202)" at bounding box center [895, 644] width 91 height 18
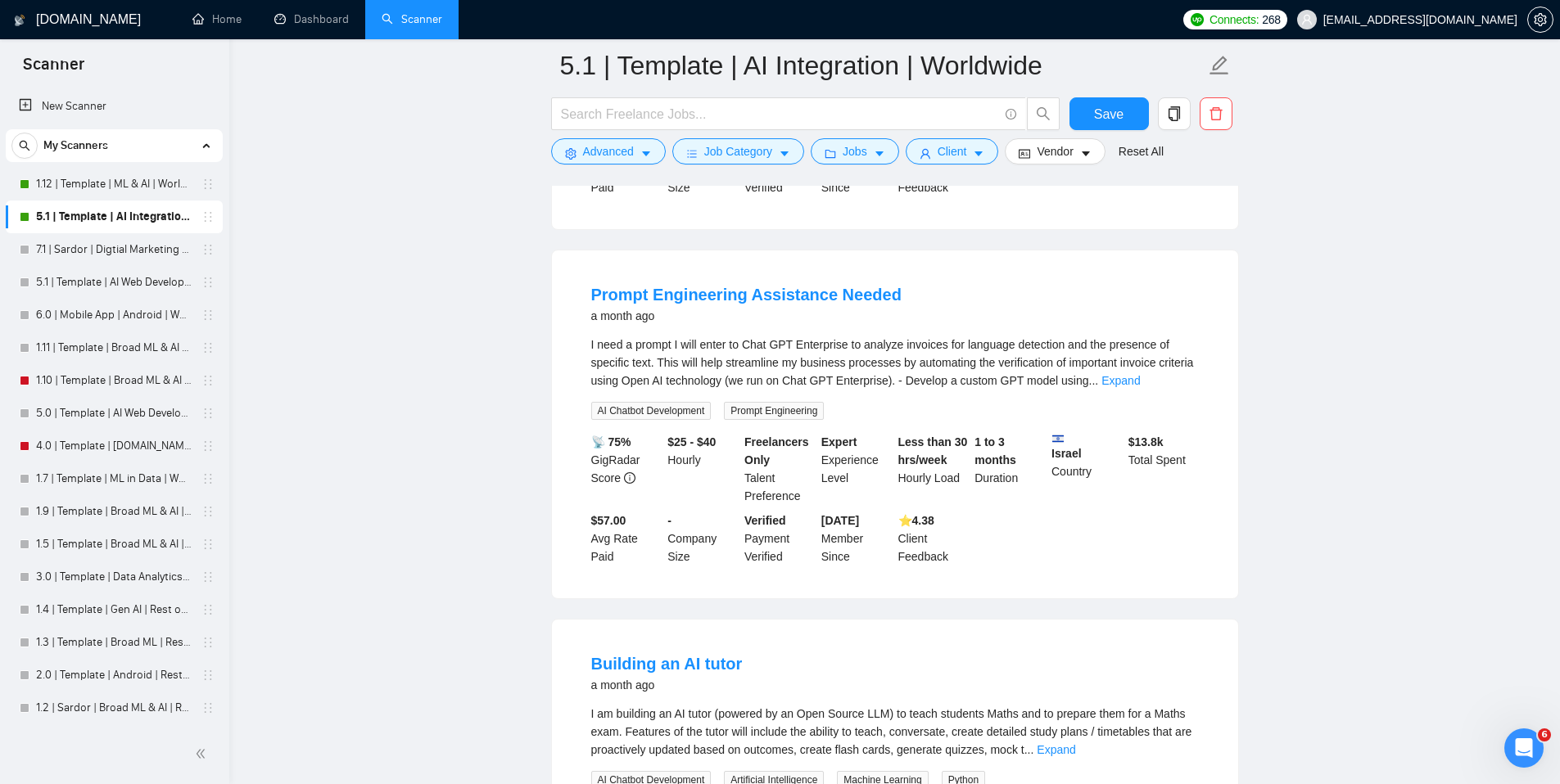
scroll to position [27166, 0]
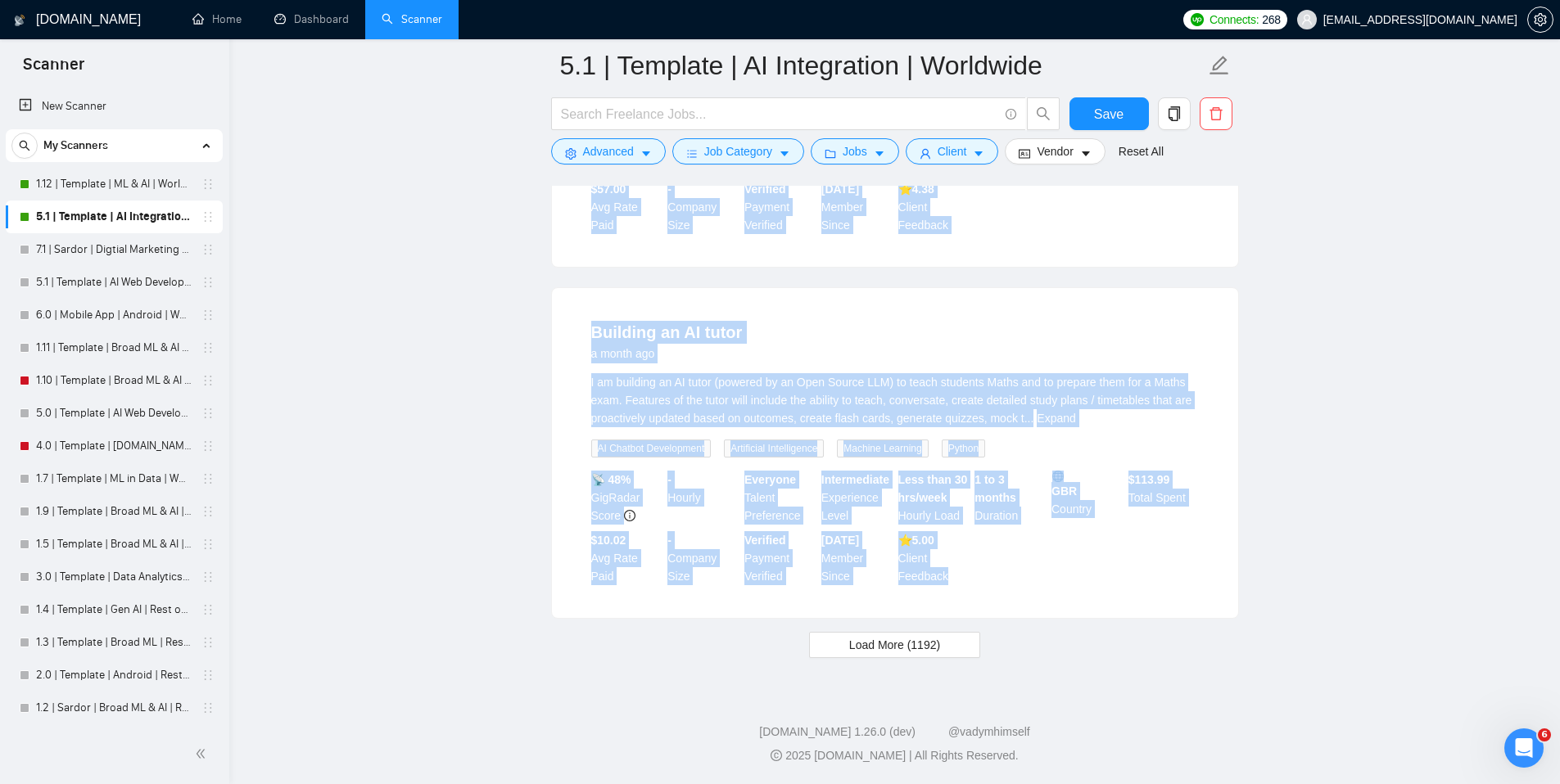
click at [992, 593] on li "Building an AI tutor a month ago I am building an AI tutor (powered by an Open …" at bounding box center [895, 453] width 647 height 291
copy ul "Loremipsu DoLorsi Ametco 0 adipi eli S do eiusmod tempori ut labore etdo magnaa…"
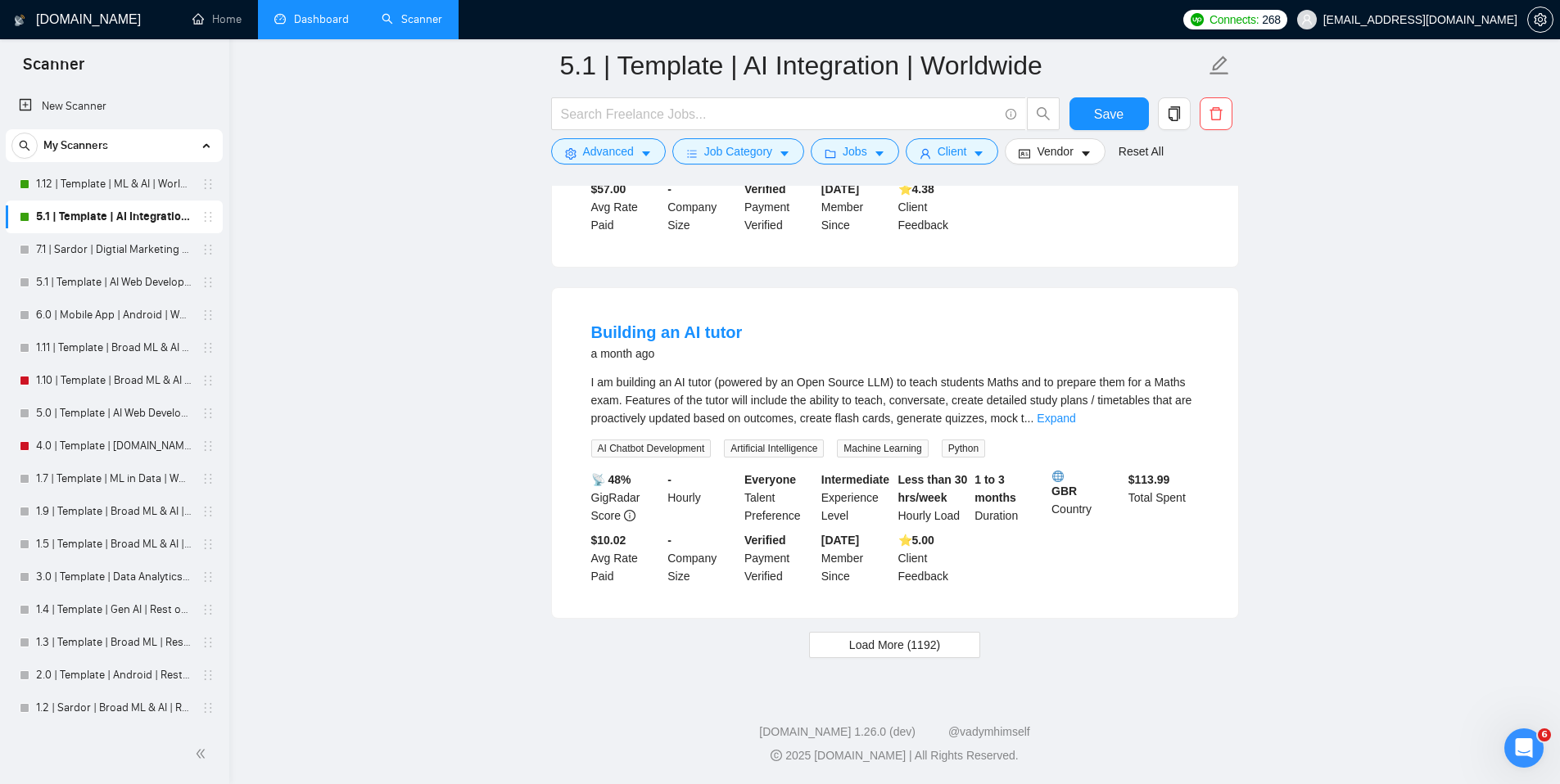
click at [347, 26] on link "Dashboard" at bounding box center [311, 19] width 75 height 14
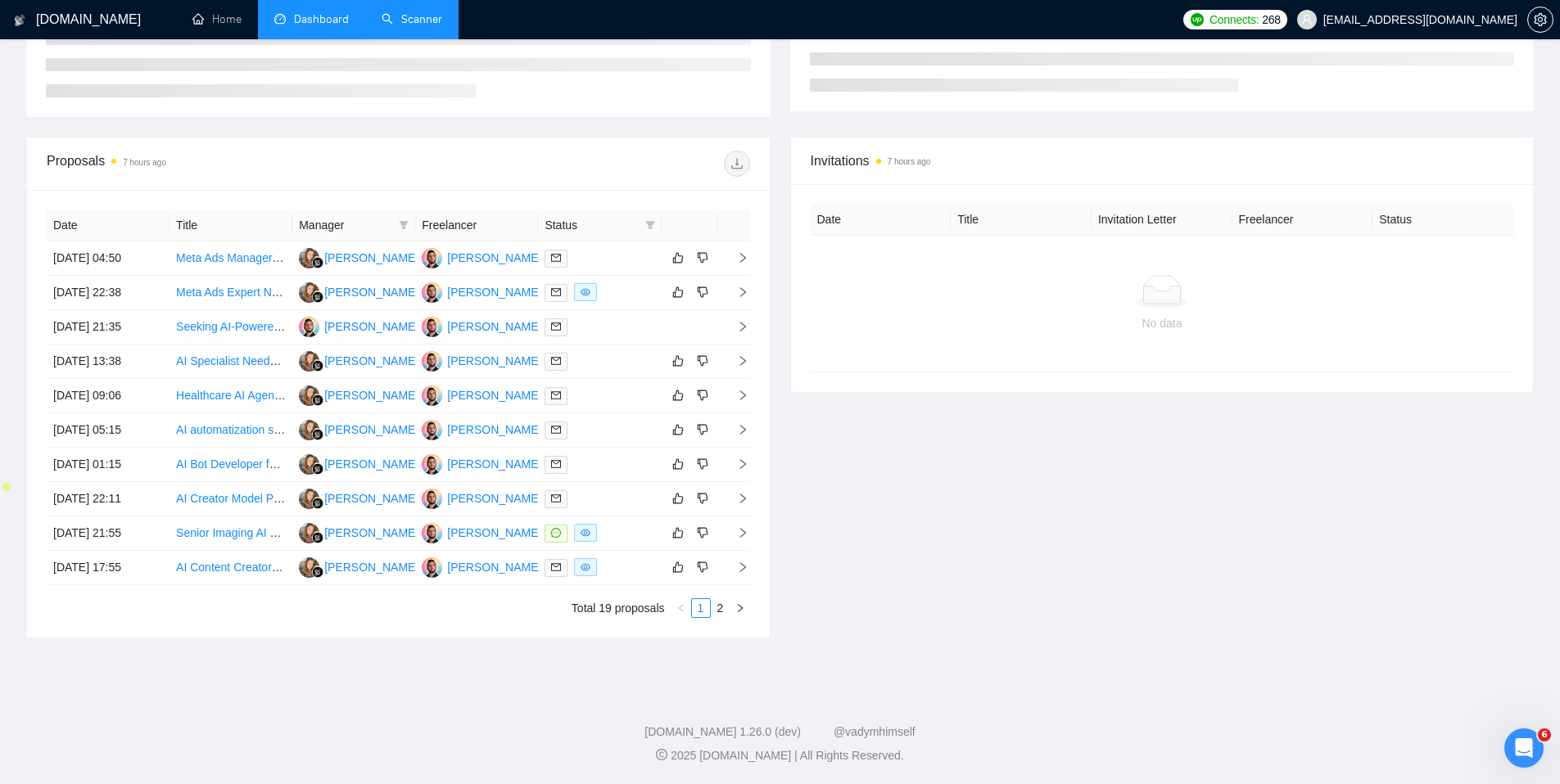
scroll to position [145, 0]
